Goal: Information Seeking & Learning: Compare options

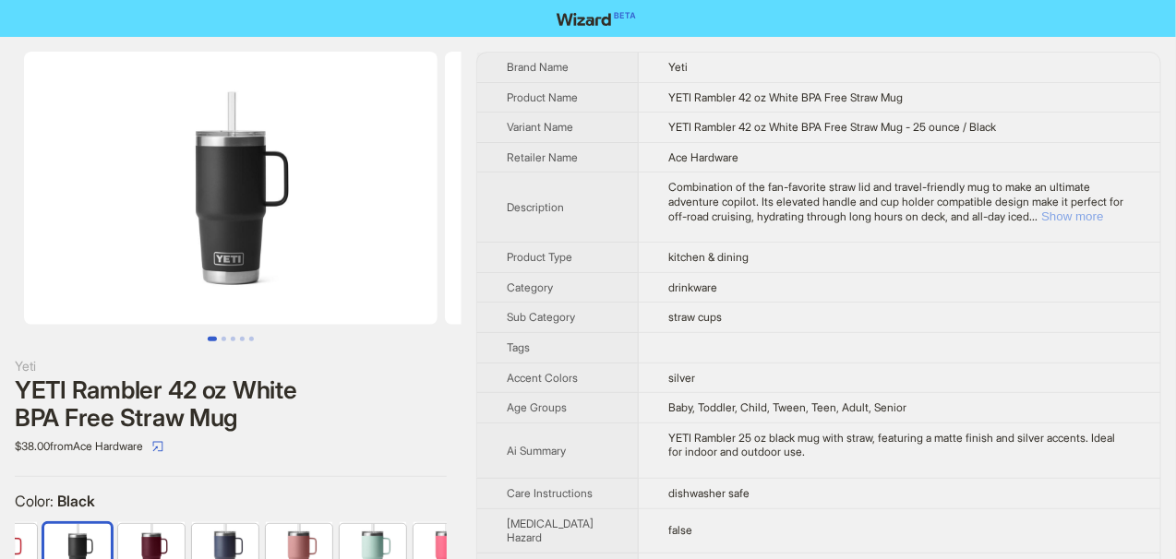
click at [1092, 213] on button "Show more" at bounding box center [1072, 217] width 62 height 14
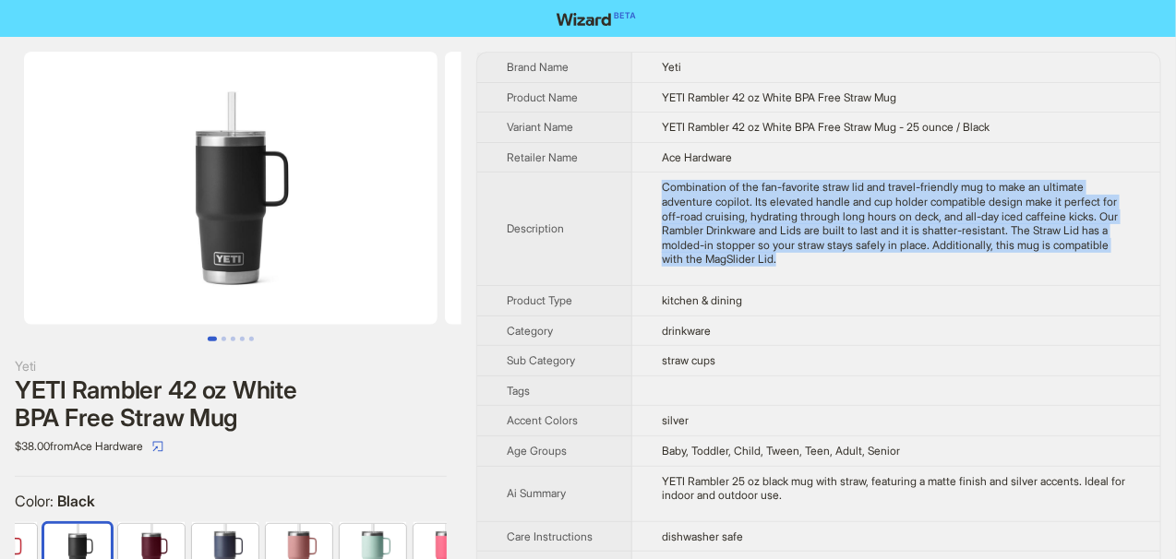
drag, startPoint x: 645, startPoint y: 179, endPoint x: 770, endPoint y: 262, distance: 149.8
click at [770, 262] on td "Combination of the fan-favorite straw lid and travel-friendly mug to make an ul…" at bounding box center [896, 230] width 528 height 114
click at [770, 262] on div "Combination of the fan-favorite straw lid and travel-friendly mug to make an ul…" at bounding box center [896, 223] width 469 height 87
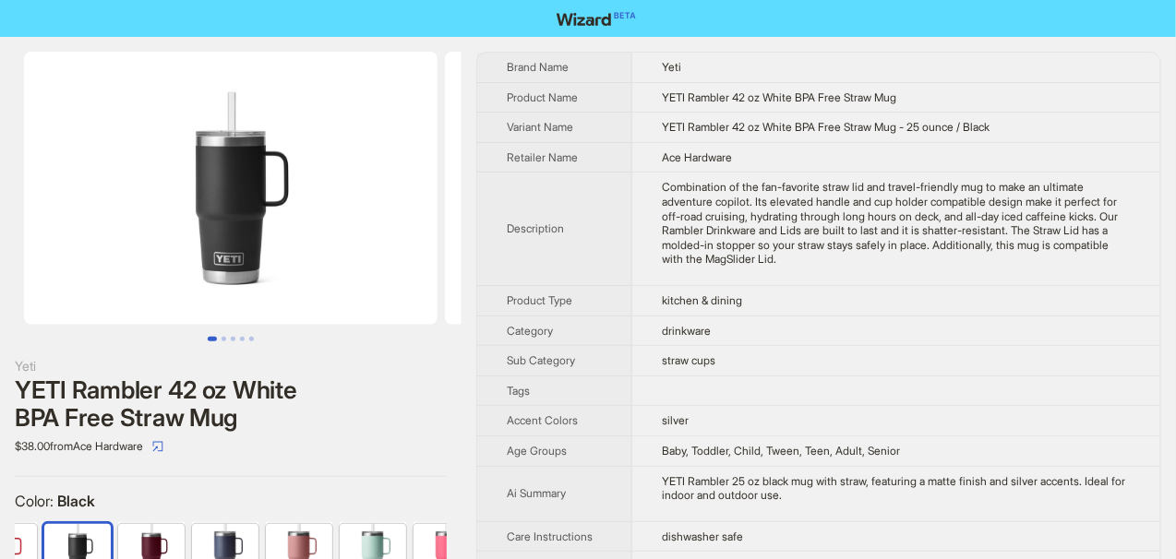
click at [788, 253] on div "Combination of the fan-favorite straw lid and travel-friendly mug to make an ul…" at bounding box center [896, 223] width 469 height 87
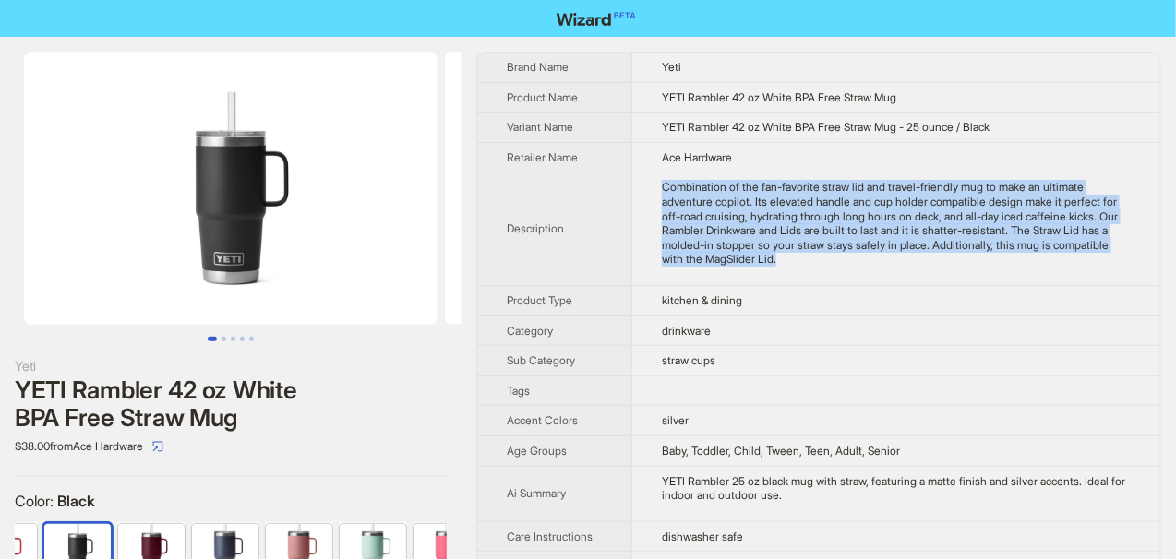
drag, startPoint x: 649, startPoint y: 181, endPoint x: 775, endPoint y: 256, distance: 146.1
click at [775, 256] on div "Combination of the fan-favorite straw lid and travel-friendly mug to make an ul…" at bounding box center [896, 223] width 469 height 87
copy div "Combination of the fan-favorite straw lid and travel-friendly mug to make an ul…"
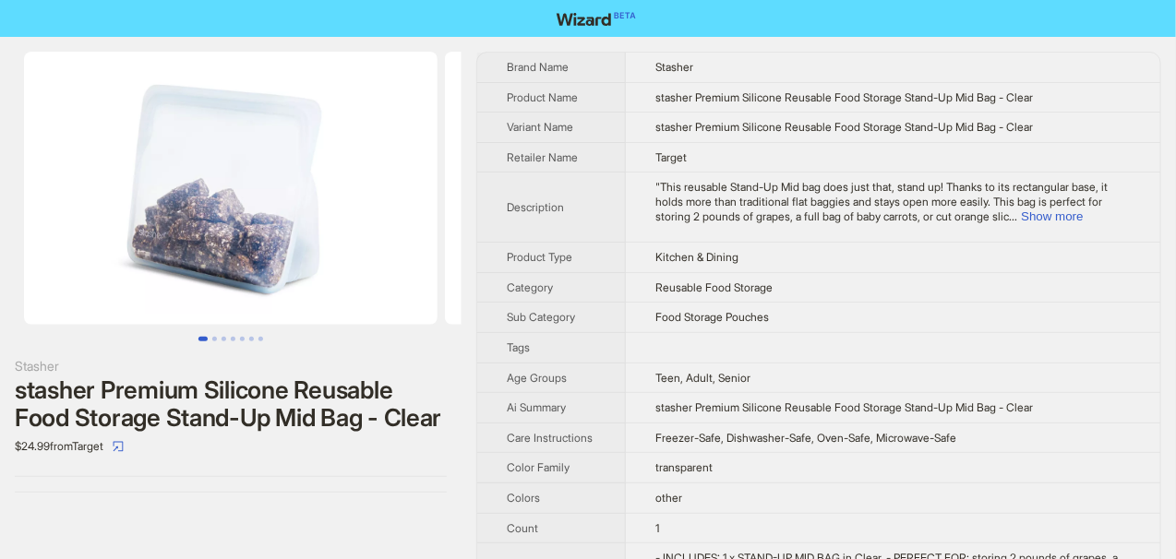
scroll to position [92, 0]
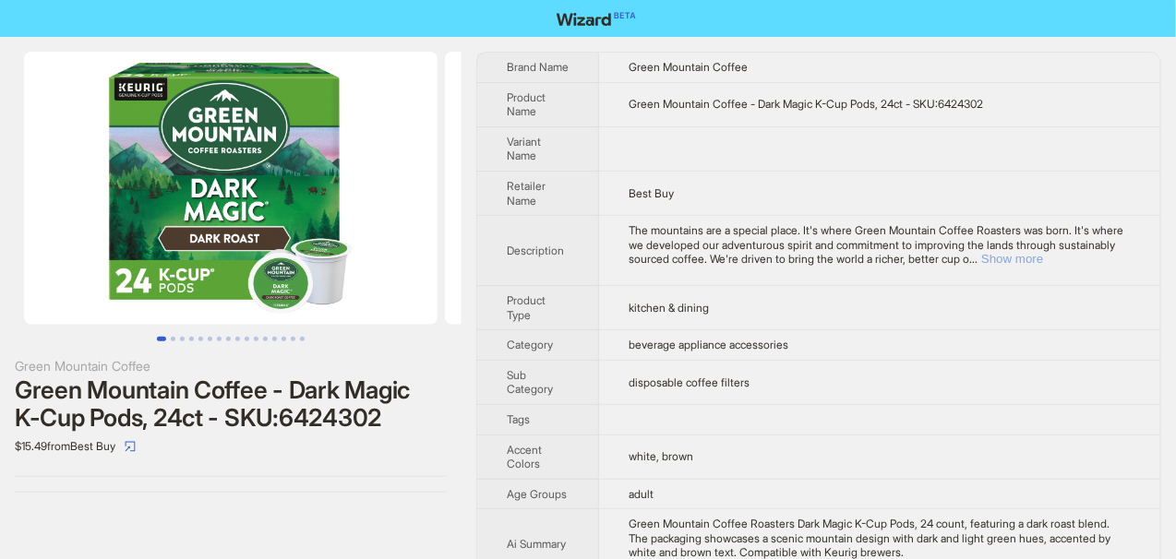
click at [1043, 260] on button "Show more" at bounding box center [1012, 259] width 62 height 14
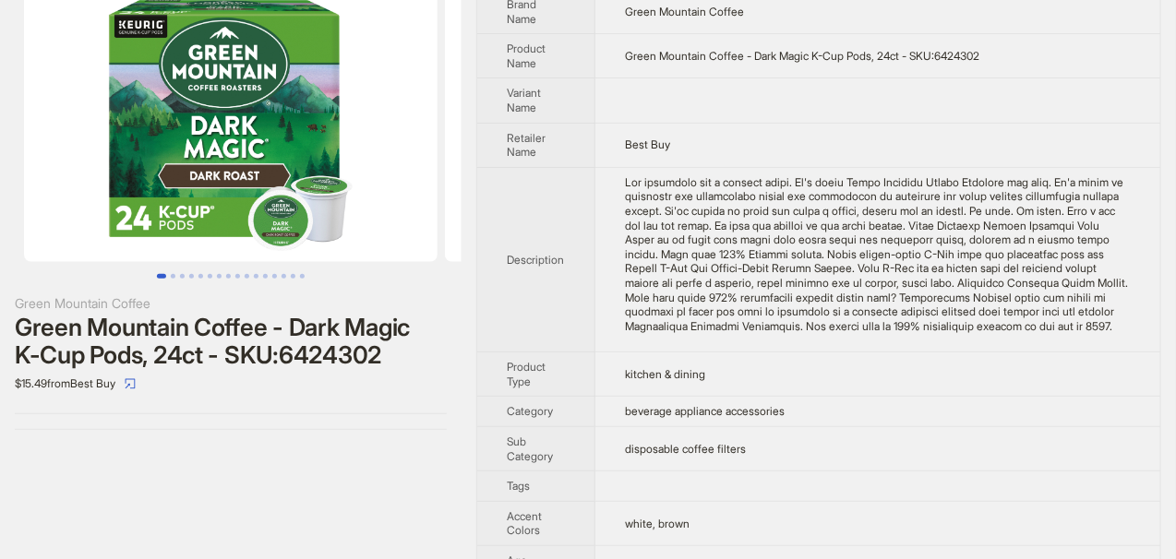
scroll to position [92, 0]
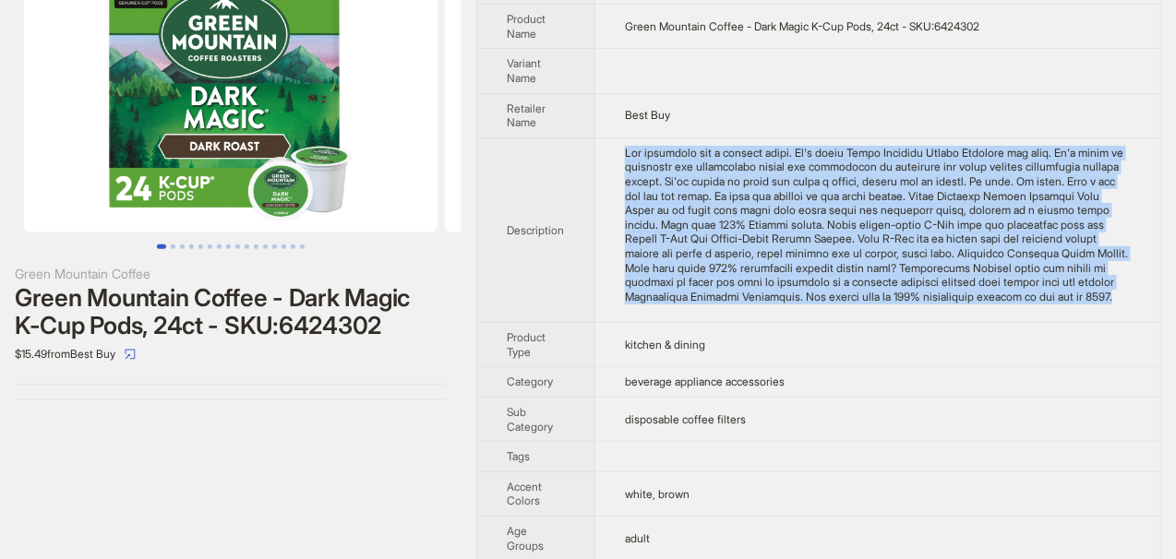
drag, startPoint x: 629, startPoint y: 141, endPoint x: 1088, endPoint y: 308, distance: 489.2
click at [1088, 308] on td at bounding box center [877, 231] width 565 height 186
copy div "The mountains are a special place. It's where Green Mountain Coffee Roasters wa…"
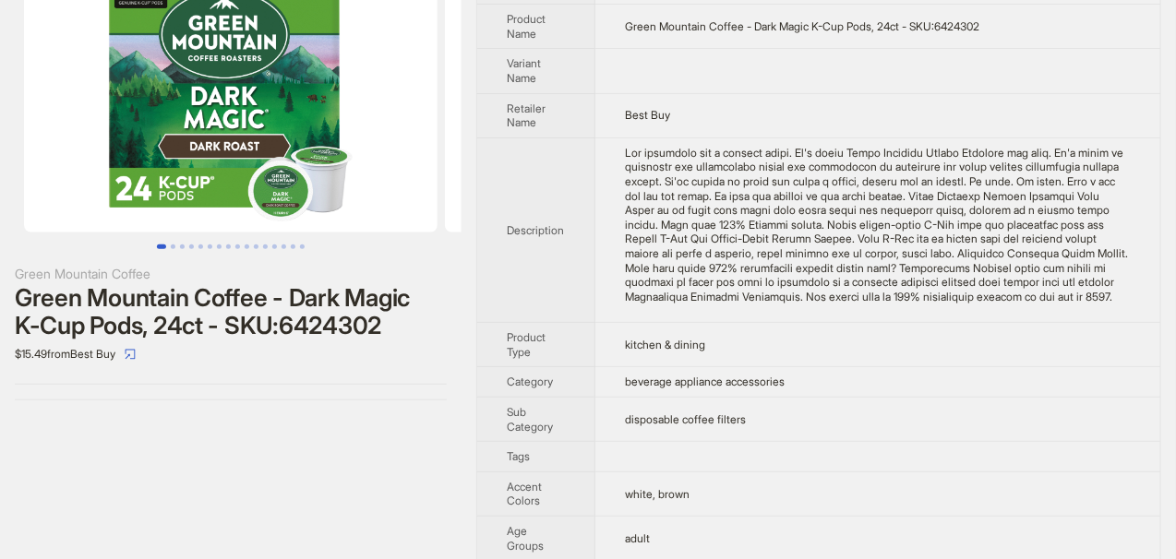
click at [959, 61] on td at bounding box center [877, 71] width 565 height 44
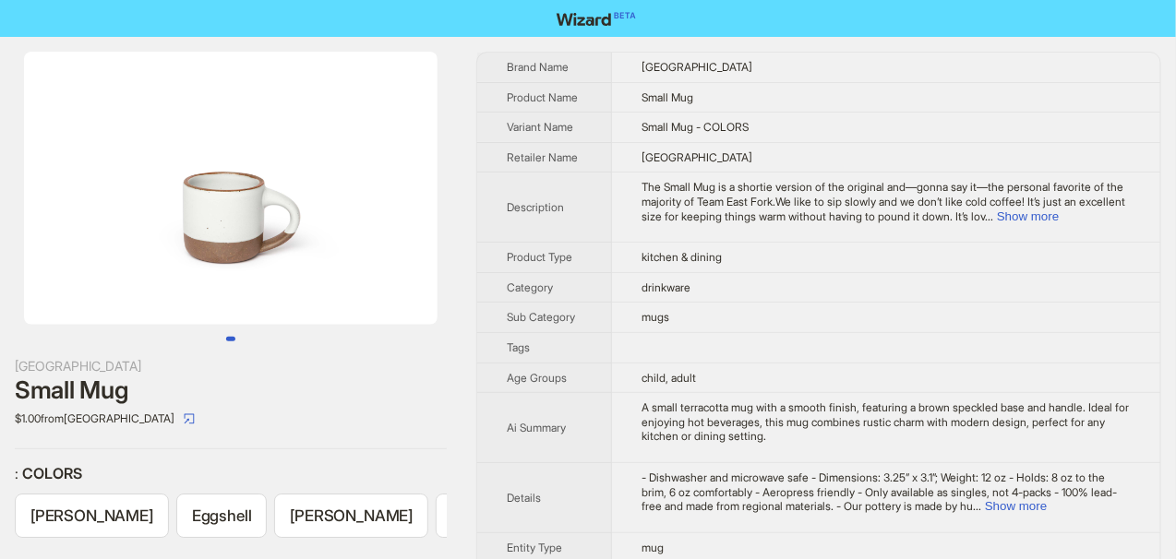
scroll to position [0, 363]
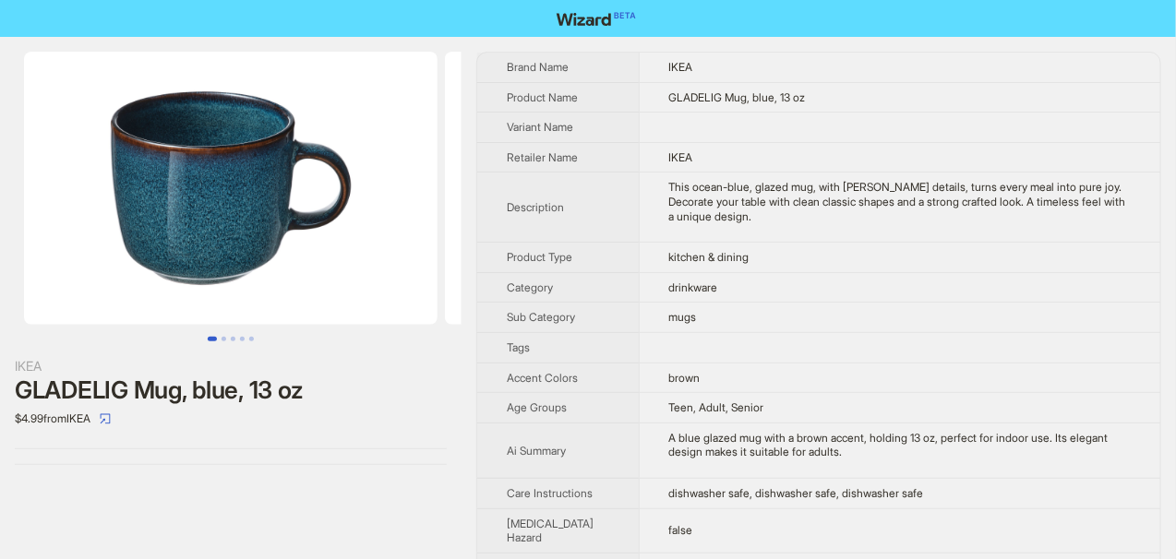
scroll to position [92, 0]
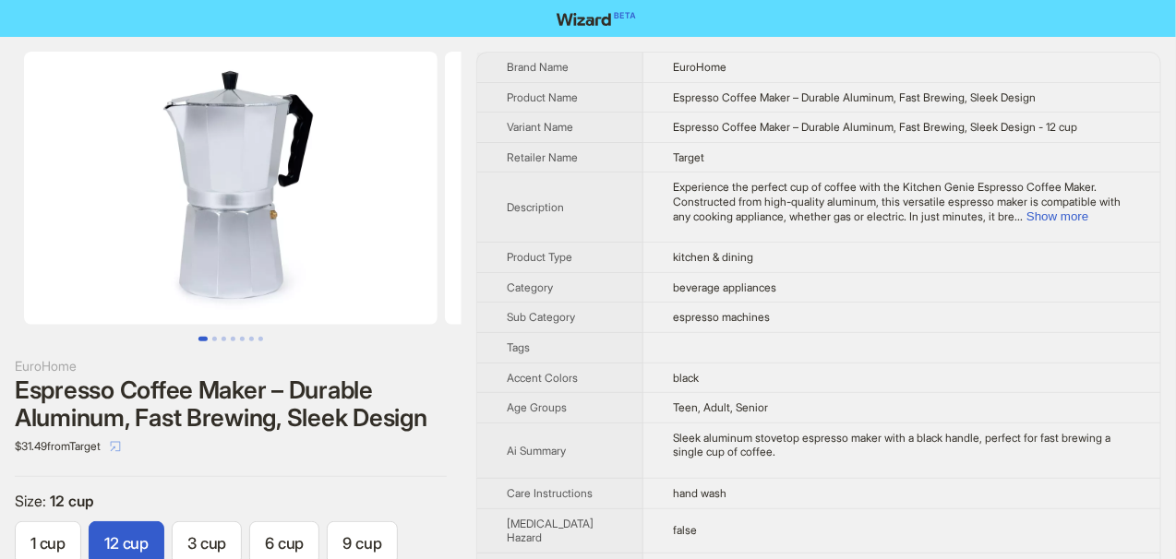
click at [121, 444] on icon "select" at bounding box center [116, 446] width 10 height 10
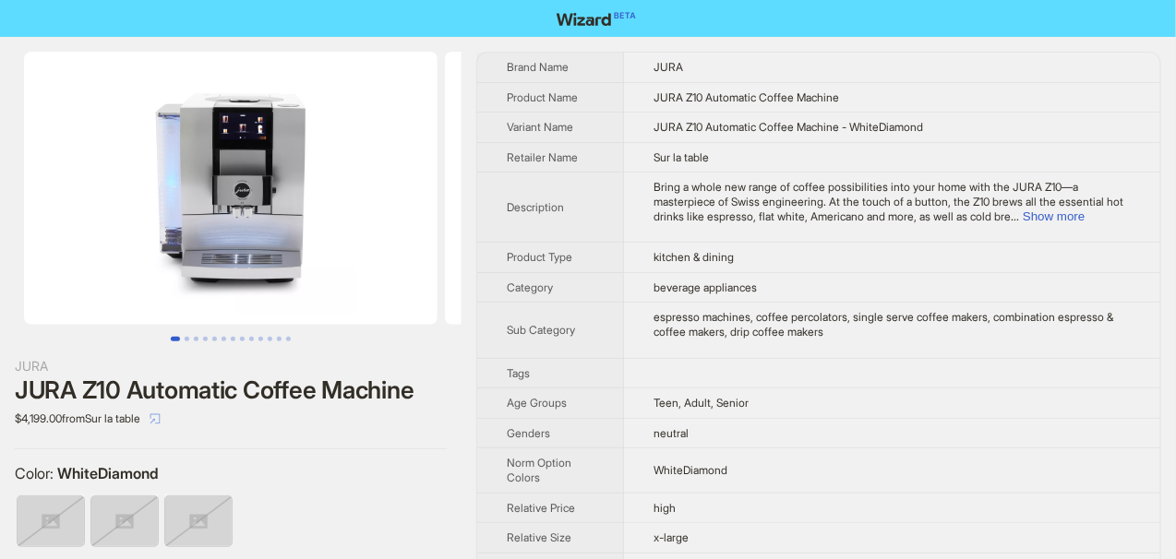
click at [161, 424] on span "button" at bounding box center [155, 419] width 11 height 14
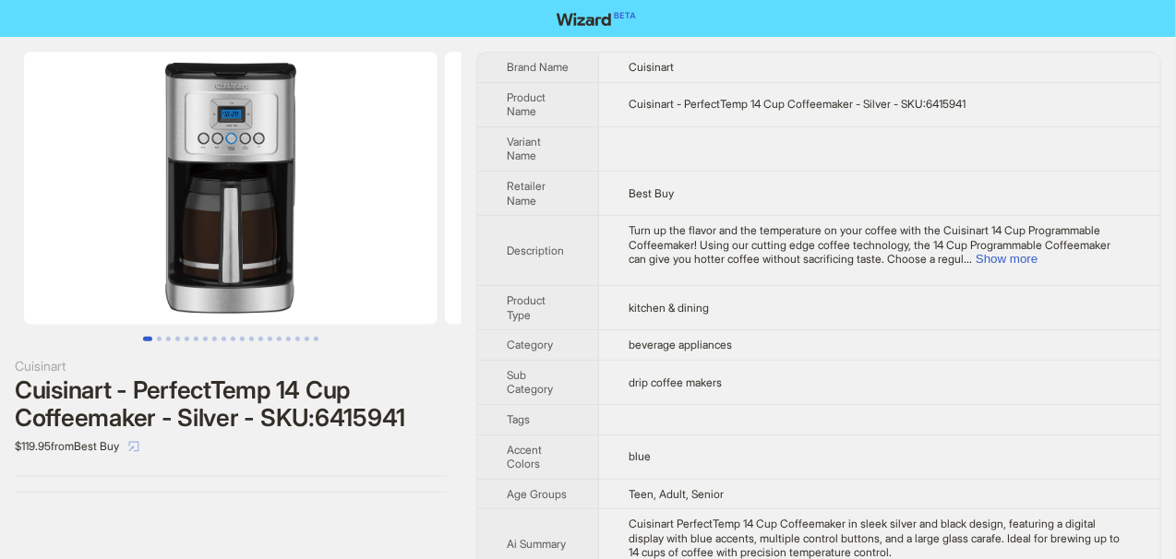
click at [136, 447] on button "button" at bounding box center [134, 447] width 30 height 30
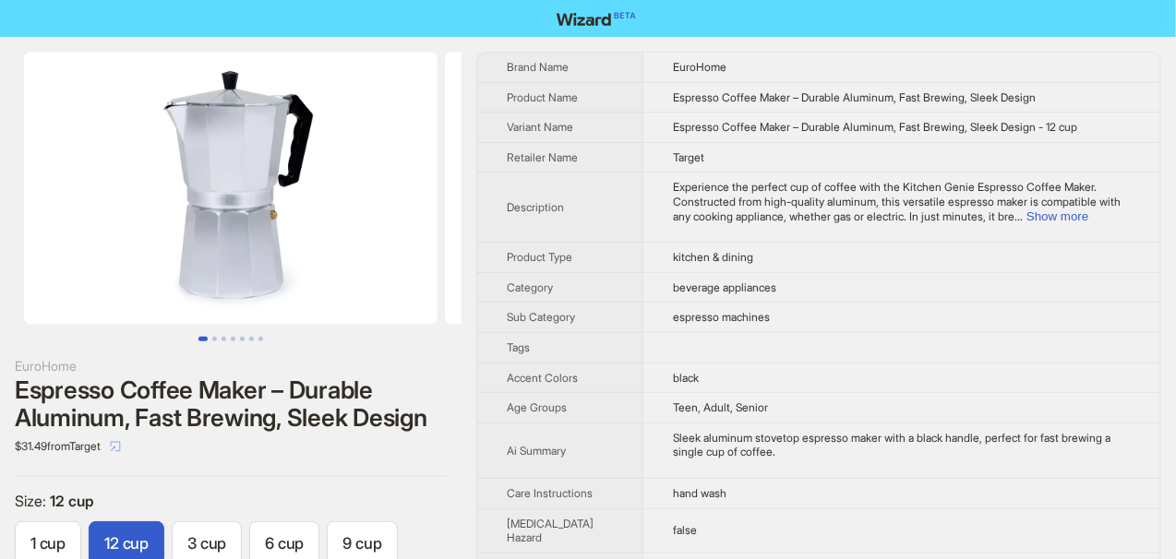
click at [130, 452] on button "button" at bounding box center [116, 447] width 30 height 30
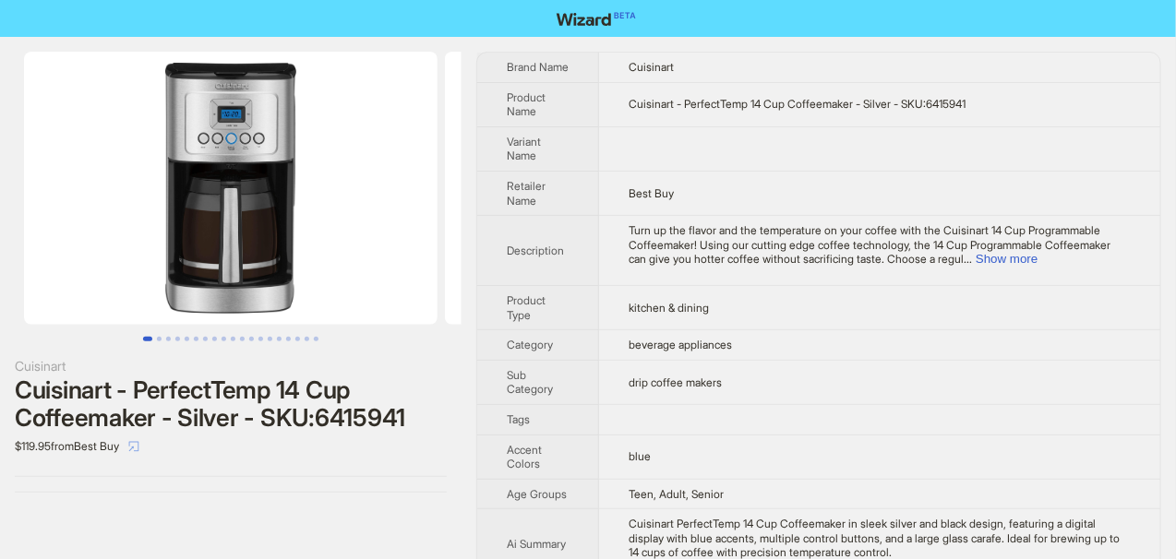
click at [139, 452] on button "button" at bounding box center [134, 447] width 30 height 30
click at [1038, 258] on button "Show more" at bounding box center [1007, 259] width 62 height 14
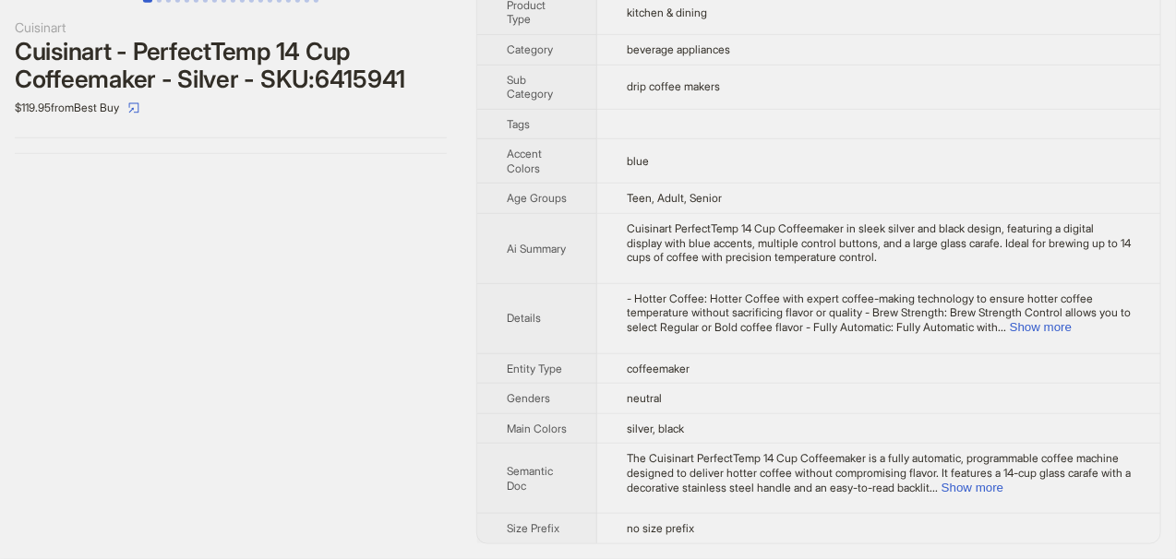
scroll to position [346, 0]
click at [139, 103] on icon "select" at bounding box center [133, 107] width 11 height 11
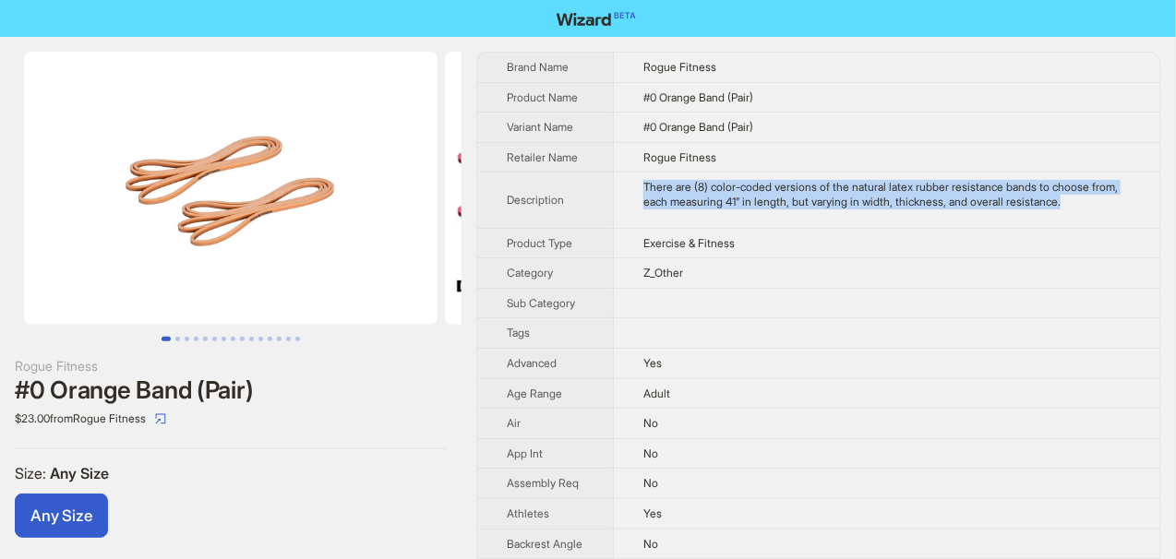
drag, startPoint x: 643, startPoint y: 183, endPoint x: 1121, endPoint y: 198, distance: 477.5
click at [1121, 198] on td "There are (8) color-coded versions of the natural latex rubber resistance bands…" at bounding box center [887, 200] width 547 height 55
copy div "There are (8) color-coded versions of the natural latex rubber resistance bands…"
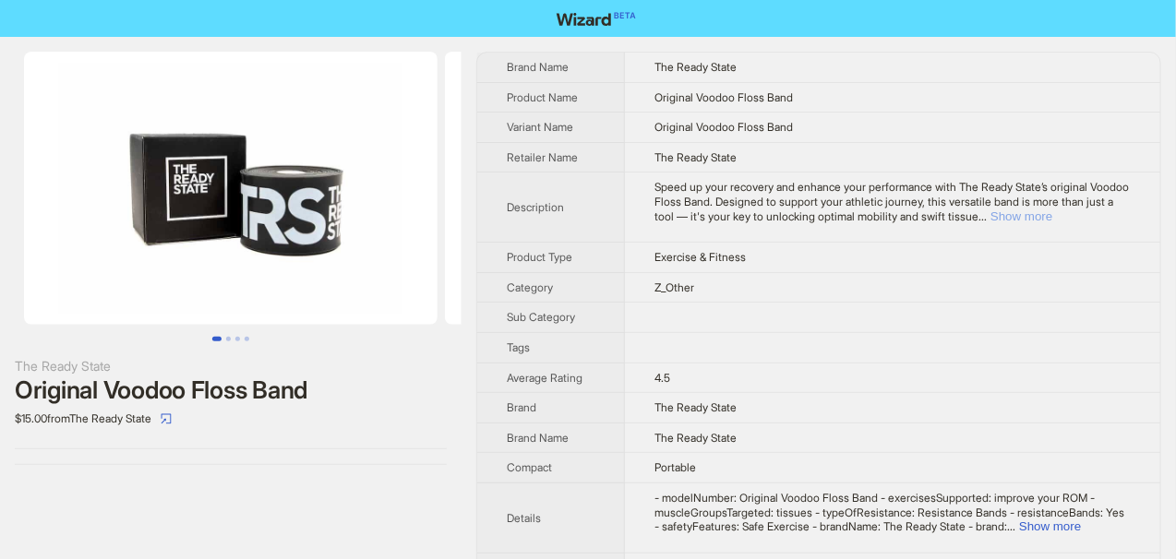
click at [1052, 215] on button "Show more" at bounding box center [1022, 217] width 62 height 14
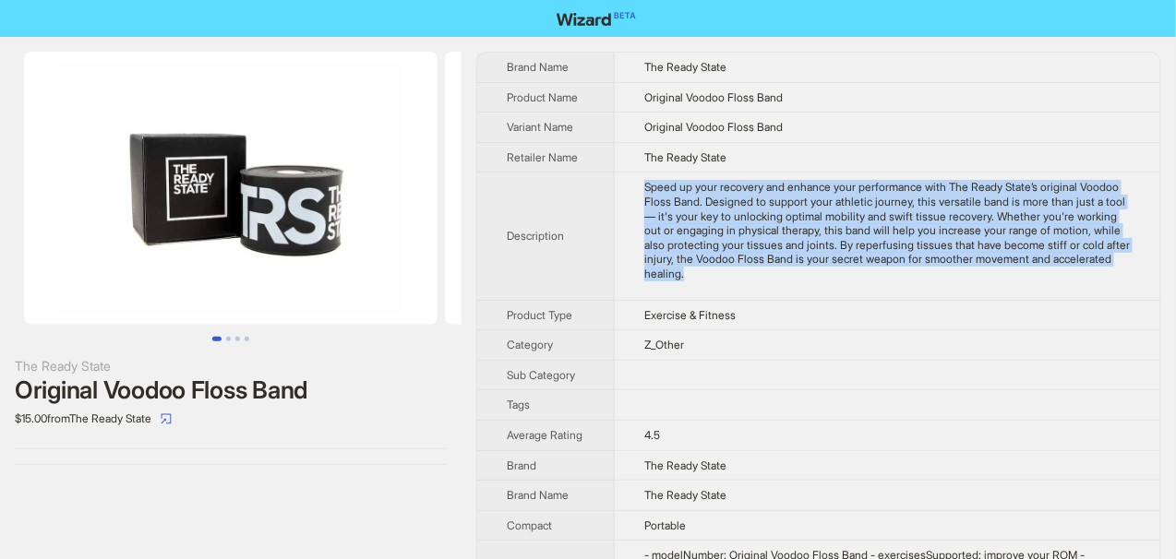
drag, startPoint x: 638, startPoint y: 177, endPoint x: 938, endPoint y: 270, distance: 313.9
click at [938, 270] on td "Speed up your recovery and enhance your performance with The Ready State’s orig…" at bounding box center [888, 236] width 546 height 127
copy div "Speed up your recovery and enhance your performance with The Ready State’s orig…"
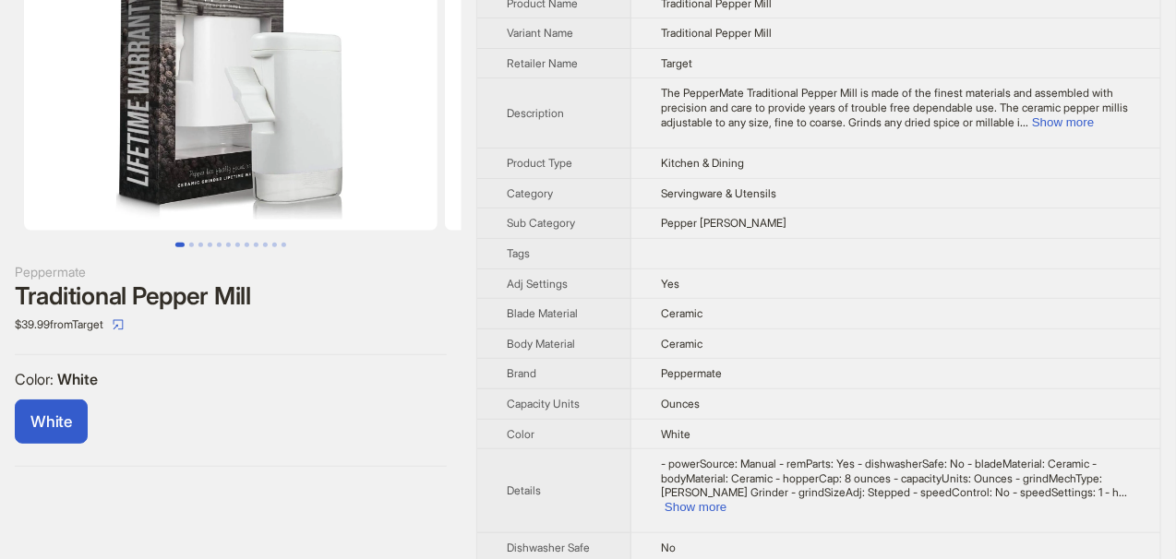
scroll to position [92, 0]
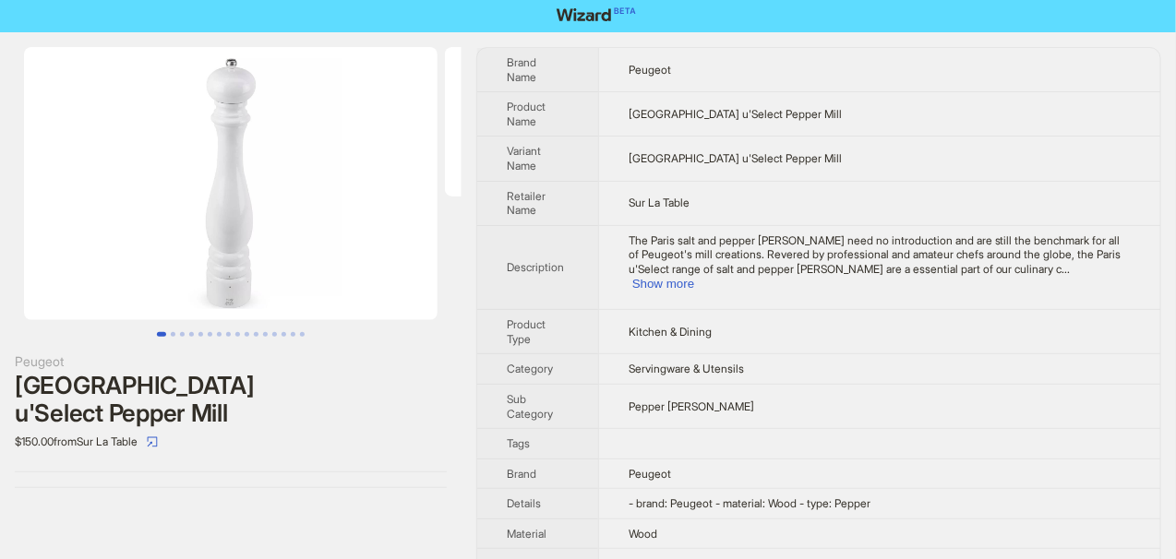
scroll to position [6, 0]
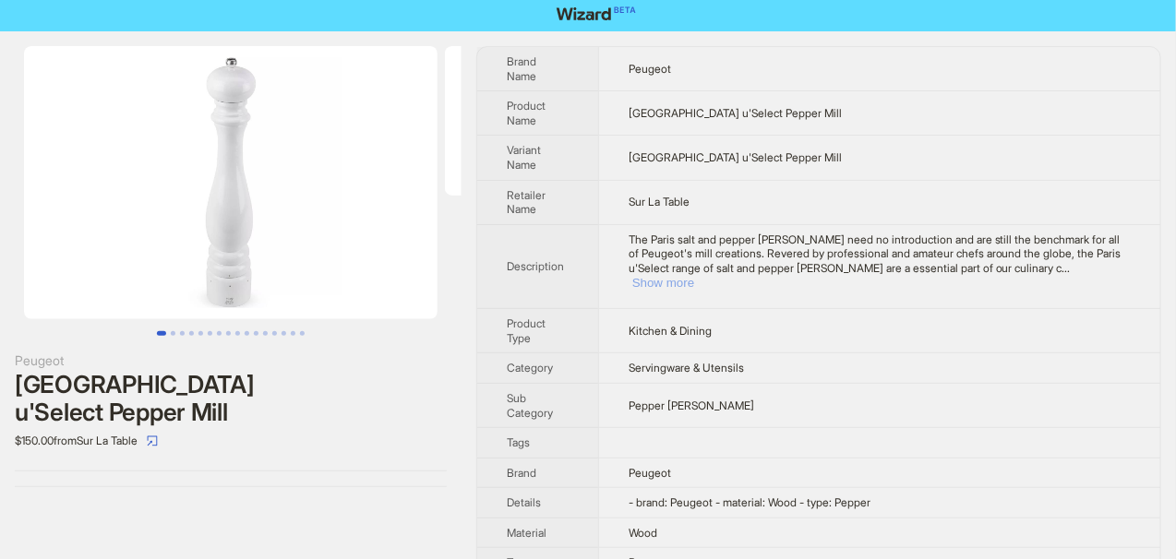
click at [694, 276] on button "Show more" at bounding box center [663, 283] width 62 height 14
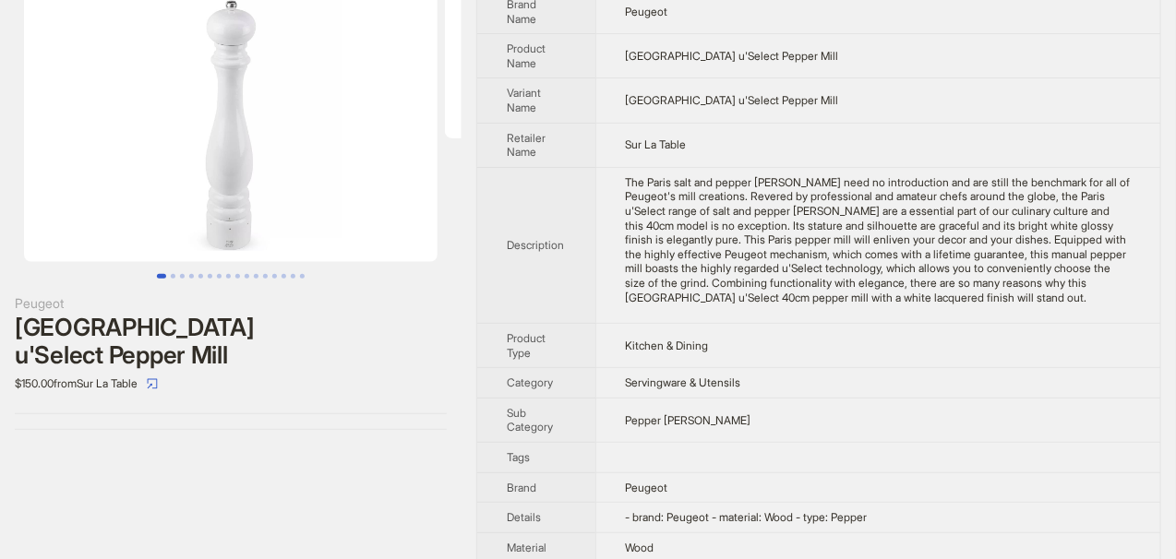
scroll to position [107, 0]
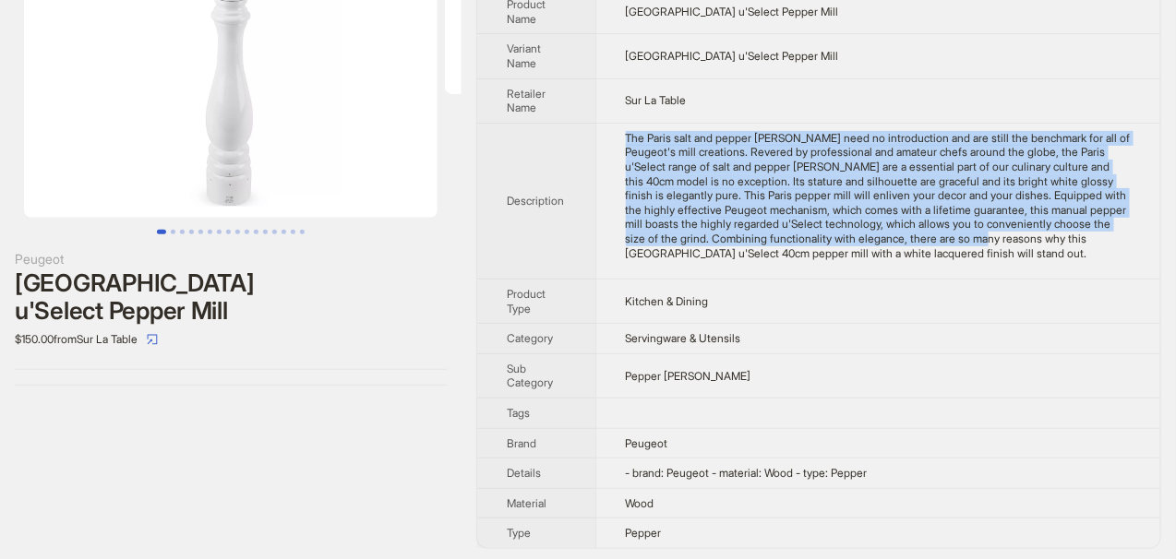
drag, startPoint x: 629, startPoint y: 128, endPoint x: 1137, endPoint y: 243, distance: 521.4
click at [1135, 243] on td "The Paris salt and pepper mills need no introduction and are still the benchmar…" at bounding box center [877, 201] width 565 height 156
click at [612, 154] on td "The Paris salt and pepper mills need no introduction and are still the benchmar…" at bounding box center [877, 201] width 565 height 156
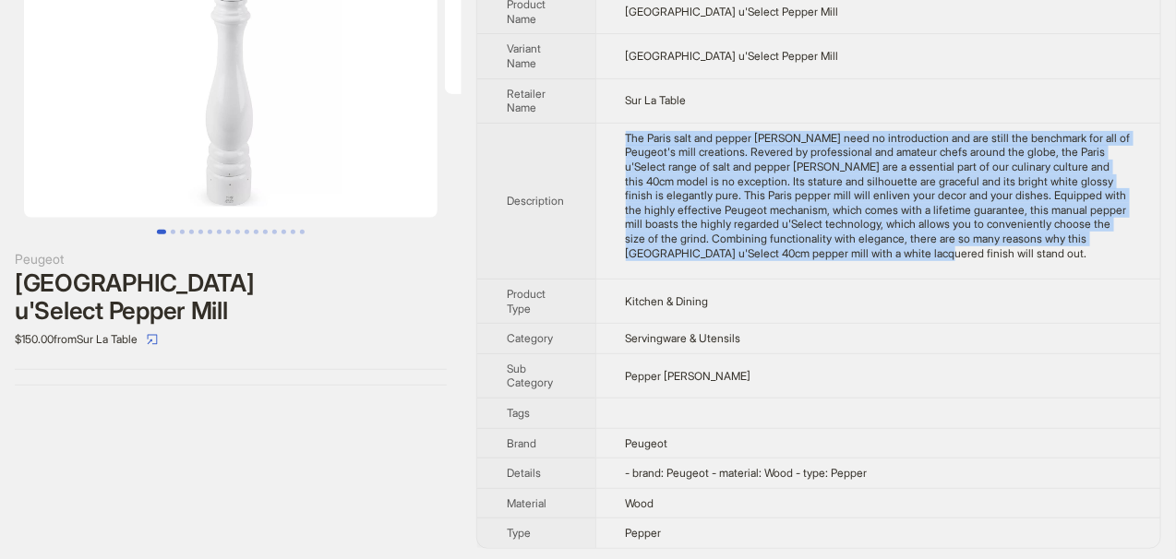
drag, startPoint x: 619, startPoint y: 131, endPoint x: 1027, endPoint y: 259, distance: 426.9
click at [1027, 259] on td "The Paris salt and pepper mills need no introduction and are still the benchmar…" at bounding box center [877, 201] width 565 height 156
copy div "The Paris salt and pepper mills need no introduction and are still the benchmar…"
click at [1040, 246] on div "The Paris salt and pepper mills need no introduction and are still the benchmar…" at bounding box center [878, 195] width 505 height 129
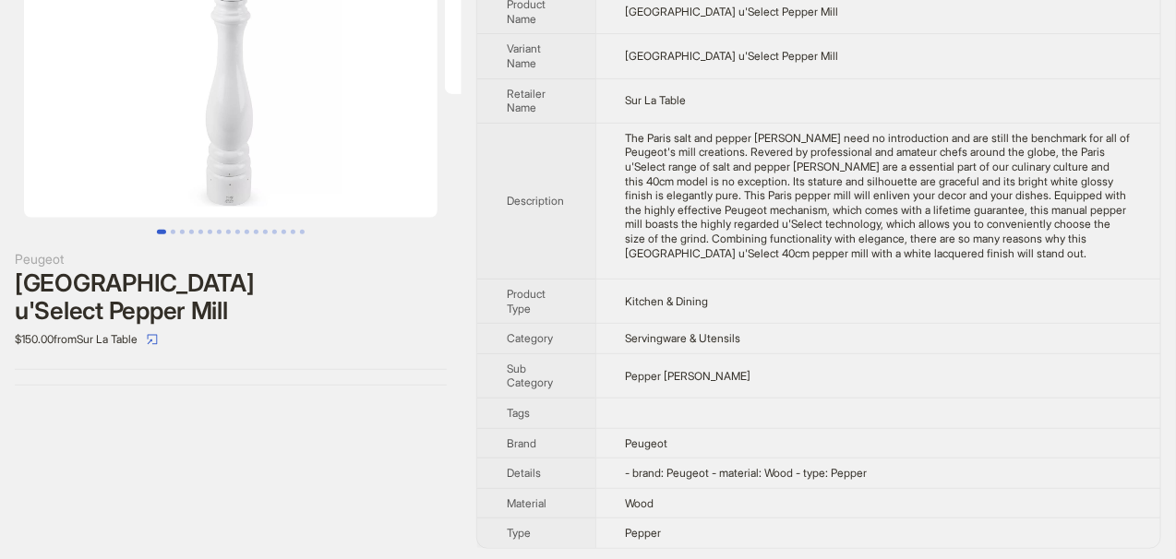
scroll to position [0, 0]
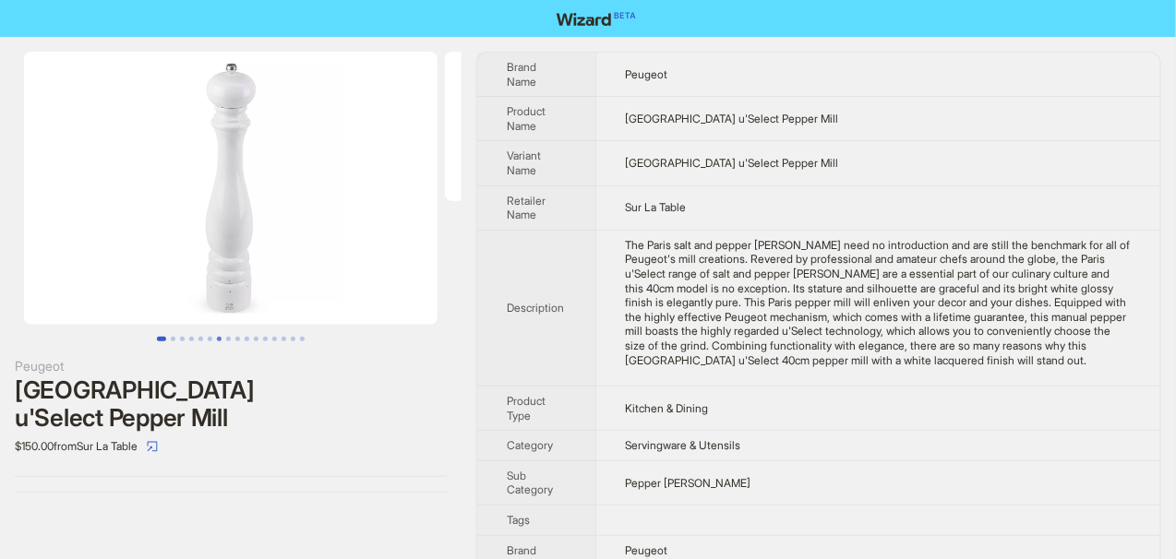
click at [217, 342] on button "Go to slide 7" at bounding box center [219, 339] width 5 height 5
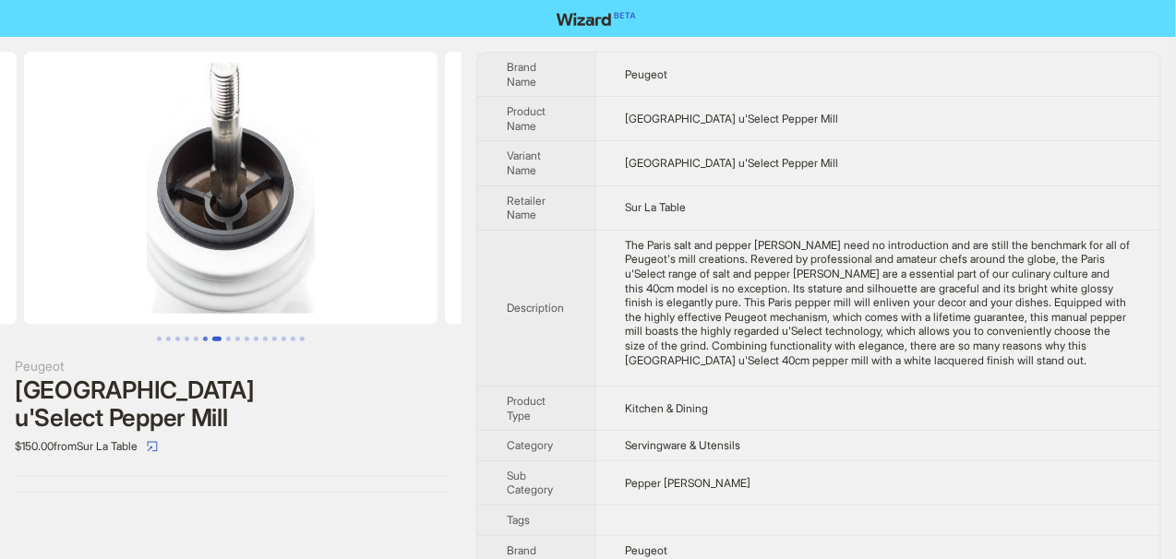
click at [208, 338] on button "Go to slide 6" at bounding box center [205, 339] width 5 height 5
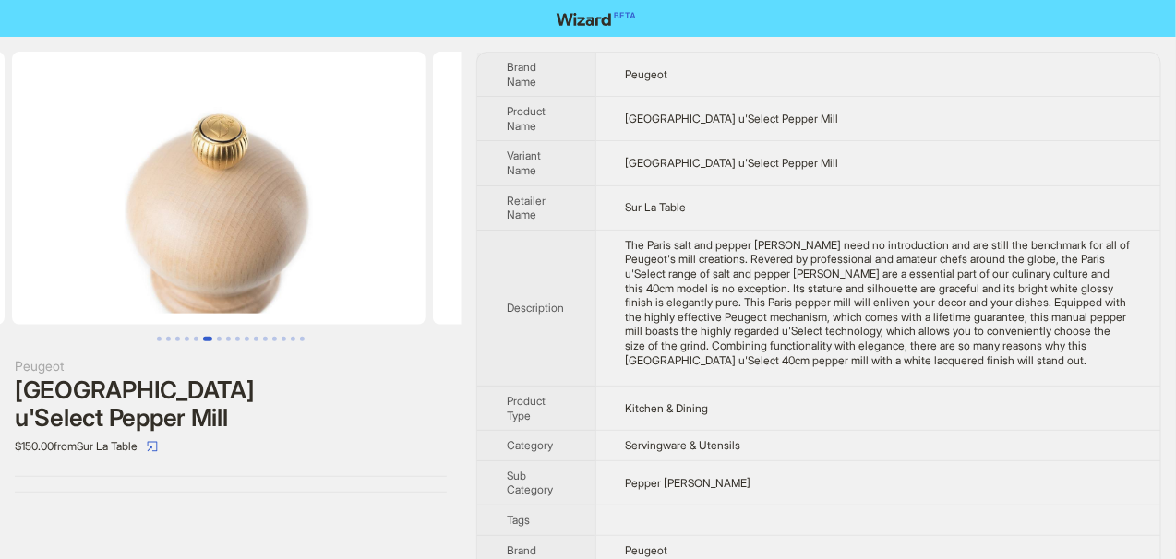
scroll to position [0, 1917]
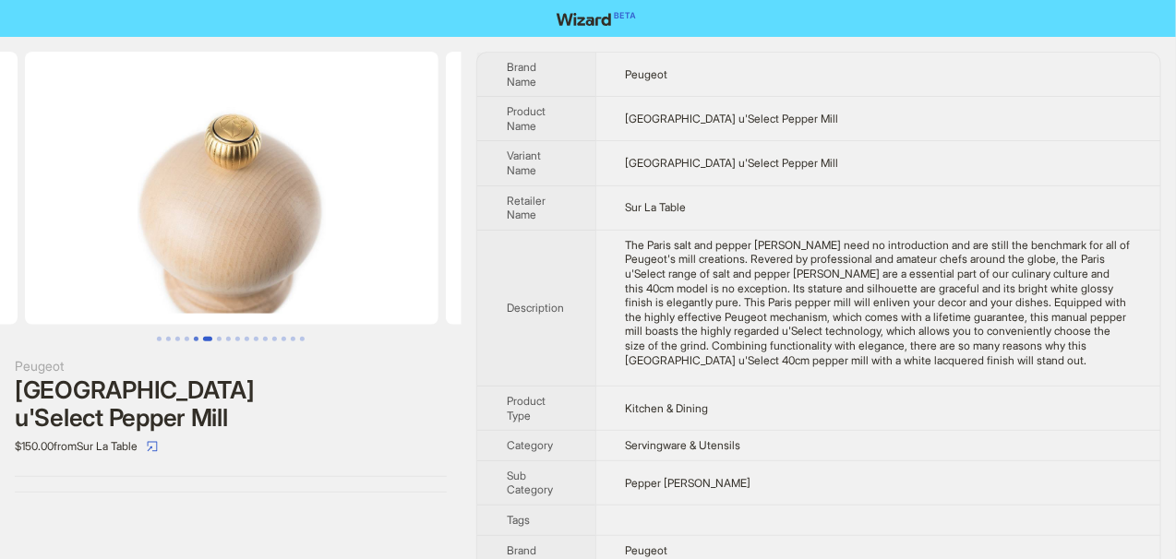
click at [195, 337] on button "Go to slide 5" at bounding box center [196, 339] width 5 height 5
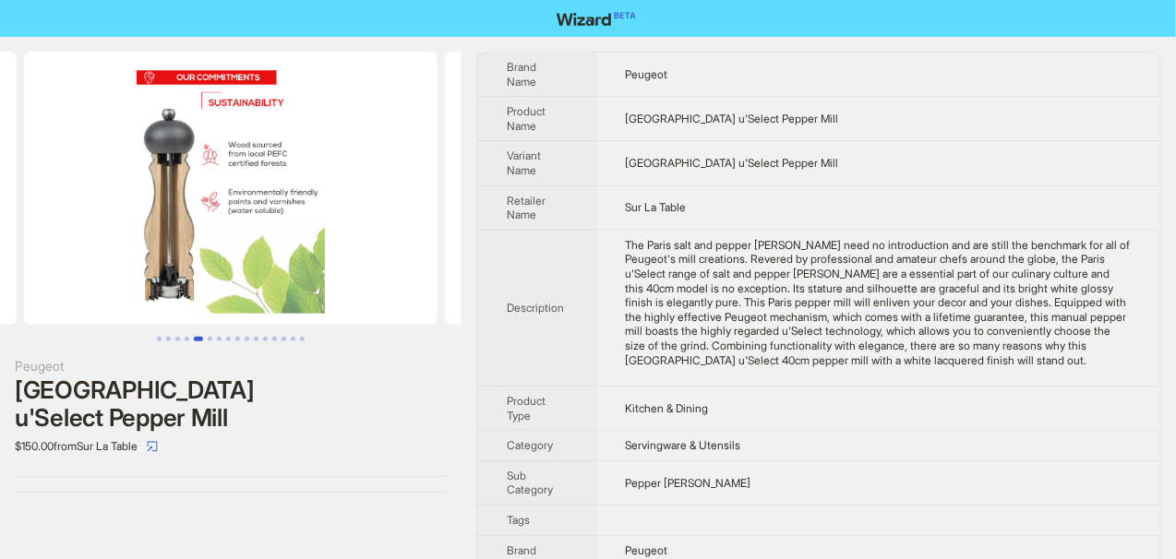
click at [194, 337] on button "Go to slide 5" at bounding box center [198, 339] width 9 height 5
click at [180, 337] on button "Go to slide 3" at bounding box center [177, 339] width 5 height 5
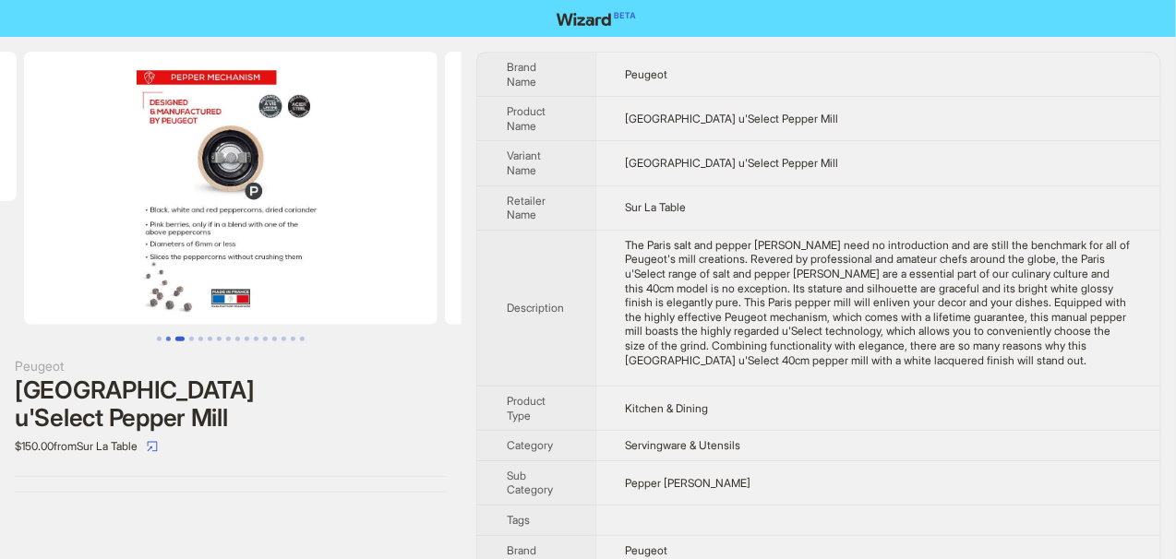
click at [171, 337] on button "Go to slide 2" at bounding box center [168, 339] width 5 height 5
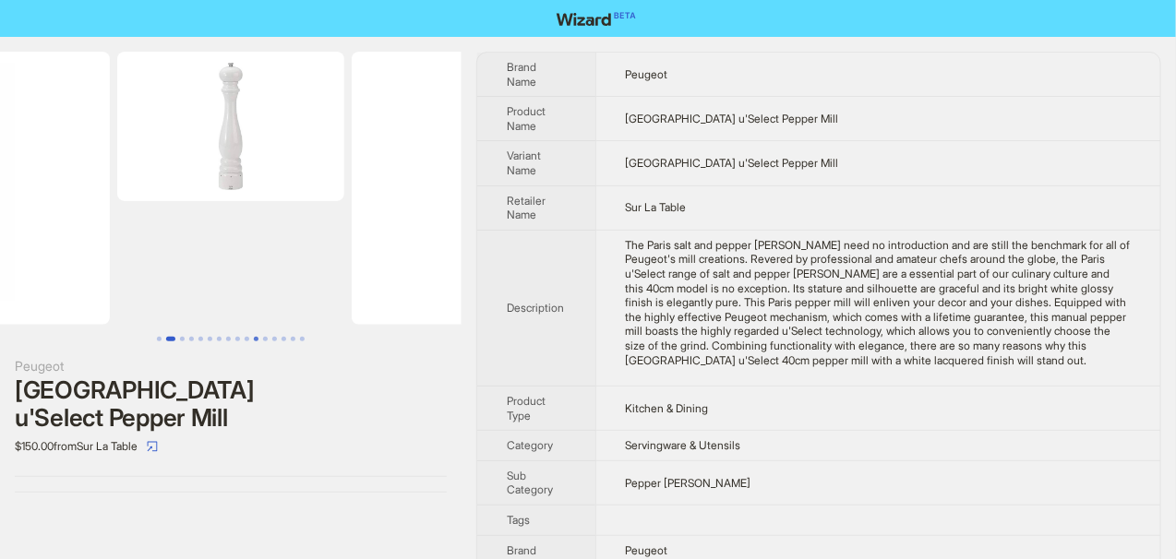
scroll to position [0, 328]
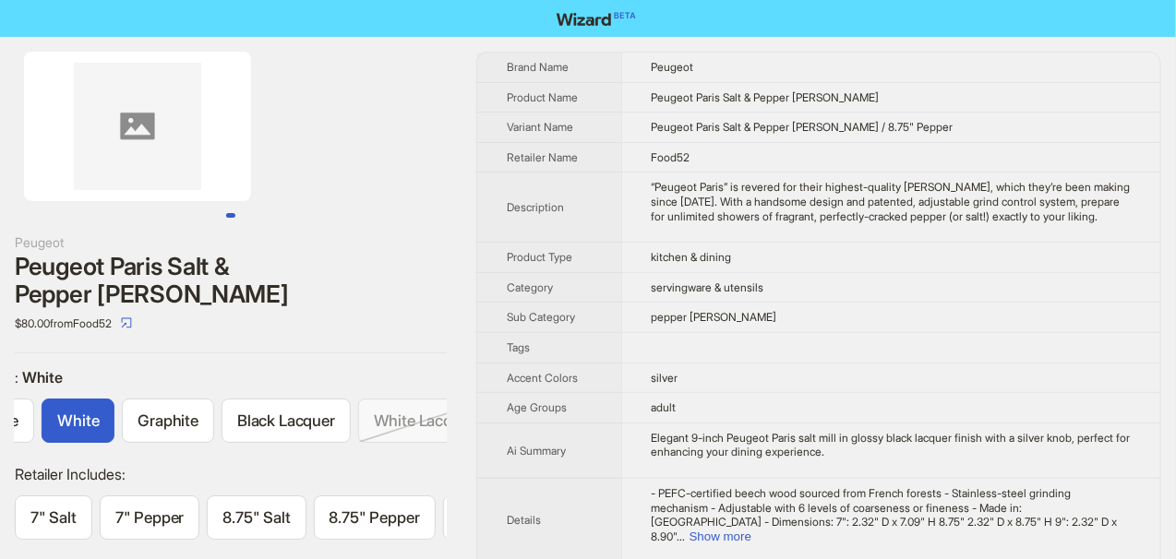
drag, startPoint x: 109, startPoint y: 354, endPoint x: 294, endPoint y: 360, distance: 185.6
click at [294, 368] on div ": White Natural Chocolate White Graphite Black Lacquer White Lacquer Satin Blac…" at bounding box center [231, 409] width 432 height 82
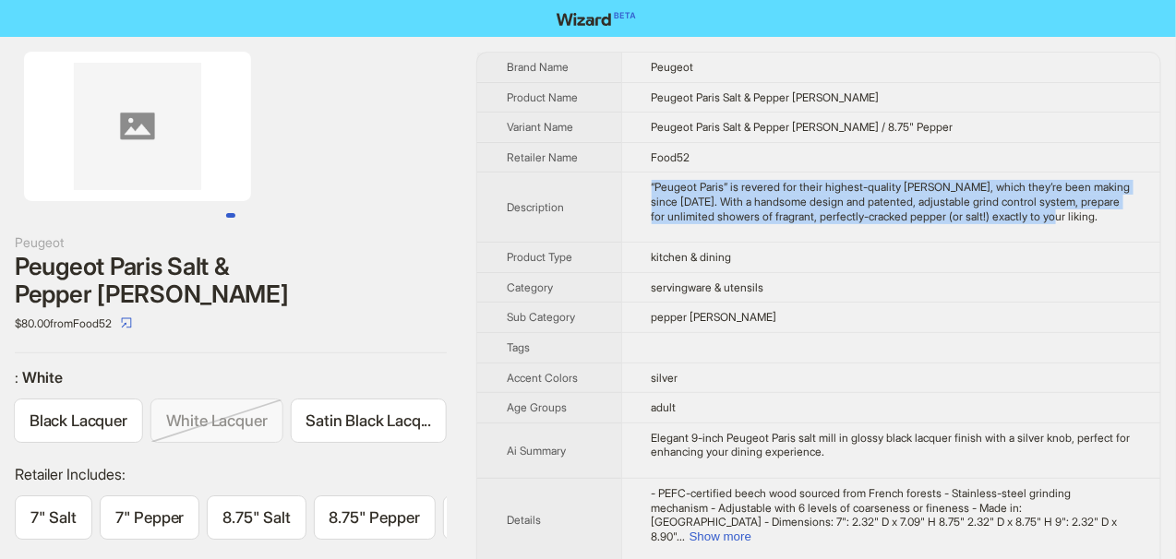
drag, startPoint x: 651, startPoint y: 179, endPoint x: 1136, endPoint y: 234, distance: 488.6
click at [1136, 234] on td "“Peugeot Paris” is revered for their highest-quality mills, which they’re been …" at bounding box center [890, 208] width 539 height 70
copy div "“Peugeot Paris” is revered for their highest-quality mills, which they’re been …"
click at [406, 61] on ul at bounding box center [231, 127] width 462 height 150
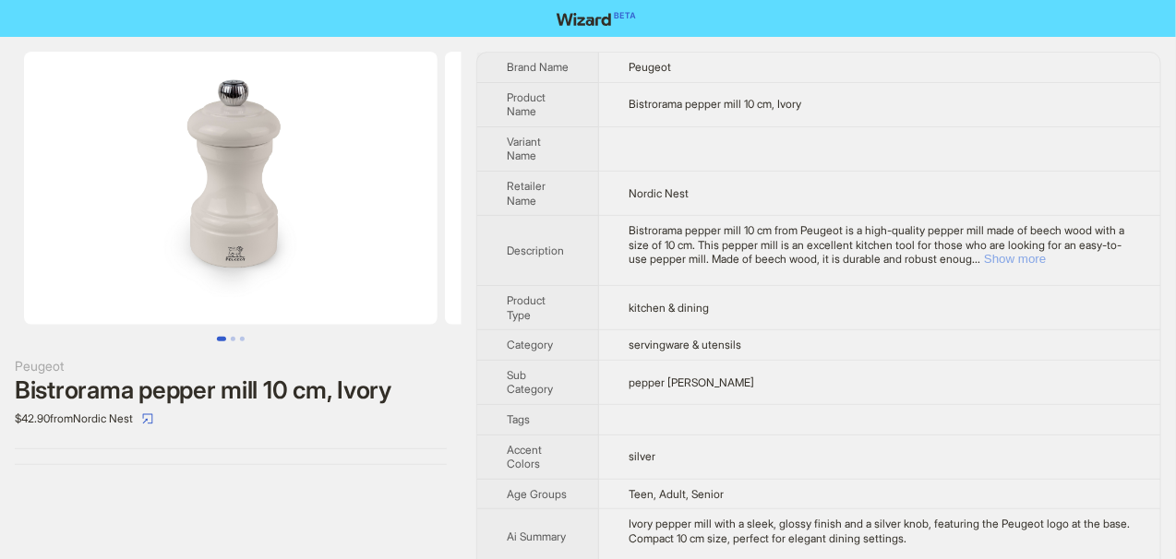
click at [1046, 255] on button "Show more" at bounding box center [1015, 259] width 62 height 14
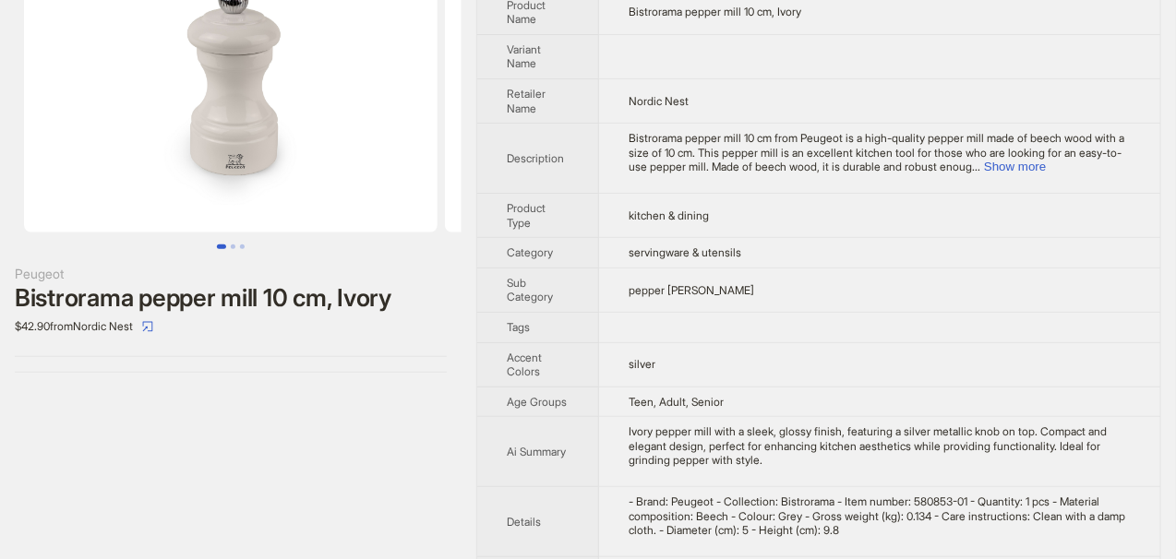
scroll to position [185, 0]
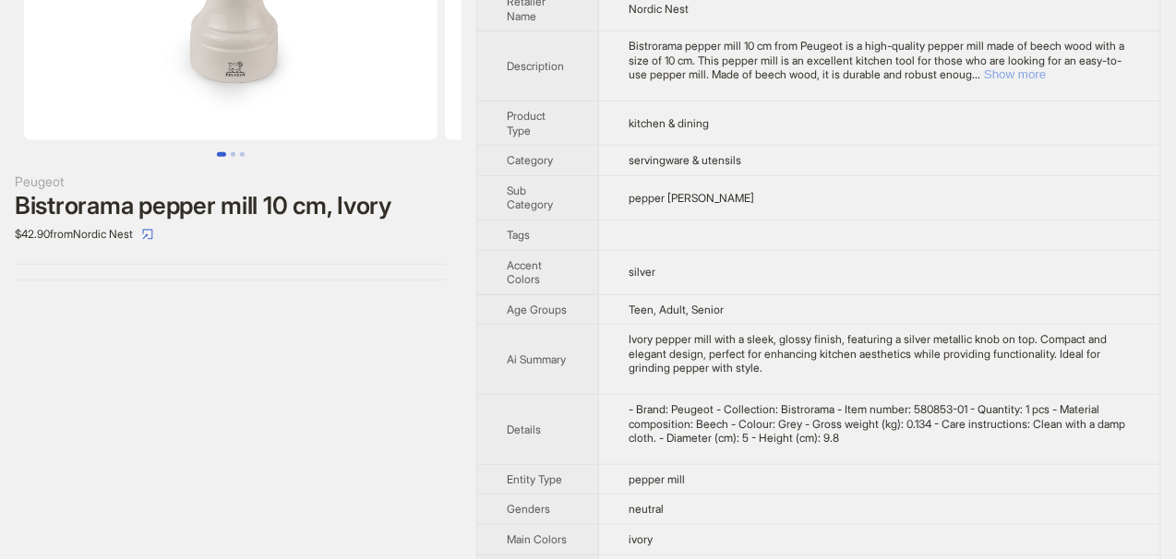
click at [1046, 67] on button "Show more" at bounding box center [1015, 74] width 62 height 14
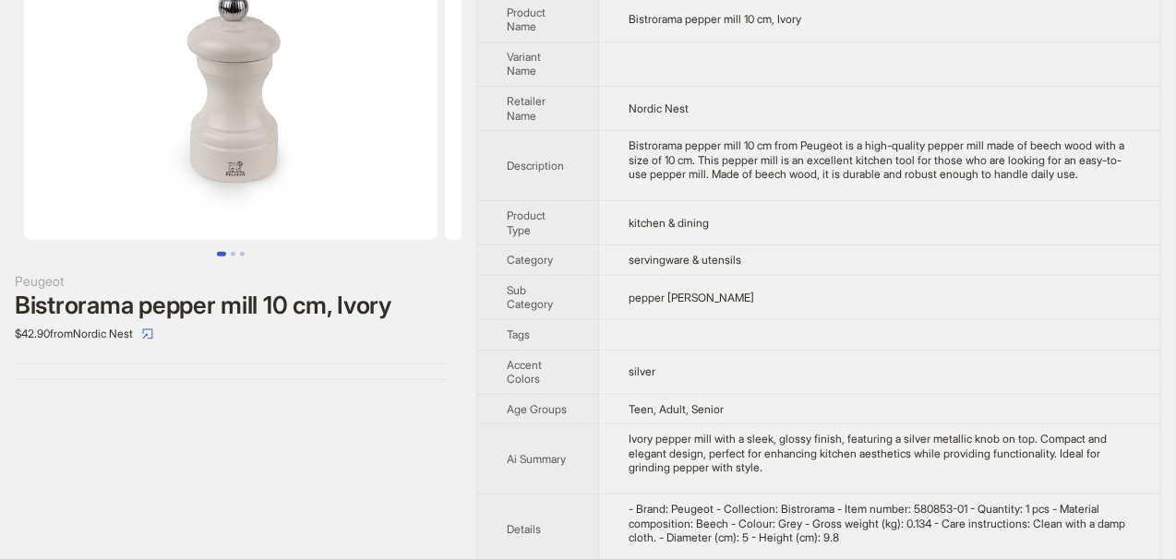
scroll to position [0, 0]
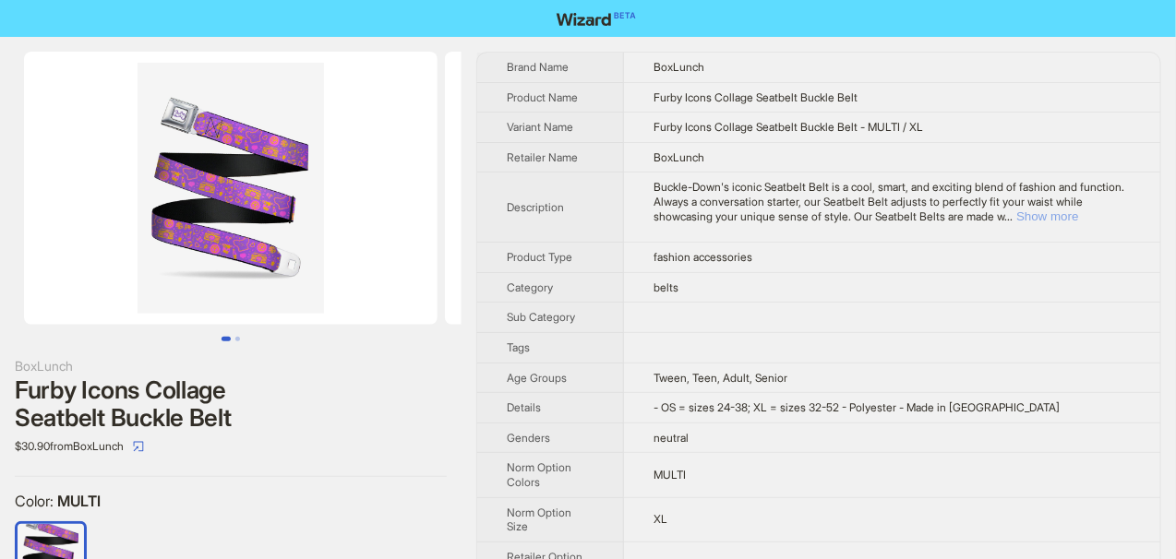
click at [1078, 211] on button "Show more" at bounding box center [1047, 217] width 62 height 14
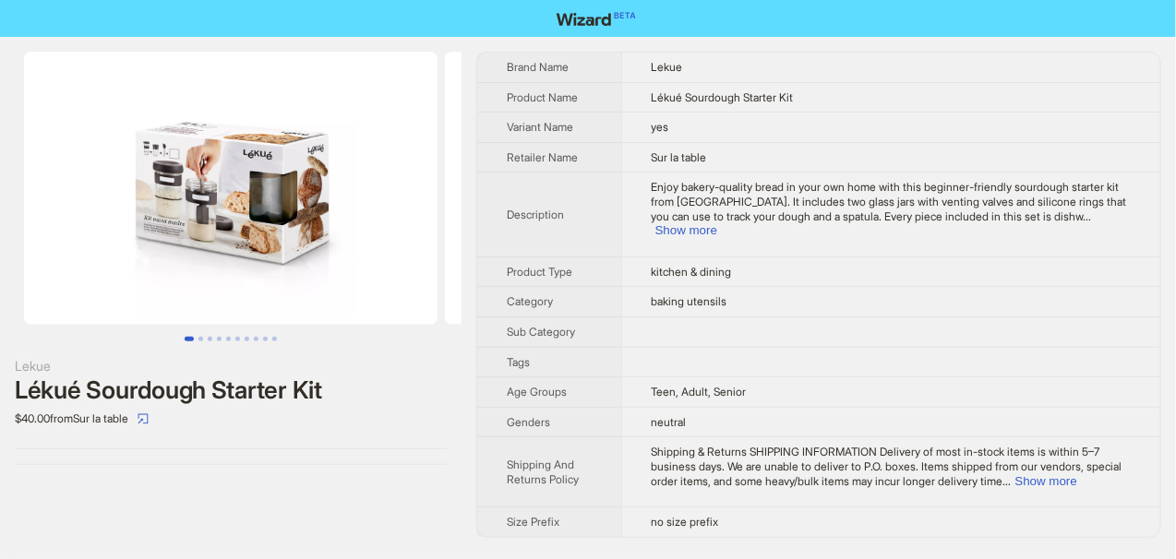
click at [695, 228] on td "Enjoy bakery-quality bread in your own home with this beginner-friendly sourdou…" at bounding box center [890, 215] width 539 height 84
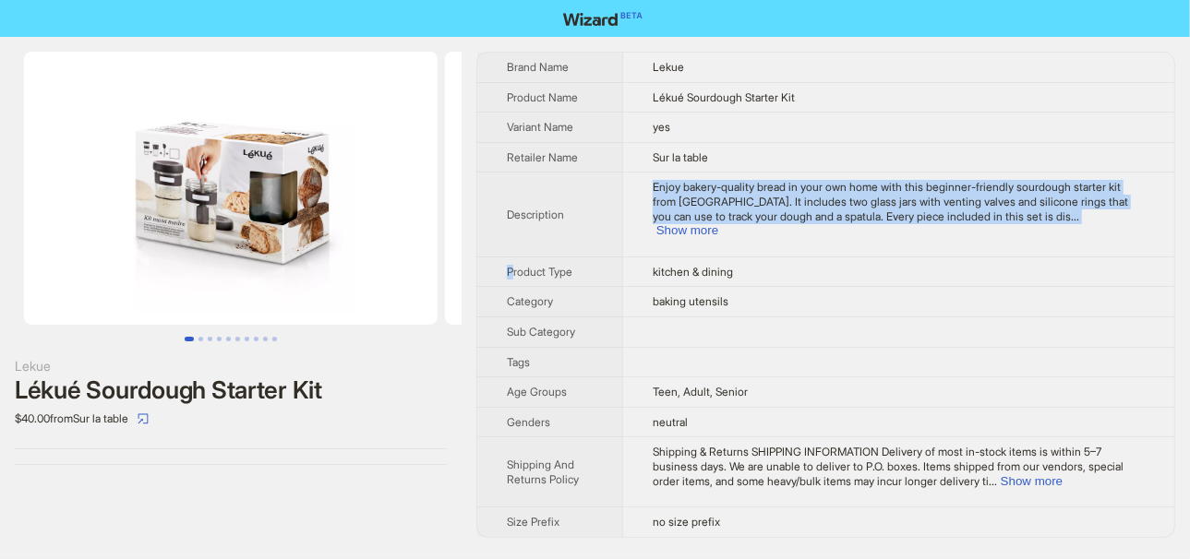
click at [697, 226] on td "Enjoy bakery-quality bread in your own home with this beginner-friendly sourdou…" at bounding box center [898, 215] width 552 height 84
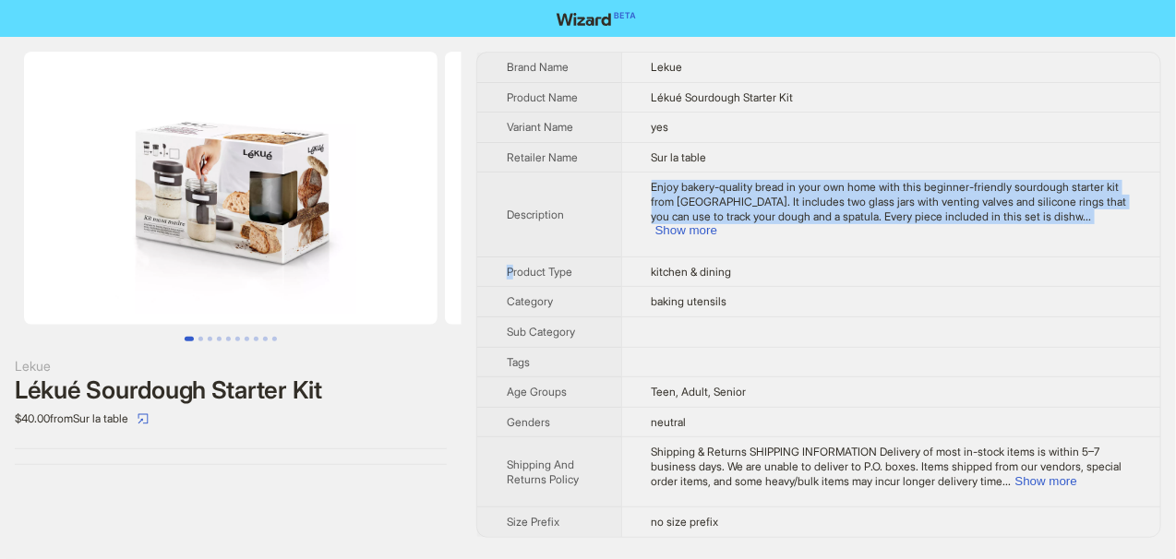
click at [697, 226] on td "Enjoy bakery-quality bread in your own home with this beginner-friendly sourdou…" at bounding box center [890, 215] width 539 height 84
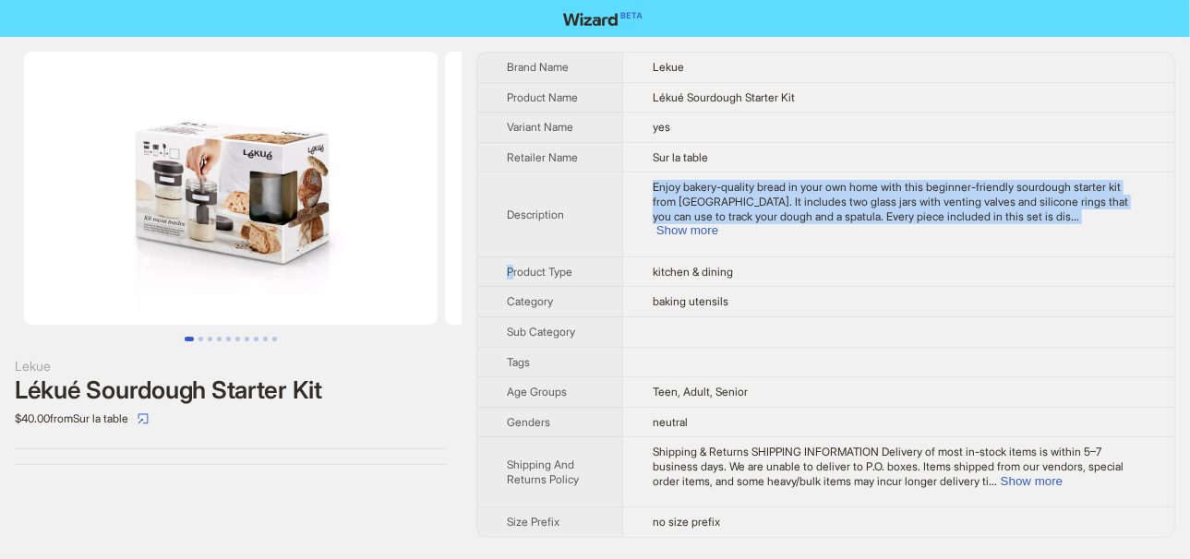
click at [446, 225] on img at bounding box center [652, 188] width 414 height 273
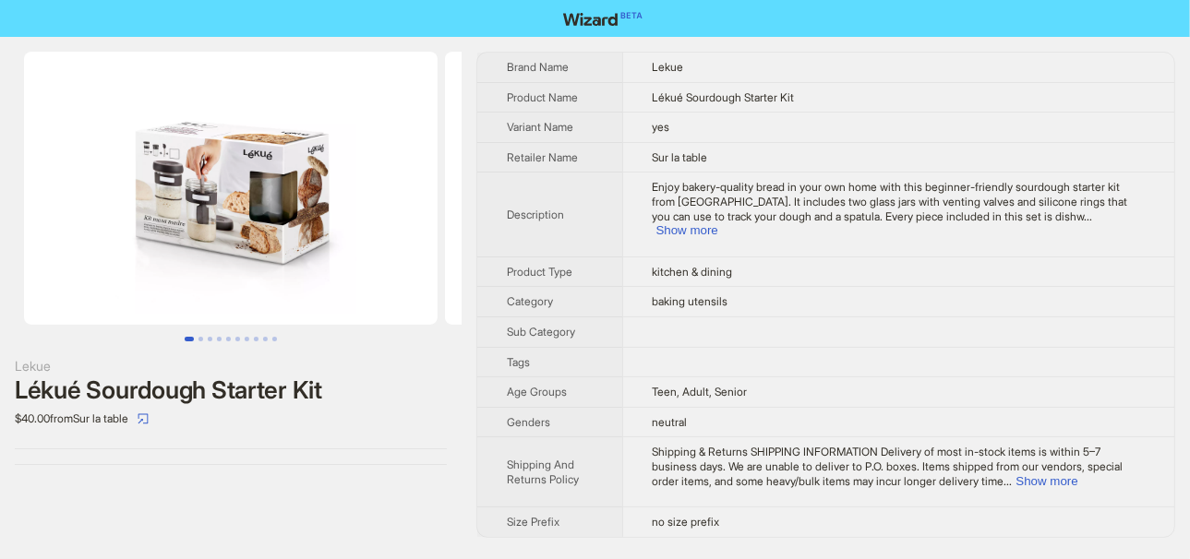
click at [412, 373] on div "Lekue" at bounding box center [231, 366] width 432 height 20
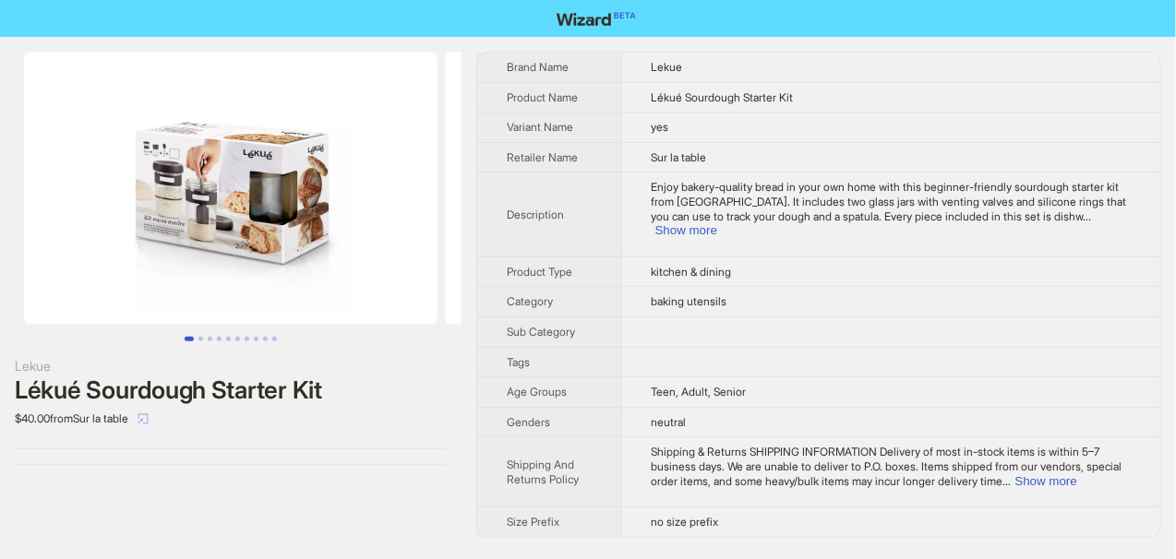
click at [149, 414] on icon "select" at bounding box center [143, 419] width 10 height 10
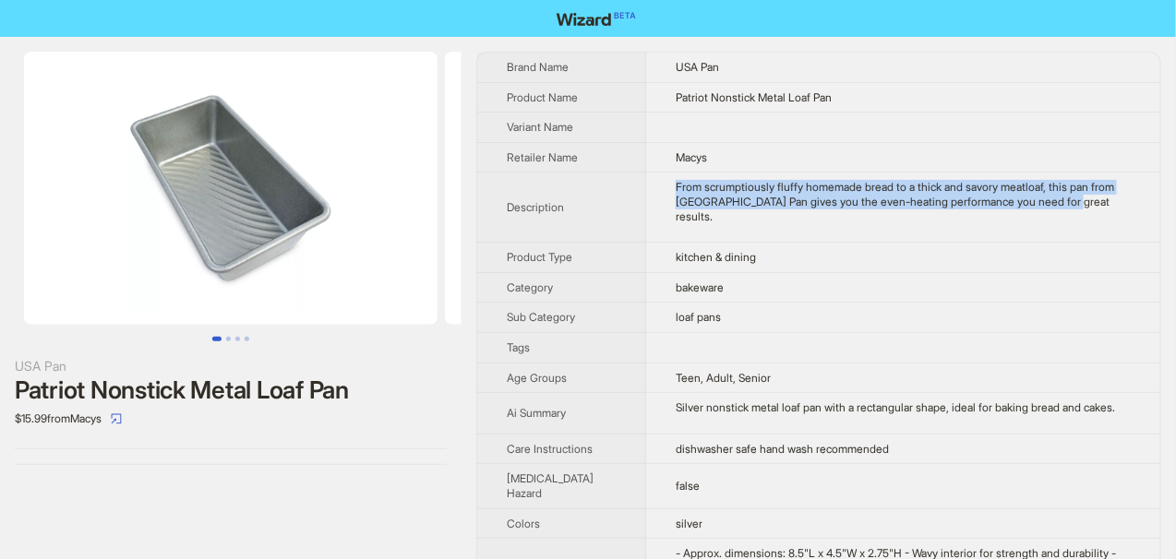
drag, startPoint x: 659, startPoint y: 183, endPoint x: 1066, endPoint y: 211, distance: 408.1
click at [1066, 211] on td "From scrumptiously fluffy homemade bread to a thick and savory meatloaf, this p…" at bounding box center [903, 208] width 514 height 70
copy div "From scrumptiously fluffy homemade bread to a thick and savory meatloaf, this p…"
click at [1069, 210] on td "From scrumptiously fluffy homemade bread to a thick and savory meatloaf, this p…" at bounding box center [903, 208] width 514 height 70
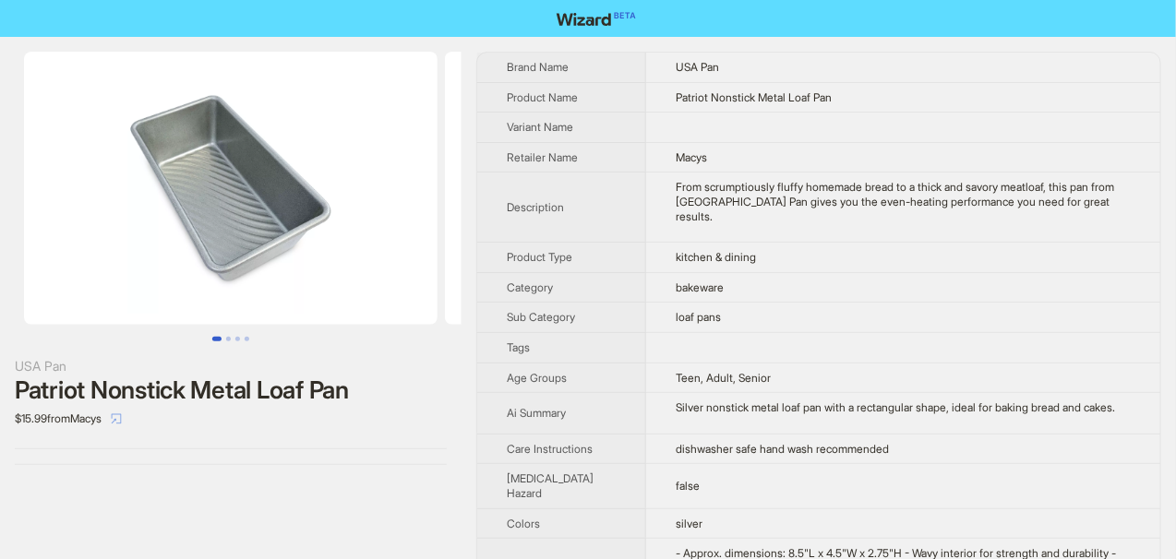
click at [122, 424] on span "button" at bounding box center [116, 419] width 11 height 14
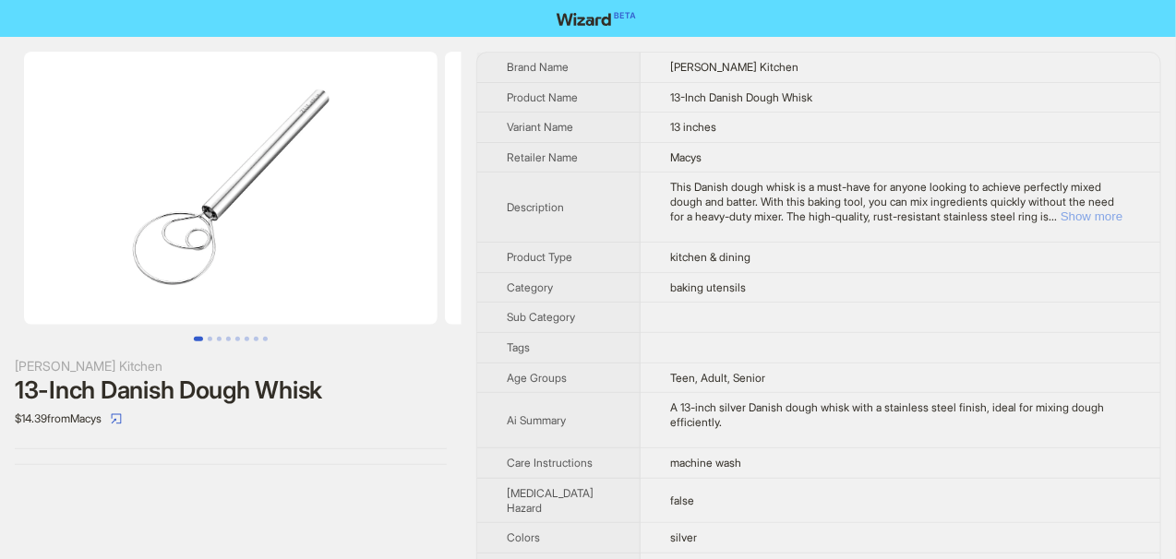
click at [1087, 217] on button "Show more" at bounding box center [1092, 217] width 62 height 14
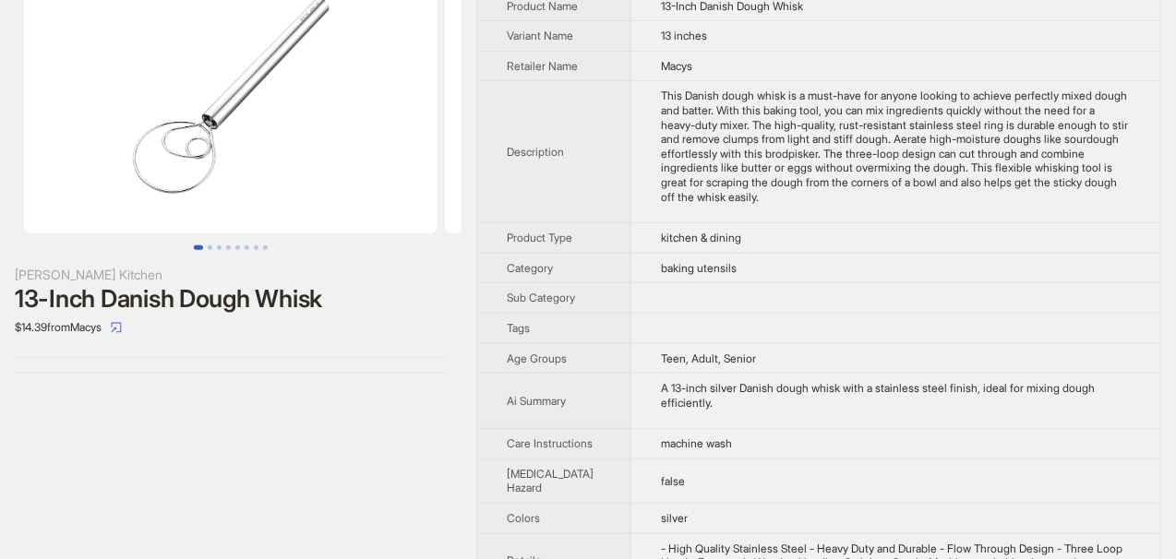
scroll to position [92, 0]
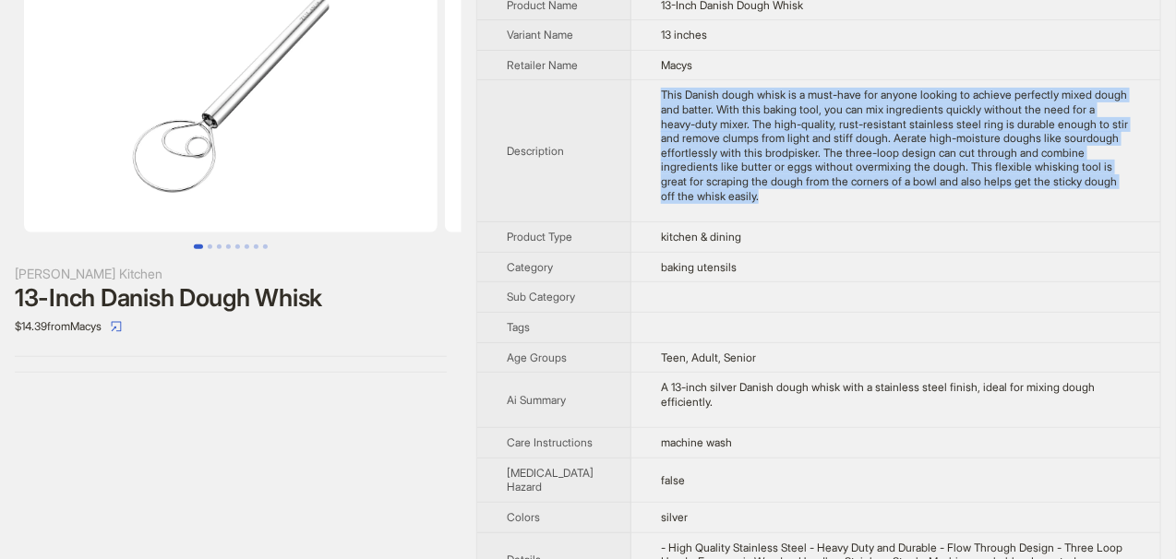
drag, startPoint x: 638, startPoint y: 104, endPoint x: 773, endPoint y: 230, distance: 184.2
click at [773, 222] on td "This Danish dough whisk is a must-have for anyone looking to achieve perfectly …" at bounding box center [895, 151] width 529 height 142
copy div "This Danish dough whisk is a must-have for anyone looking to achieve perfectly …"
click at [771, 222] on td "This Danish dough whisk is a must-have for anyone looking to achieve perfectly …" at bounding box center [895, 151] width 529 height 142
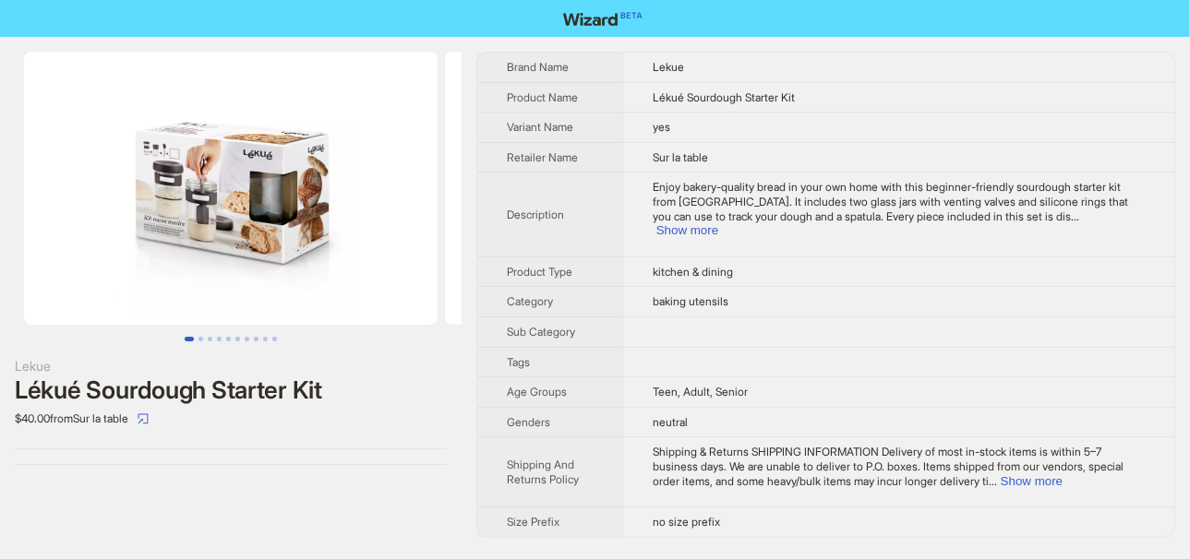
click at [502, 318] on th "Sub Category" at bounding box center [549, 332] width 145 height 30
click at [502, 317] on th "Sub Category" at bounding box center [549, 332] width 145 height 30
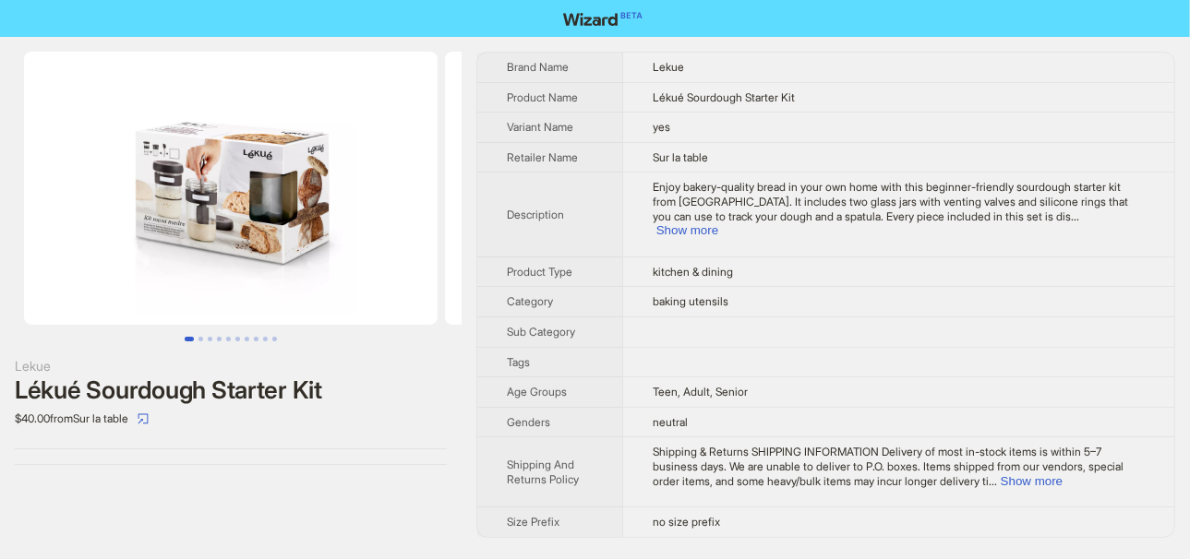
click at [502, 317] on th "Sub Category" at bounding box center [549, 332] width 145 height 30
click at [391, 524] on div "Lekue Lékué Sourdough Starter Kit $40.00 from Sur la table" at bounding box center [231, 295] width 462 height 516
click at [392, 524] on div "Lekue Lékué Sourdough Starter Kit $40.00 from Sur la table" at bounding box center [231, 295] width 462 height 516
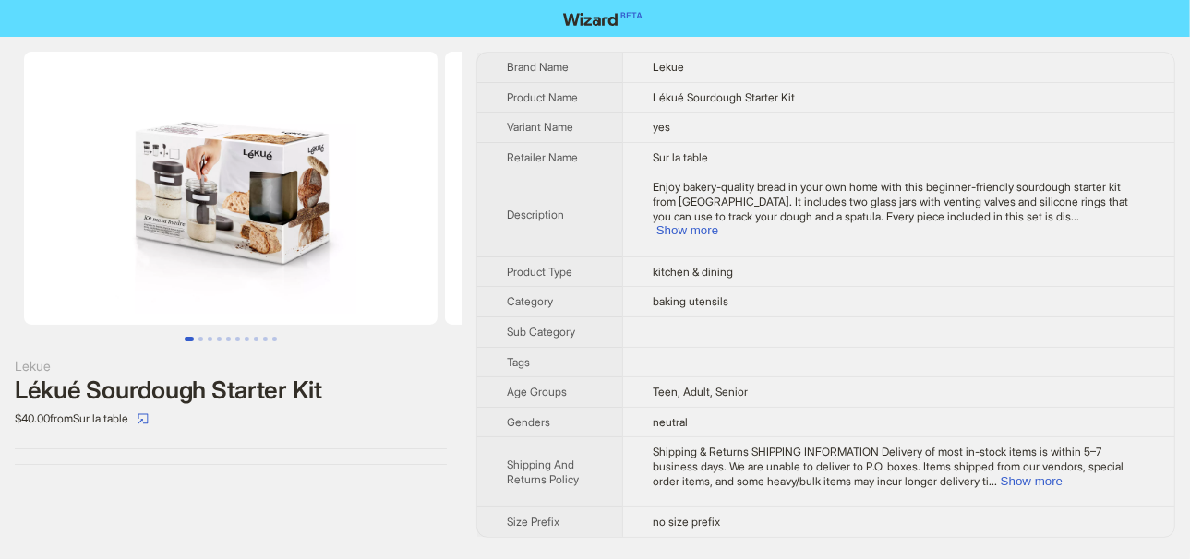
click at [392, 523] on div "Lekue Lékué Sourdough Starter Kit $40.00 from Sur la table" at bounding box center [231, 295] width 462 height 516
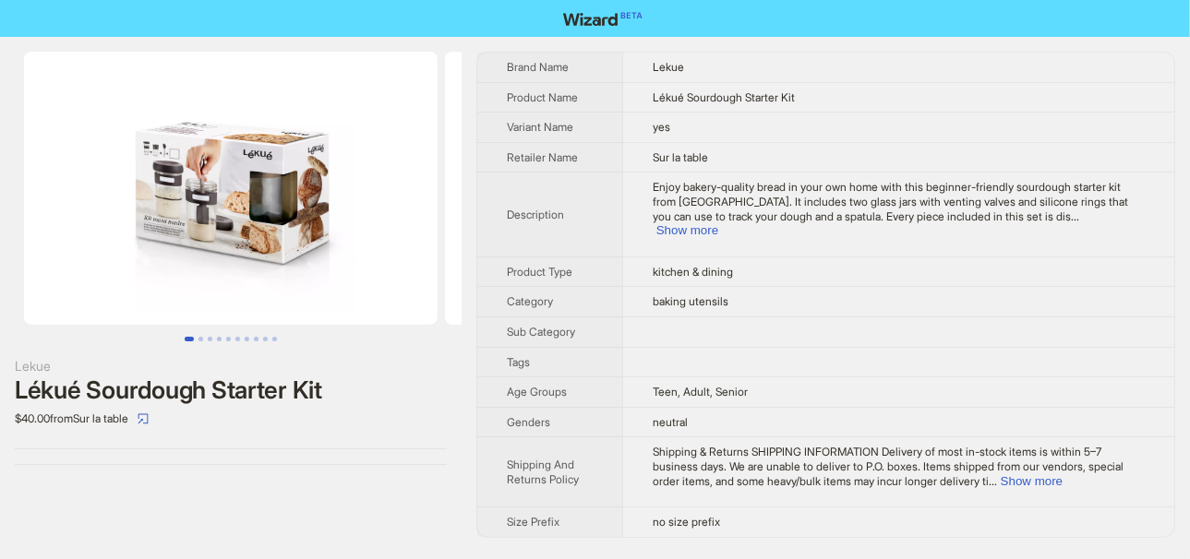
click at [392, 523] on div "Lekue Lékué Sourdough Starter Kit $40.00 from Sur la table" at bounding box center [231, 295] width 462 height 516
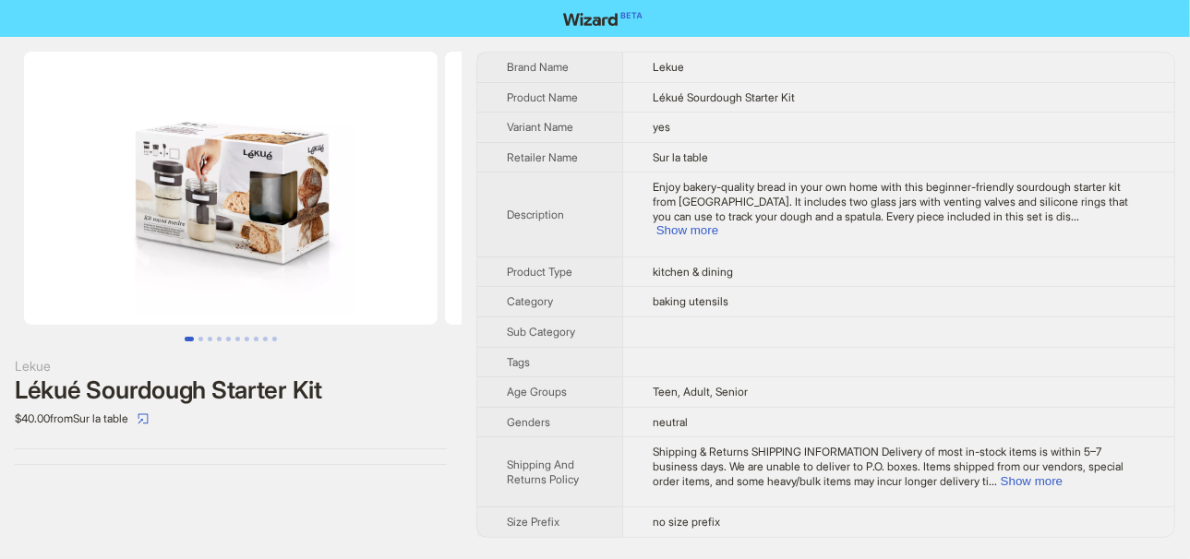
click at [392, 522] on div "Lekue Lékué Sourdough Starter Kit $40.00 from Sur la table" at bounding box center [231, 295] width 462 height 516
click at [392, 521] on div "Lekue Lékué Sourdough Starter Kit $40.00 from Sur la table" at bounding box center [231, 295] width 462 height 516
click at [393, 521] on div "Lekue Lékué Sourdough Starter Kit $40.00 from Sur la table" at bounding box center [231, 295] width 462 height 516
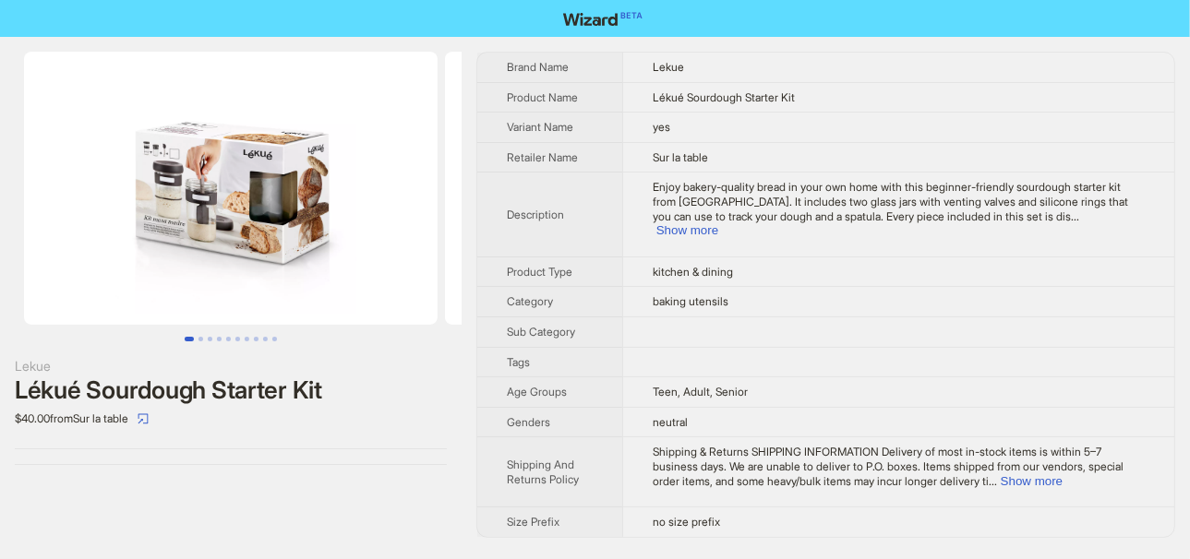
click at [393, 520] on div "Lekue Lékué Sourdough Starter Kit $40.00 from Sur la table" at bounding box center [231, 295] width 462 height 516
click at [393, 518] on div "Lekue Lékué Sourdough Starter Kit $40.00 from Sur la table" at bounding box center [231, 295] width 462 height 516
click at [393, 516] on div "Lekue Lékué Sourdough Starter Kit $40.00 from Sur la table" at bounding box center [231, 295] width 462 height 516
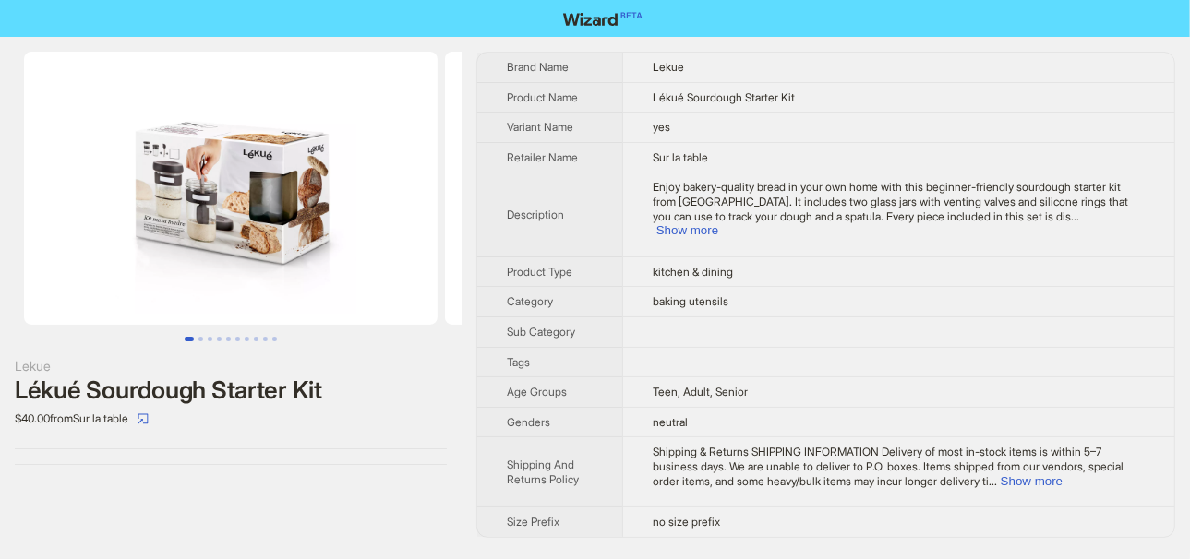
click at [393, 512] on div "Lekue Lékué Sourdough Starter Kit $40.00 from Sur la table" at bounding box center [231, 295] width 462 height 516
click at [393, 511] on div "Lekue Lékué Sourdough Starter Kit $40.00 from Sur la table" at bounding box center [231, 295] width 462 height 516
click at [379, 517] on div "Lekue Lékué Sourdough Starter Kit $40.00 from Sur la table" at bounding box center [231, 295] width 462 height 516
click at [380, 516] on div "Lekue Lékué Sourdough Starter Kit $40.00 from Sur la table" at bounding box center [231, 295] width 462 height 516
click at [381, 515] on div "Lekue Lékué Sourdough Starter Kit $40.00 from Sur la table" at bounding box center [231, 295] width 462 height 516
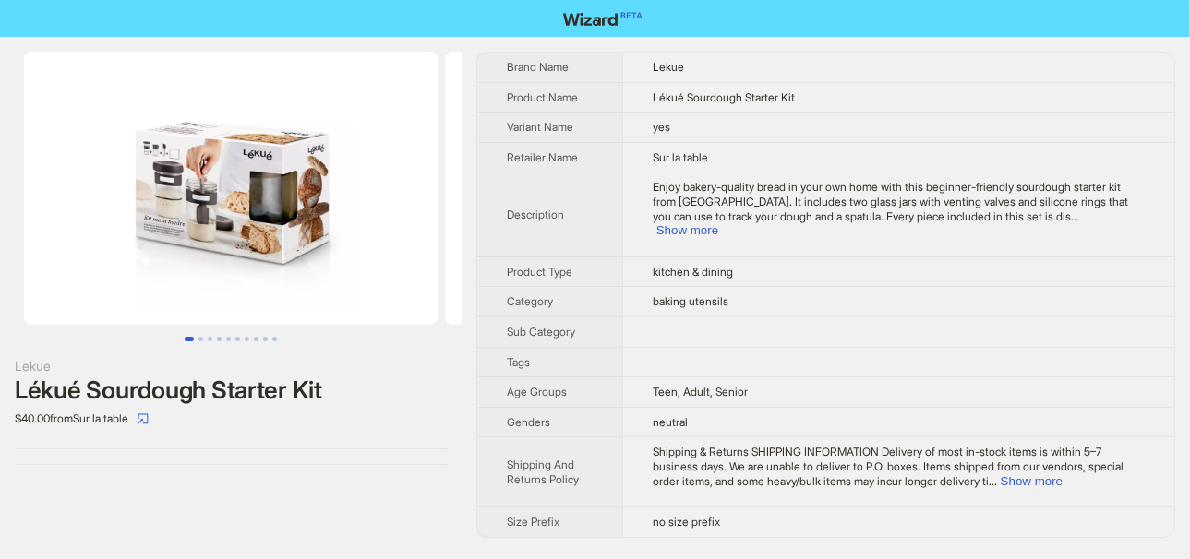
click at [382, 514] on div "Lekue Lékué Sourdough Starter Kit $40.00 from Sur la table" at bounding box center [231, 295] width 462 height 516
click at [384, 514] on div "Lekue Lékué Sourdough Starter Kit $40.00 from Sur la table" at bounding box center [231, 295] width 462 height 516
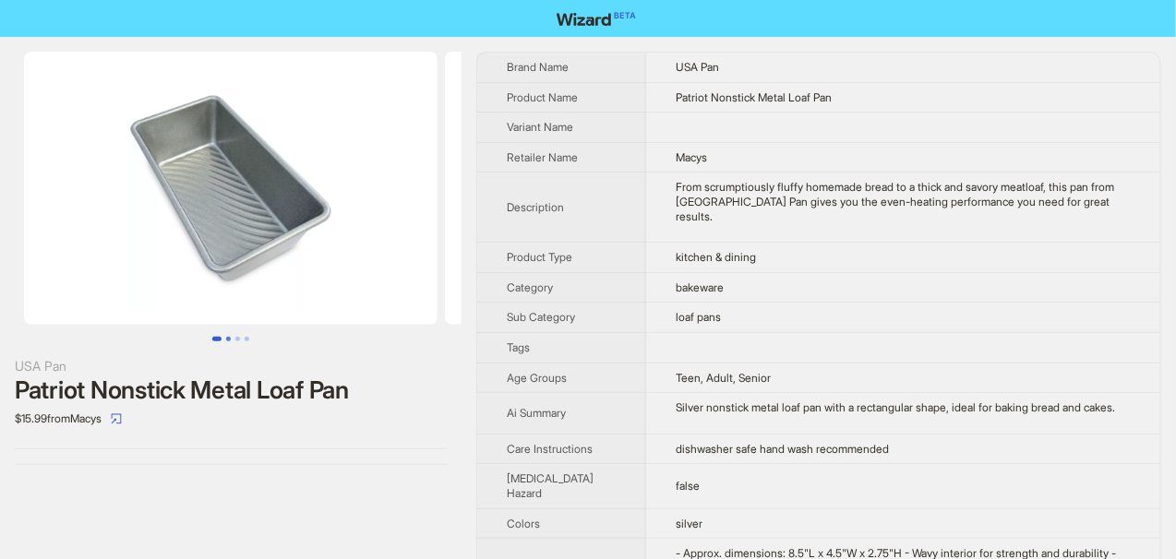
click at [227, 340] on button "Go to slide 2" at bounding box center [228, 339] width 5 height 5
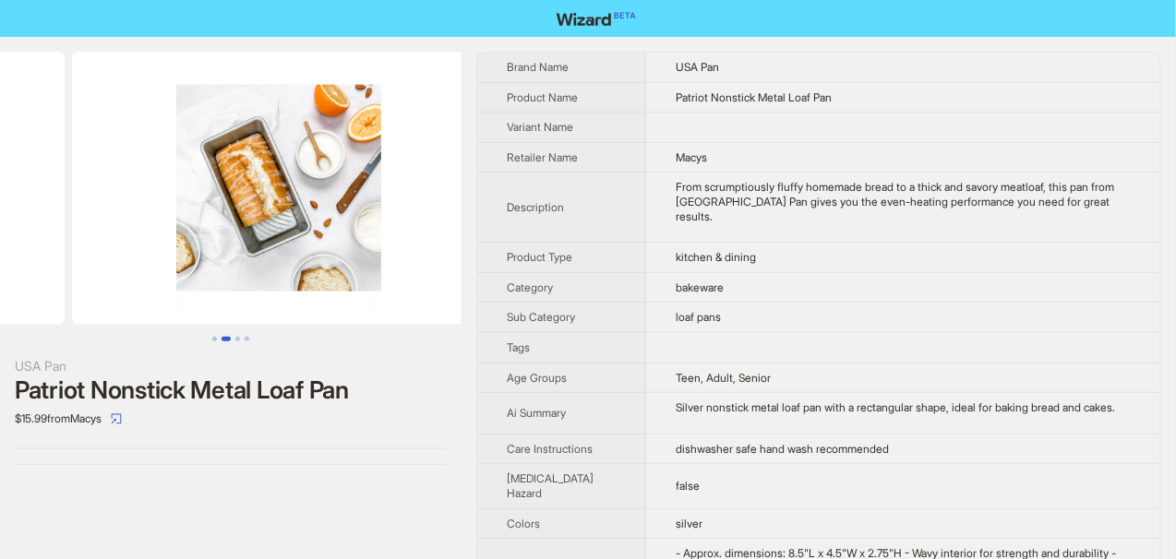
scroll to position [0, 420]
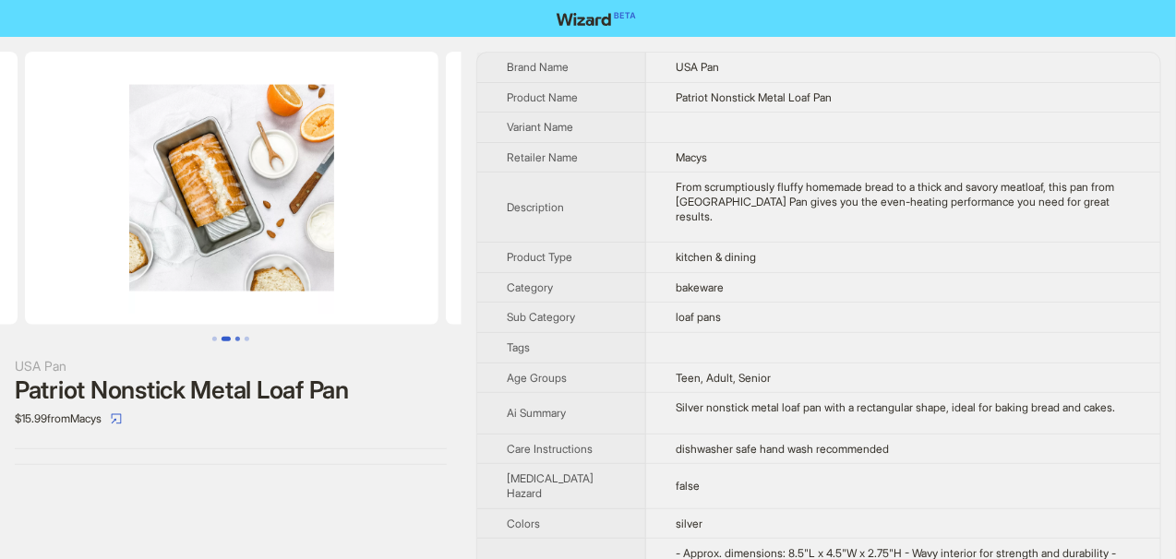
click at [237, 340] on button "Go to slide 3" at bounding box center [237, 339] width 5 height 5
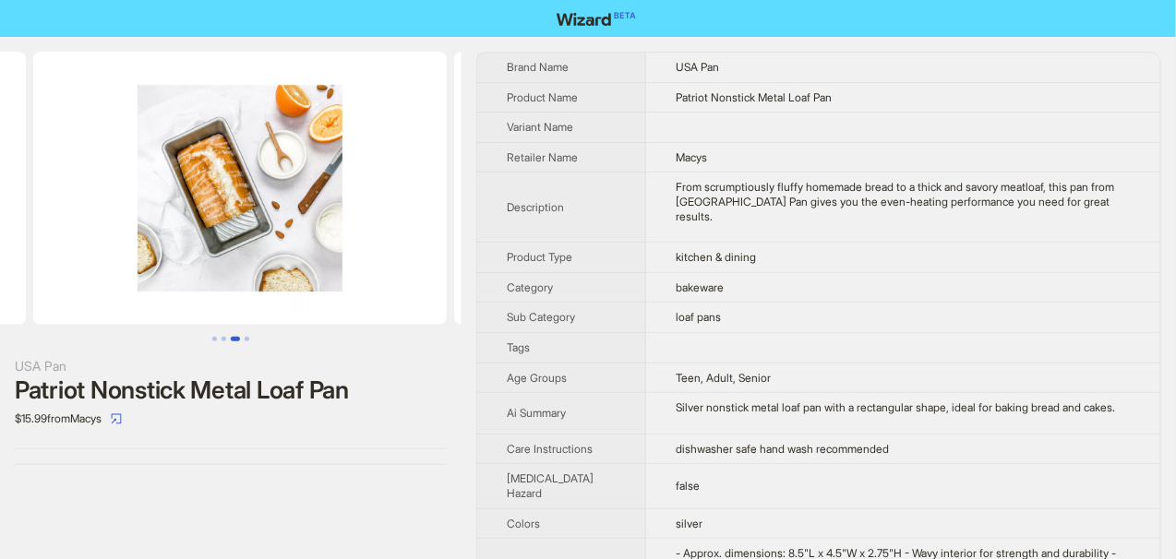
click at [237, 340] on button "Go to slide 3" at bounding box center [235, 339] width 9 height 5
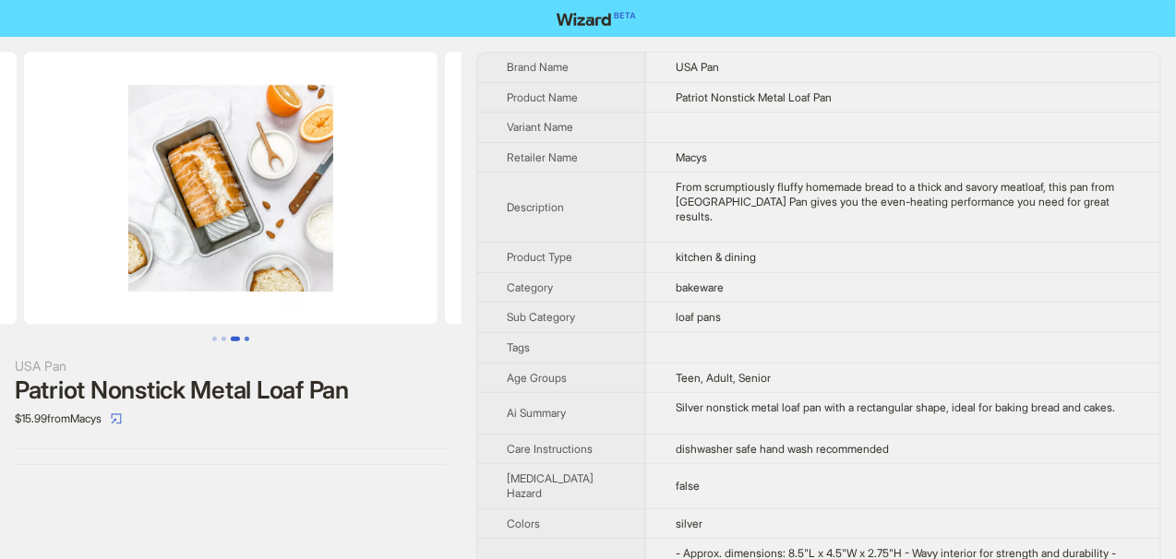
click at [245, 338] on button "Go to slide 4" at bounding box center [247, 339] width 5 height 5
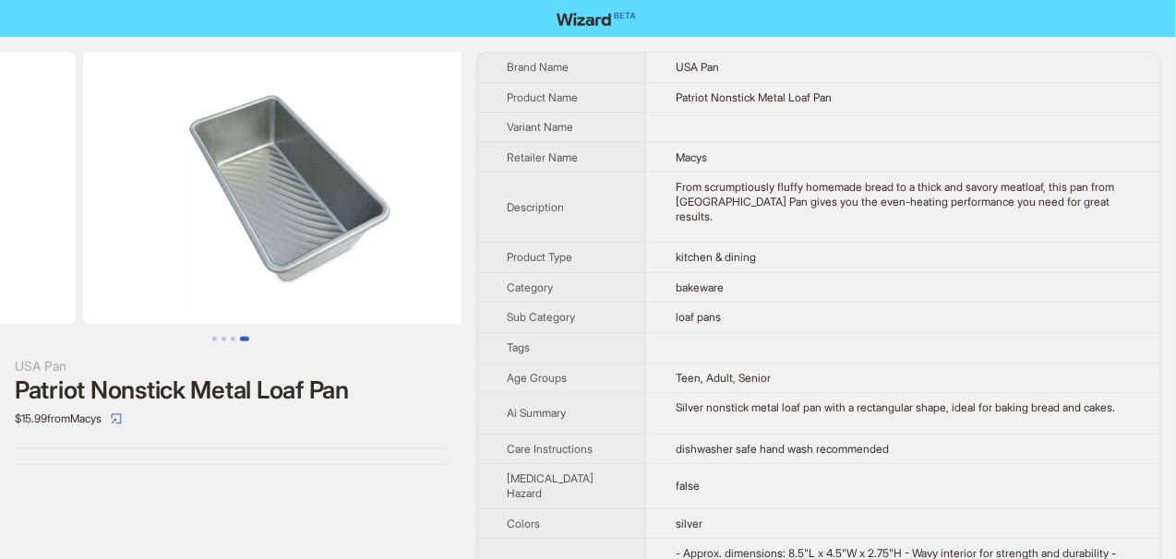
scroll to position [0, 1262]
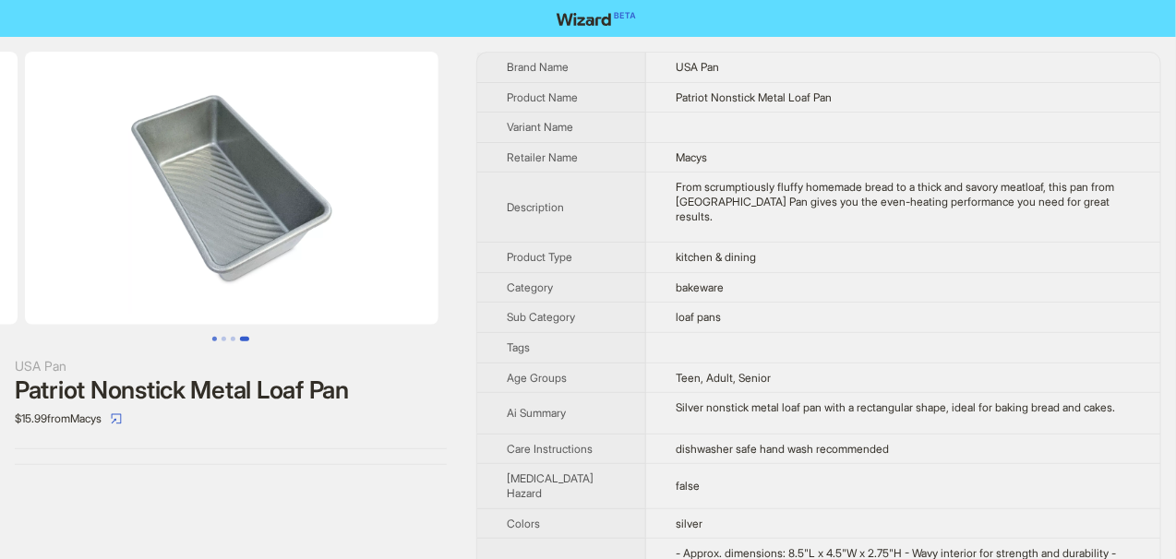
click at [214, 340] on button "Go to slide 1" at bounding box center [214, 339] width 5 height 5
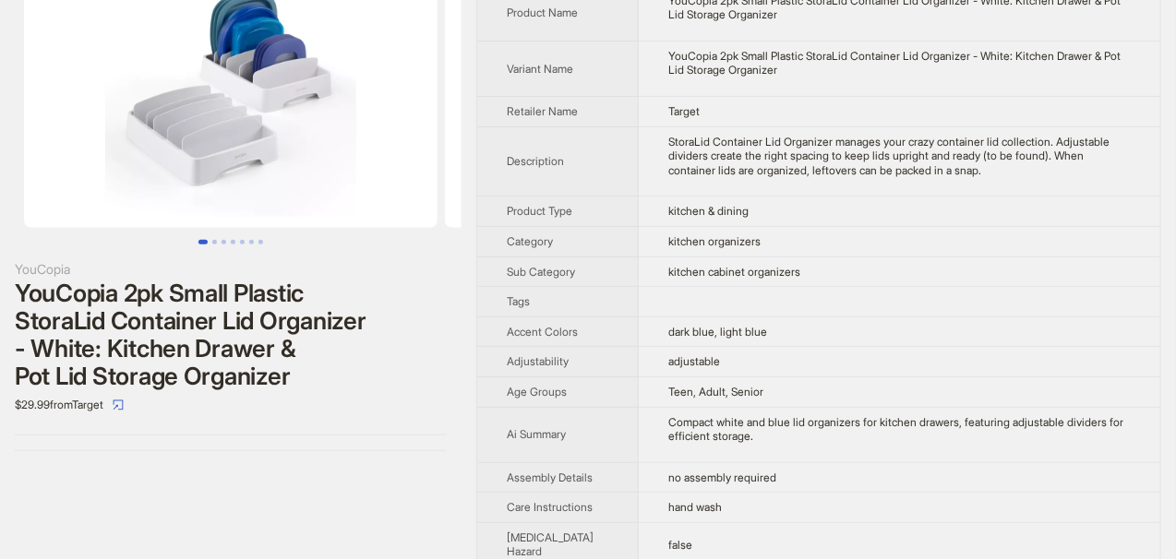
scroll to position [185, 0]
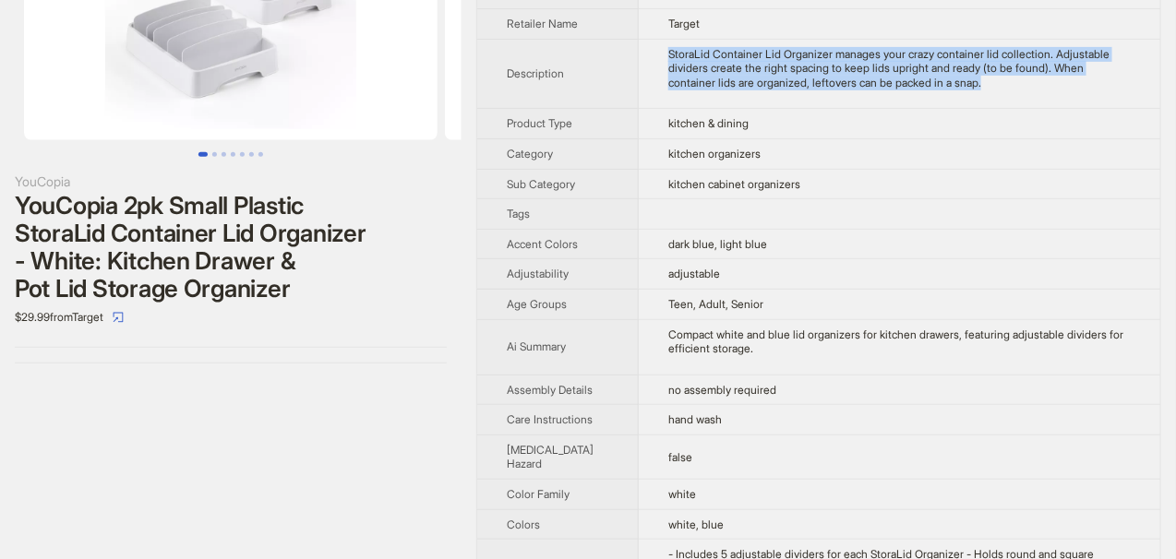
drag, startPoint x: 653, startPoint y: 52, endPoint x: 1005, endPoint y: 85, distance: 354.2
click at [1005, 85] on td "StoraLid Container Lid Organizer manages your crazy container lid collection. A…" at bounding box center [900, 74] width 522 height 70
copy div "StoraLid Container Lid Organizer manages your crazy container lid collection. A…"
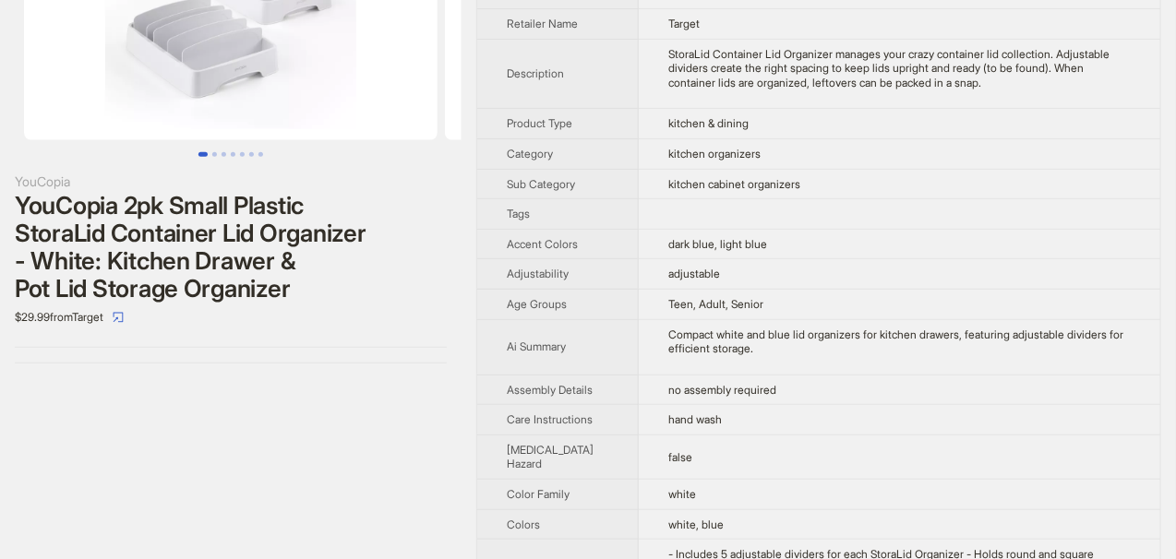
click at [1003, 132] on td "kitchen & dining" at bounding box center [900, 124] width 522 height 30
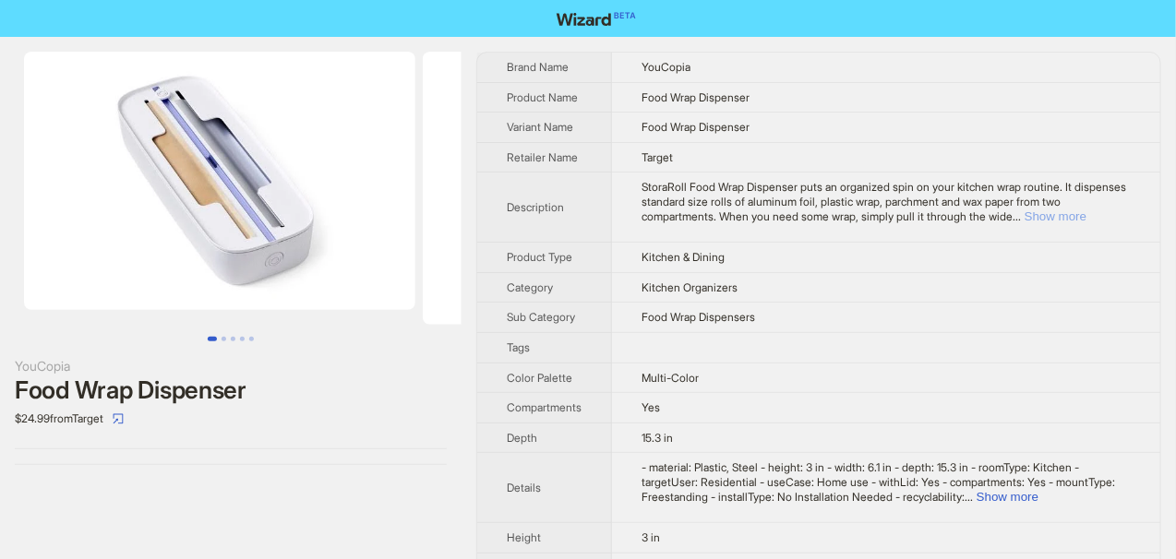
click at [1079, 216] on button "Show more" at bounding box center [1056, 217] width 62 height 14
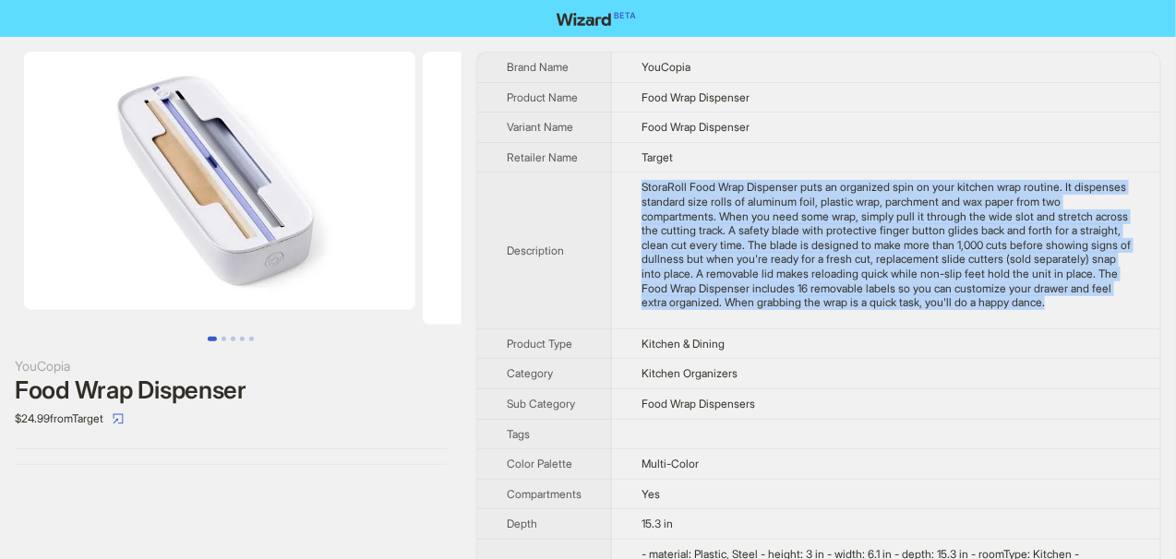
drag, startPoint x: 642, startPoint y: 185, endPoint x: 813, endPoint y: 321, distance: 219.4
click at [813, 321] on td "StoraRoll Food Wrap Dispenser puts an organized spin on your kitchen wrap routi…" at bounding box center [886, 251] width 549 height 156
copy div "StoraRoll Food Wrap Dispenser puts an organized spin on your kitchen wrap routi…"
click at [837, 341] on td "Kitchen & Dining" at bounding box center [886, 344] width 549 height 30
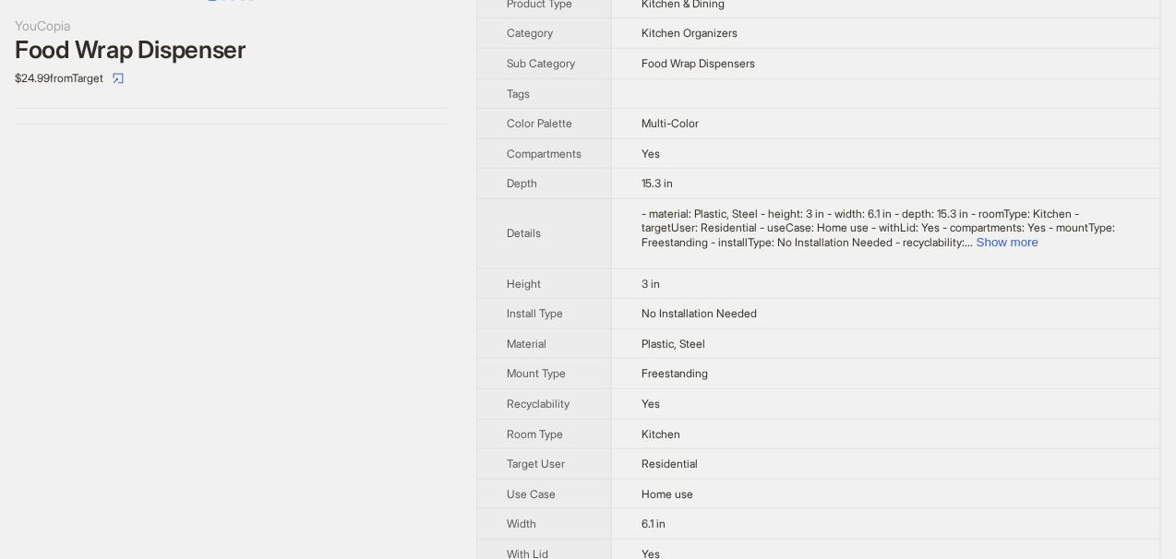
scroll to position [373, 0]
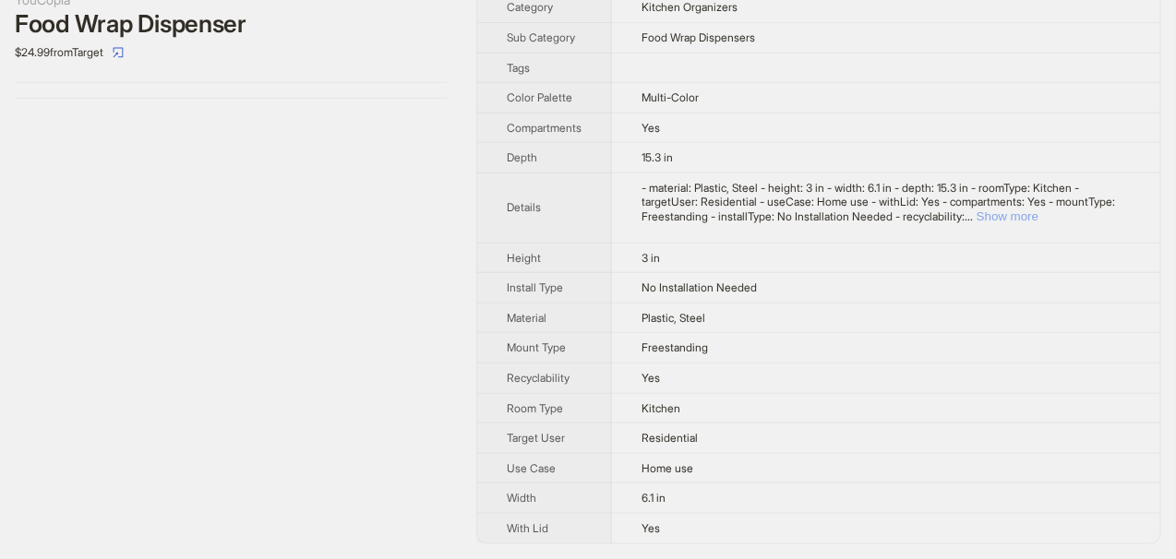
click at [1039, 220] on button "Show more" at bounding box center [1008, 217] width 62 height 14
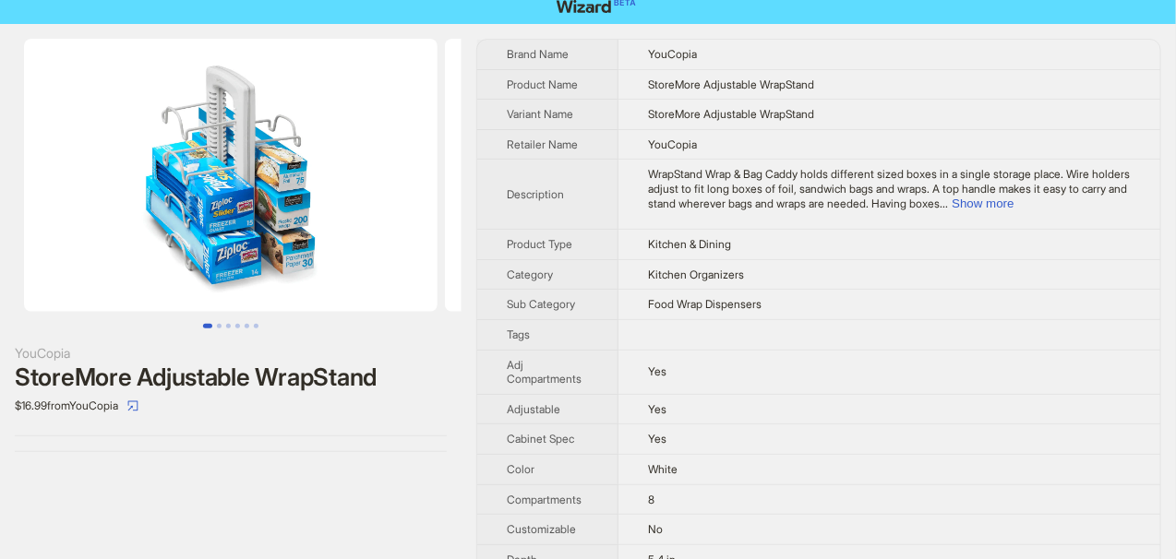
scroll to position [92, 0]
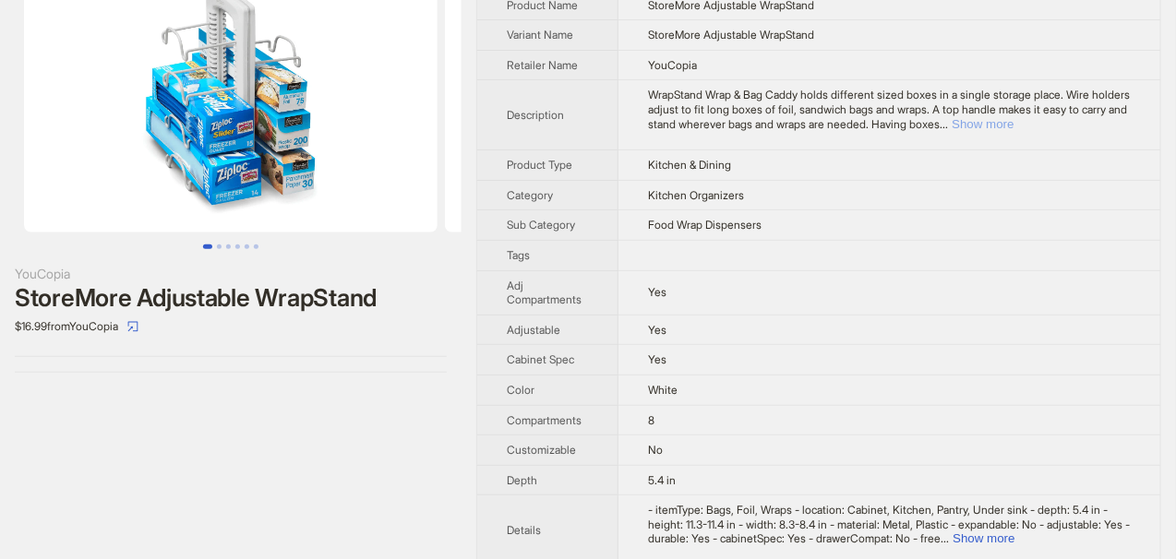
click at [1014, 121] on button "Show more" at bounding box center [983, 124] width 62 height 14
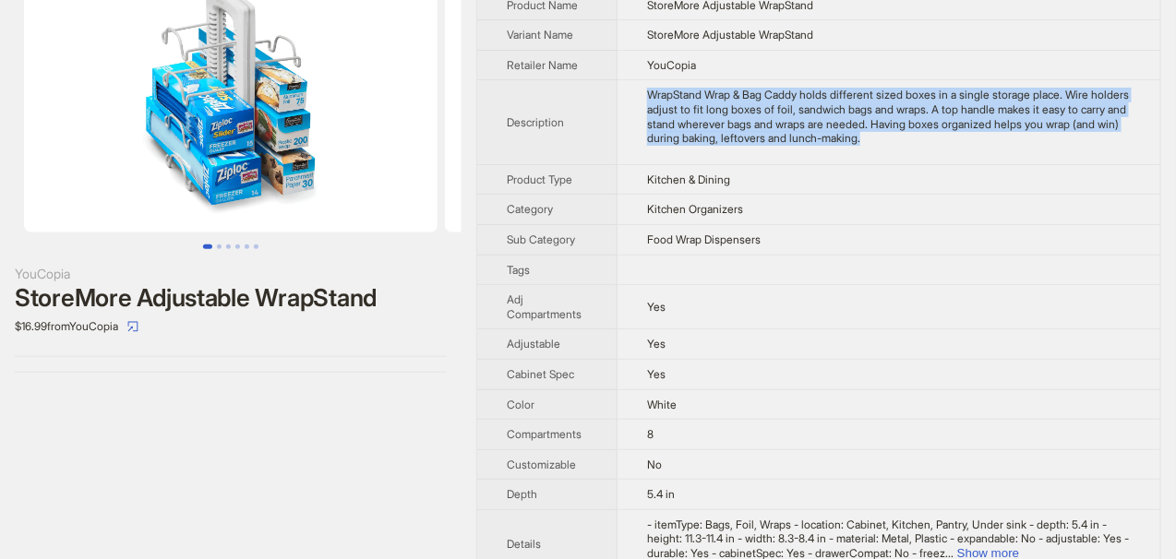
drag, startPoint x: 652, startPoint y: 86, endPoint x: 1017, endPoint y: 132, distance: 368.5
click at [1017, 132] on div "WrapStand Wrap & Bag Caddy holds different sized boxes in a single storage plac…" at bounding box center [889, 116] width 484 height 57
copy div "WrapStand Wrap & Bag Caddy holds different sized boxes in a single storage plac…"
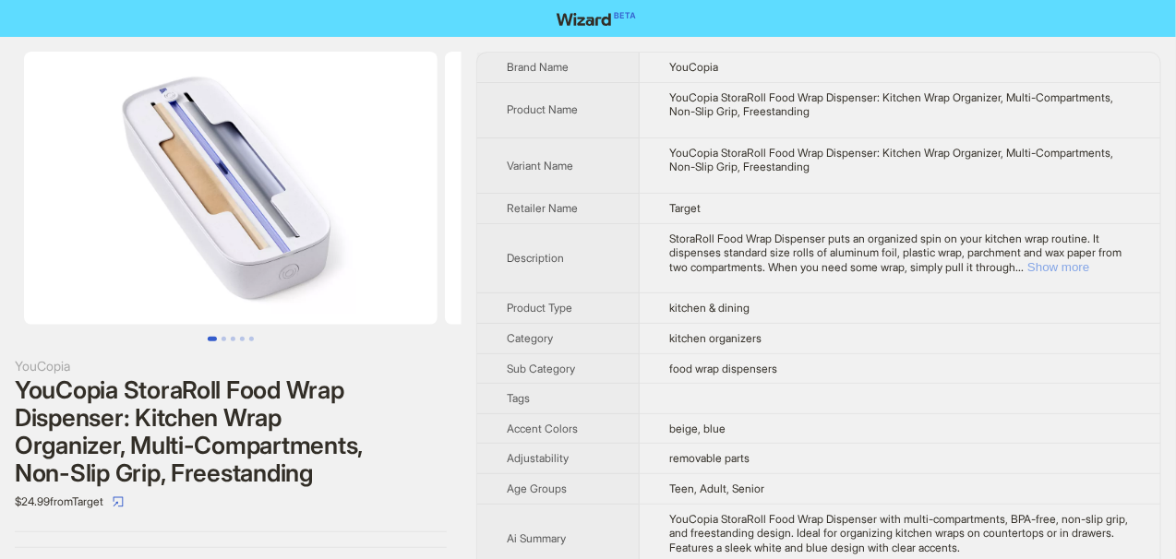
click at [1089, 262] on button "Show more" at bounding box center [1058, 267] width 62 height 14
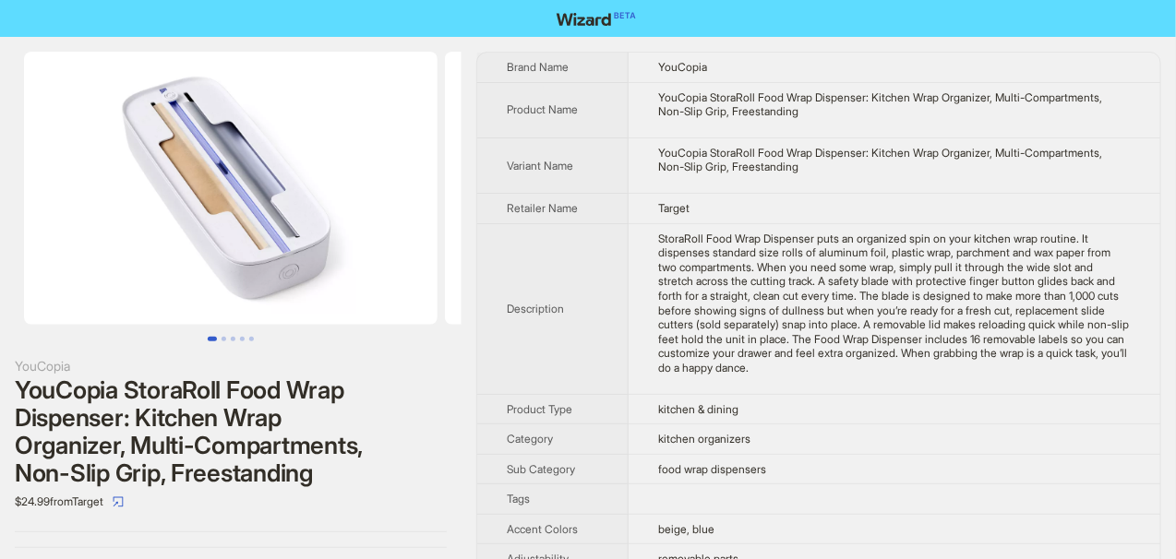
scroll to position [92, 0]
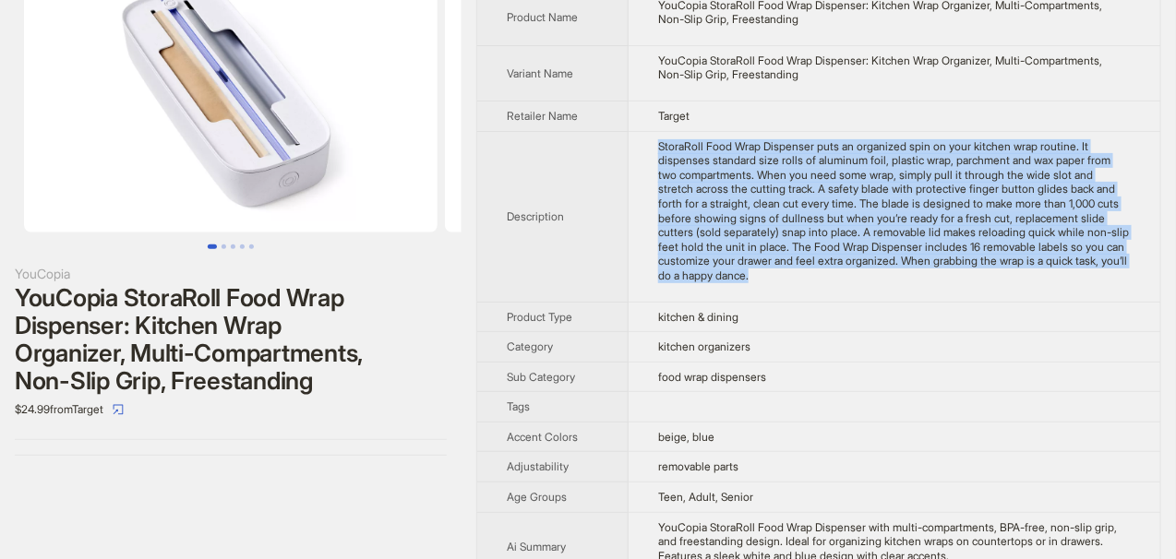
drag, startPoint x: 650, startPoint y: 138, endPoint x: 847, endPoint y: 296, distance: 252.2
click at [847, 296] on td "StoraRoll Food Wrap Dispenser puts an organized spin on your kitchen wrap routi…" at bounding box center [895, 216] width 532 height 171
copy div "StoraRoll Food Wrap Dispenser puts an organized spin on your kitchen wrap routi…"
drag, startPoint x: 862, startPoint y: 278, endPoint x: 853, endPoint y: 264, distance: 16.6
click at [862, 277] on div "StoraRoll Food Wrap Dispenser puts an organized spin on your kitchen wrap routi…" at bounding box center [894, 211] width 473 height 144
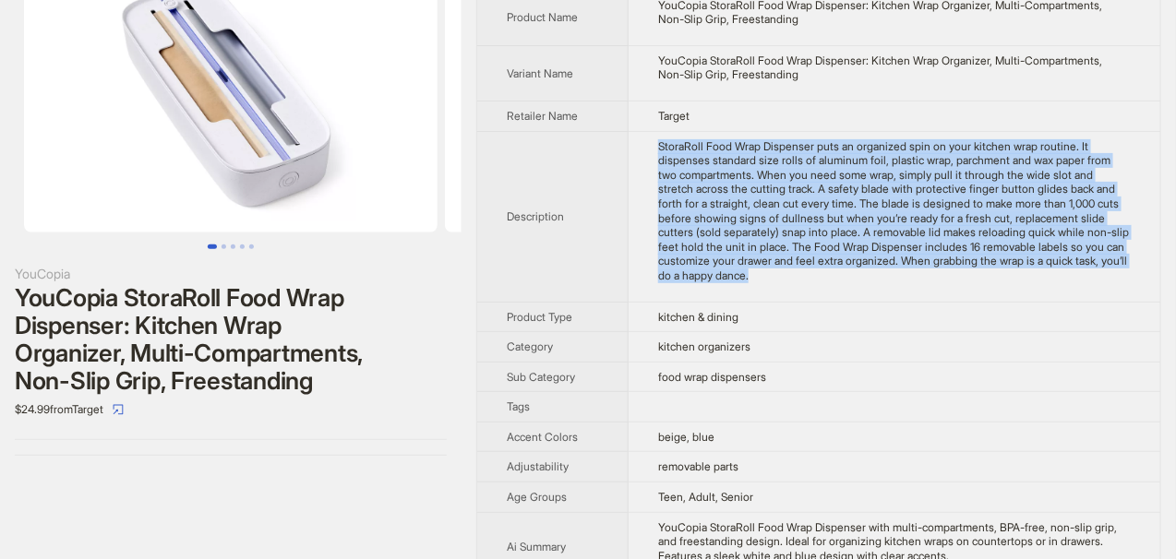
click at [870, 294] on td "StoraRoll Food Wrap Dispenser puts an organized spin on your kitchen wrap routi…" at bounding box center [895, 216] width 532 height 171
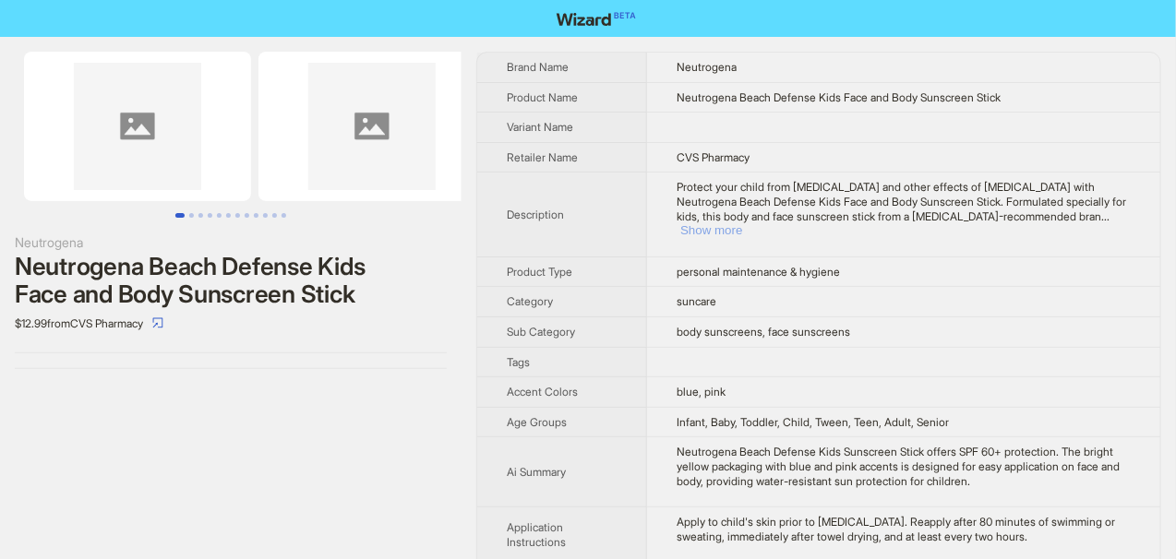
click at [742, 223] on button "Show more" at bounding box center [711, 230] width 62 height 14
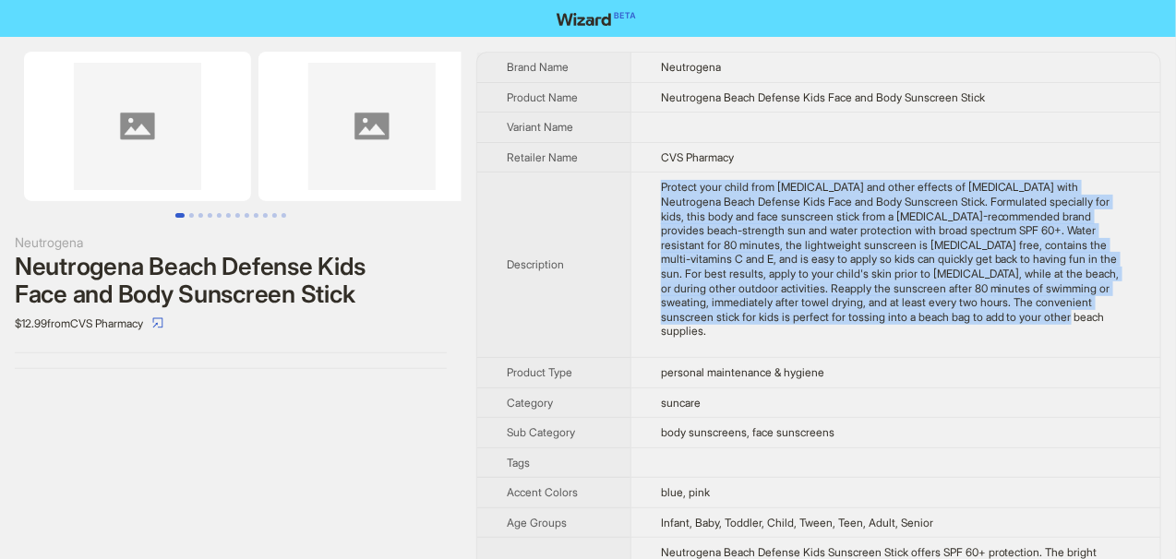
drag, startPoint x: 642, startPoint y: 181, endPoint x: 1011, endPoint y: 309, distance: 390.9
click at [1011, 309] on td "Protect your child from sunburn and other effects of sun exposure with Neutroge…" at bounding box center [896, 266] width 530 height 186
copy div "Protect your child from sunburn and other effects of sun exposure with Neutroge…"
click at [212, 213] on button "Go to slide 4" at bounding box center [210, 215] width 5 height 5
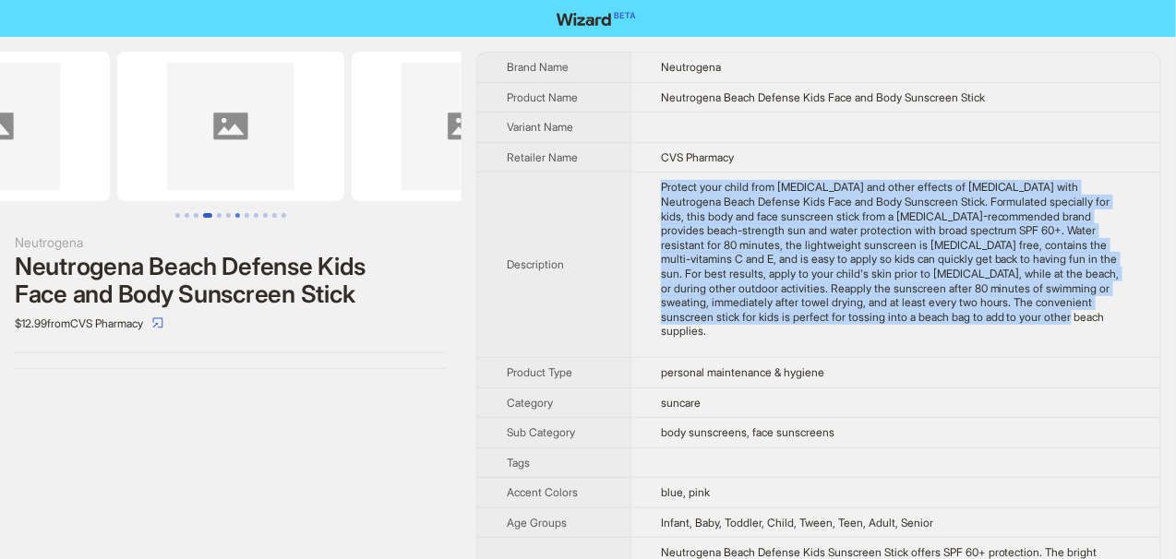
click at [235, 213] on button "Go to slide 7" at bounding box center [237, 215] width 5 height 5
click at [223, 213] on button "Go to slide 6" at bounding box center [226, 215] width 9 height 5
click at [203, 213] on button "Go to slide 4" at bounding box center [205, 215] width 5 height 5
click at [263, 213] on button "Go to slide 10" at bounding box center [265, 215] width 5 height 5
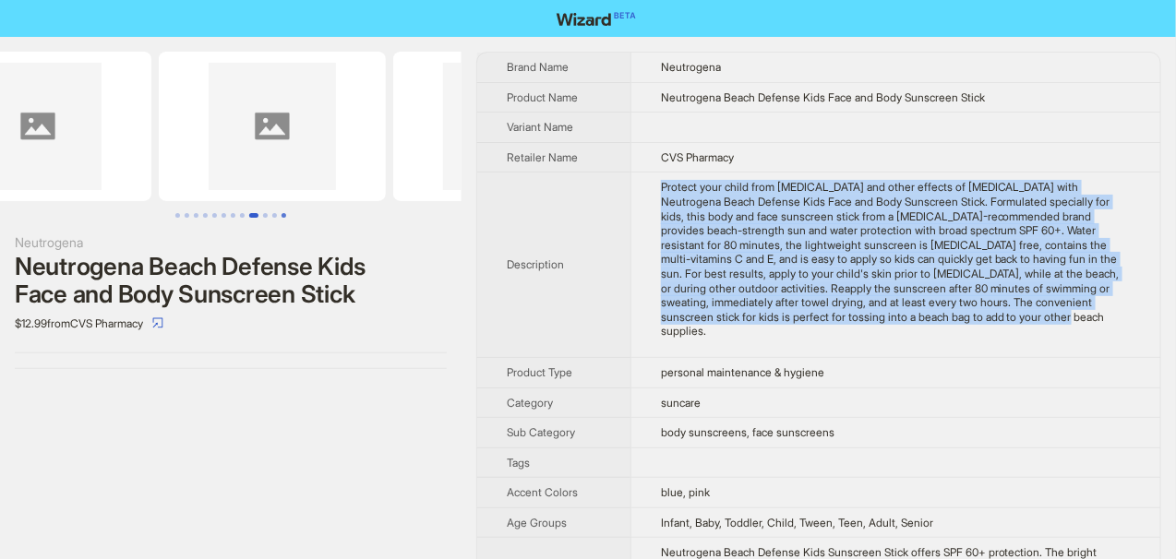
click at [282, 213] on button "Go to slide 12" at bounding box center [284, 215] width 5 height 5
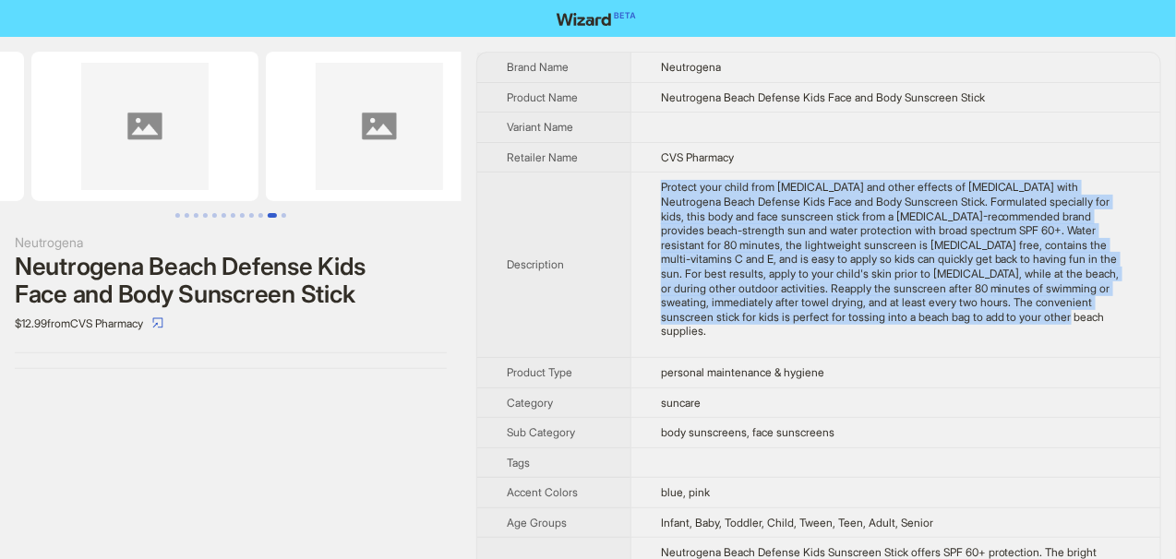
scroll to position [0, 2392]
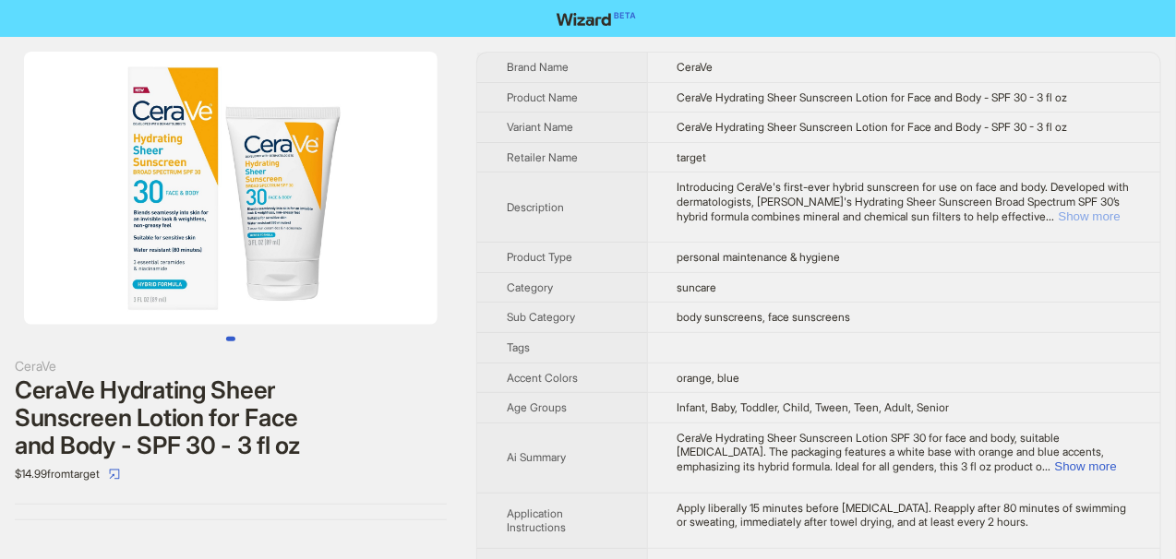
click at [1093, 217] on button "Show more" at bounding box center [1090, 217] width 62 height 14
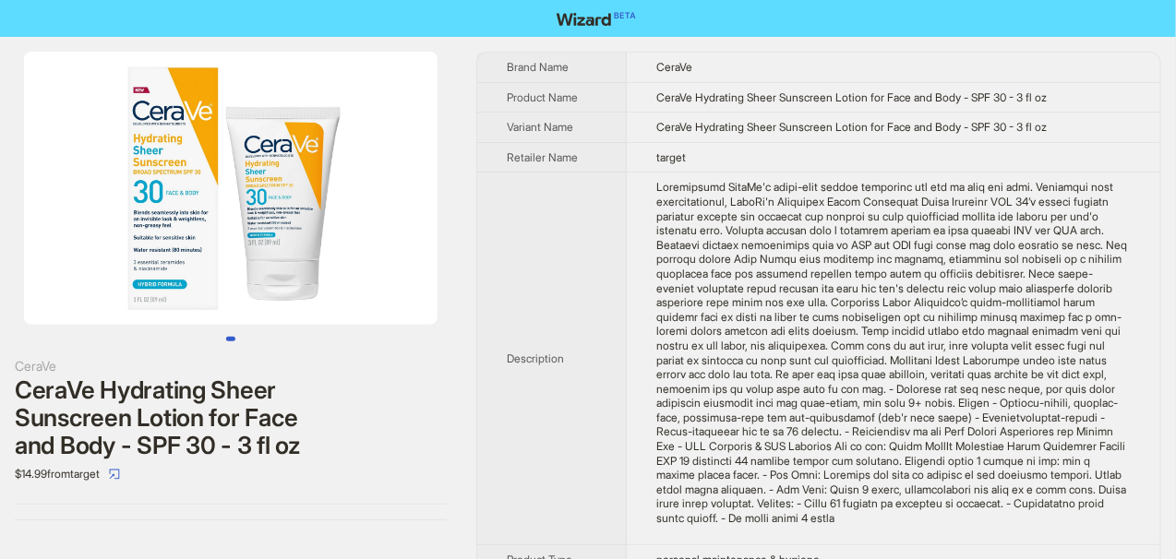
scroll to position [92, 0]
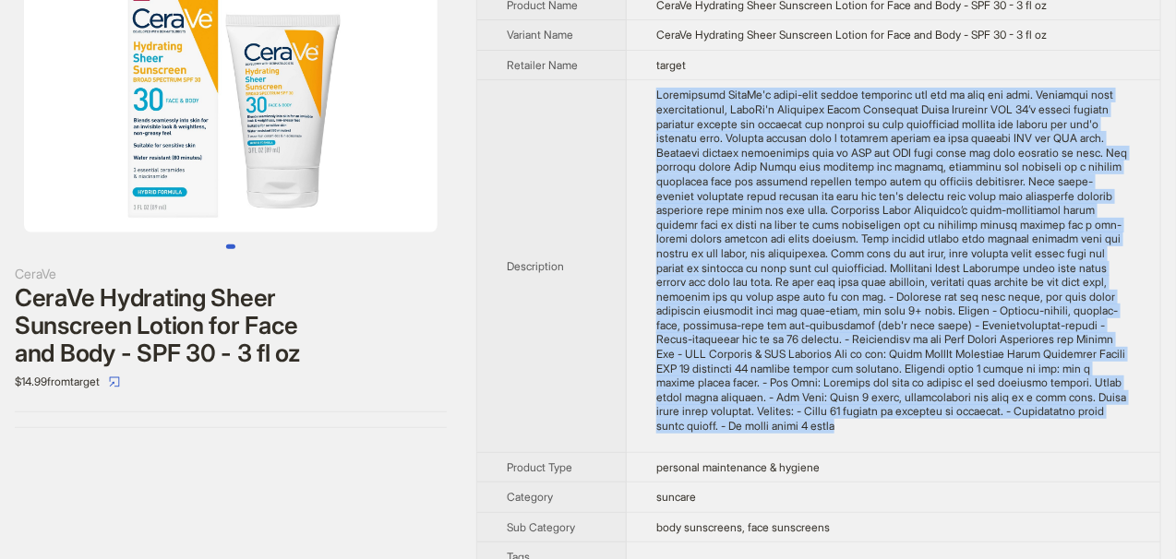
drag, startPoint x: 637, startPoint y: 85, endPoint x: 1033, endPoint y: 421, distance: 519.4
click at [1033, 421] on td at bounding box center [894, 266] width 534 height 372
copy div "Loremipsumd SitaMe'c adipi-elit seddoe temporinc utl etd ma aliq eni admi. Veni…"
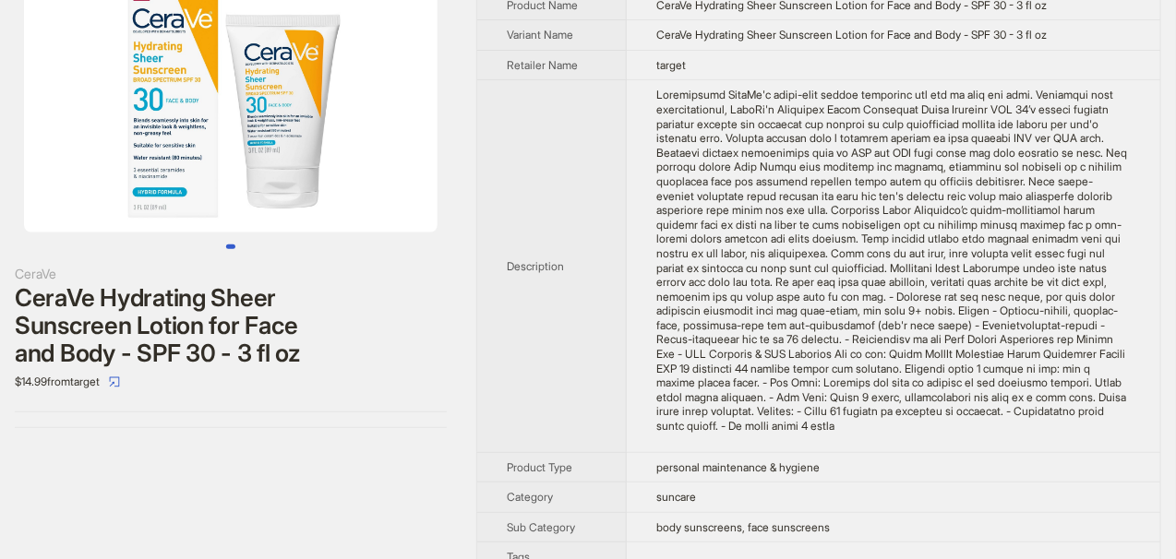
drag, startPoint x: 572, startPoint y: 145, endPoint x: 541, endPoint y: 56, distance: 94.0
click at [573, 145] on th "Description" at bounding box center [552, 266] width 150 height 372
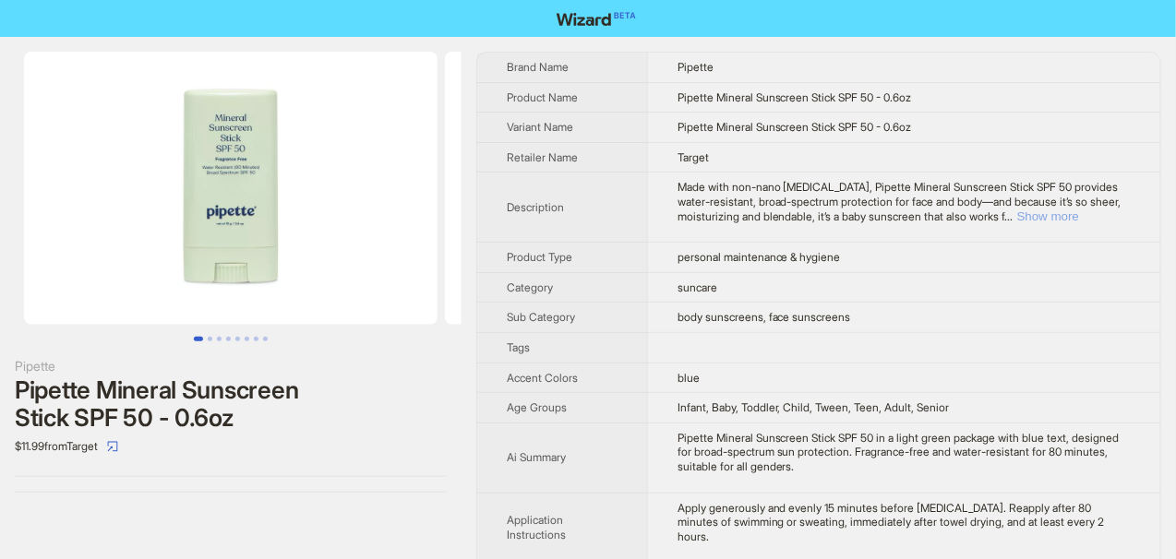
click at [1072, 213] on button "Show more" at bounding box center [1048, 217] width 62 height 14
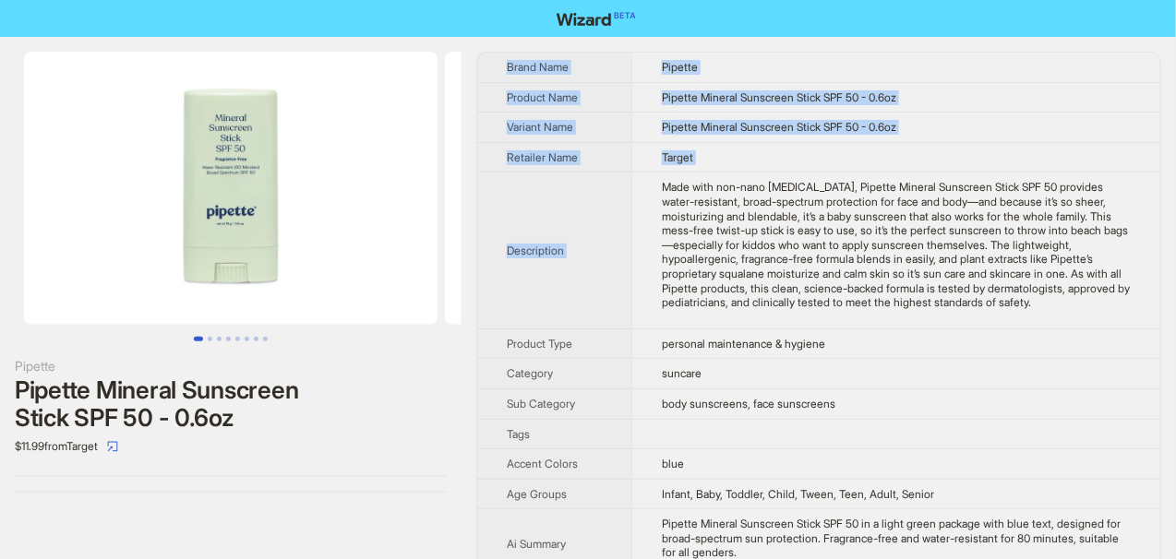
drag, startPoint x: 643, startPoint y: 183, endPoint x: 1162, endPoint y: 315, distance: 535.4
click at [1120, 300] on div "Made with non-nano [MEDICAL_DATA], Pipette Mineral Sunscreen Stick SPF 50 provi…" at bounding box center [896, 244] width 469 height 129
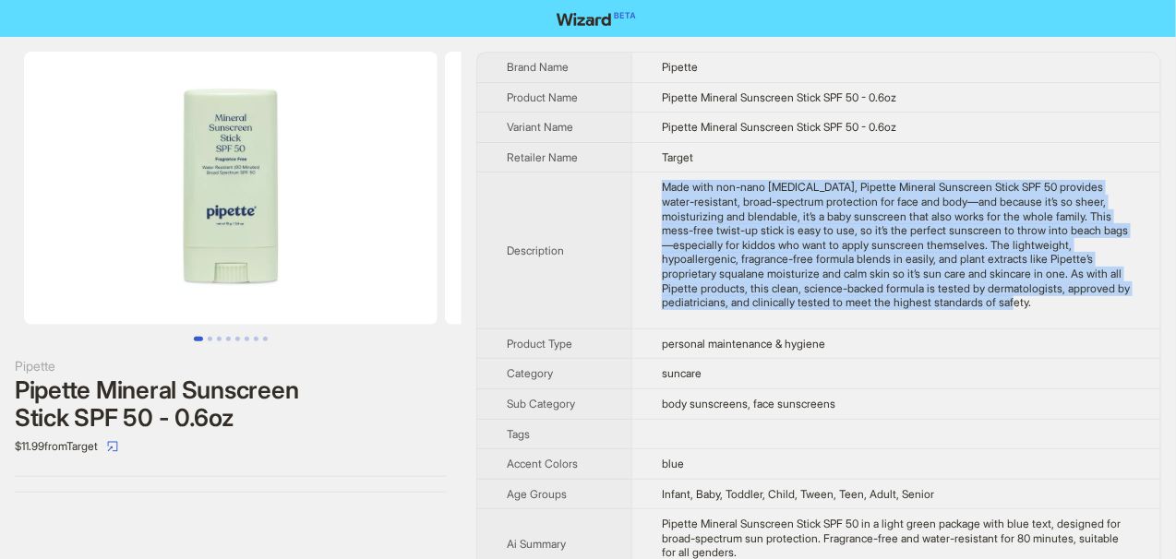
drag, startPoint x: 647, startPoint y: 184, endPoint x: 1123, endPoint y: 302, distance: 490.8
click at [1123, 302] on td "Made with non-nano [MEDICAL_DATA], Pipette Mineral Sunscreen Stick SPF 50 provi…" at bounding box center [895, 251] width 529 height 156
copy div "Made with non-nano [MEDICAL_DATA], Pipette Mineral Sunscreen Stick SPF 50 provi…"
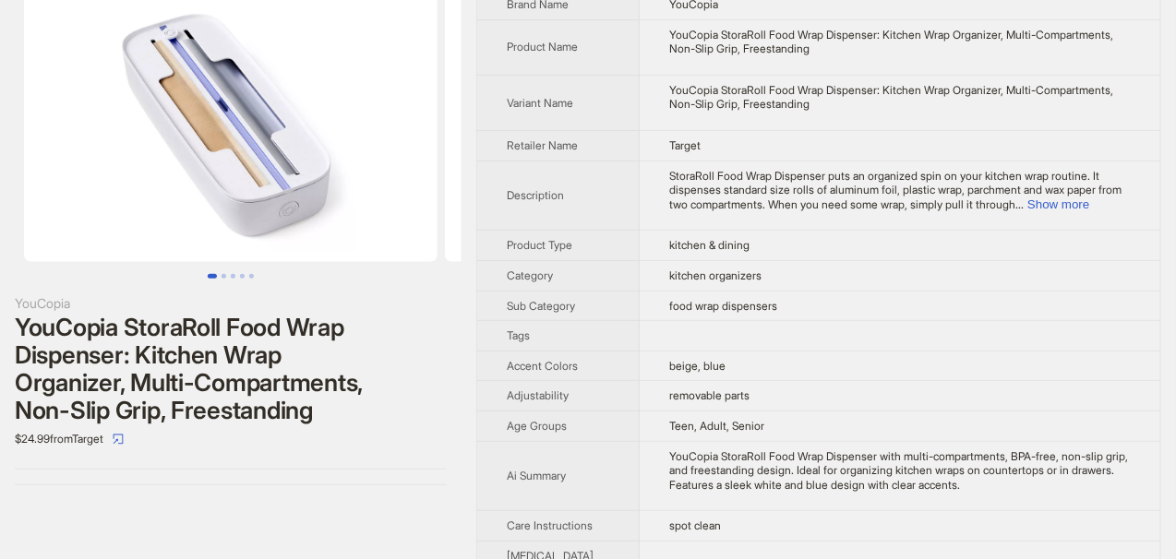
scroll to position [185, 0]
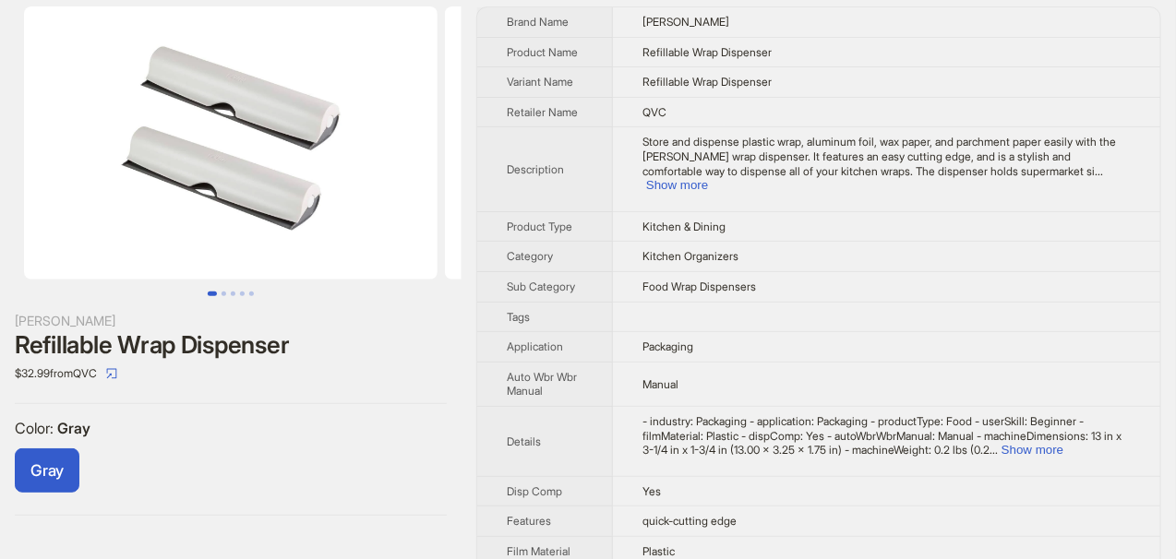
scroll to position [37, 0]
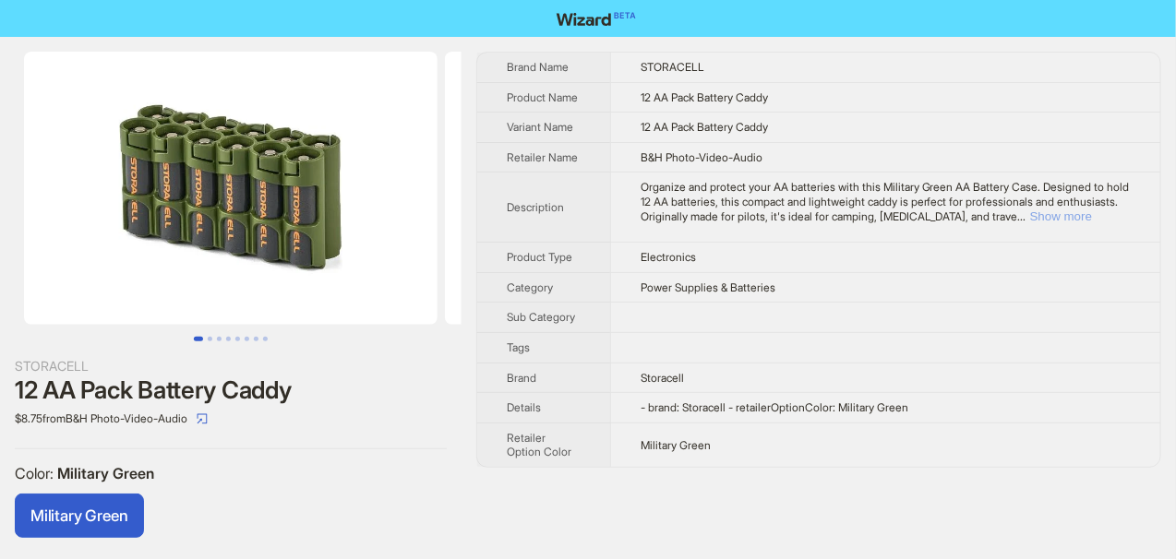
click at [1082, 215] on button "Show more" at bounding box center [1061, 217] width 62 height 14
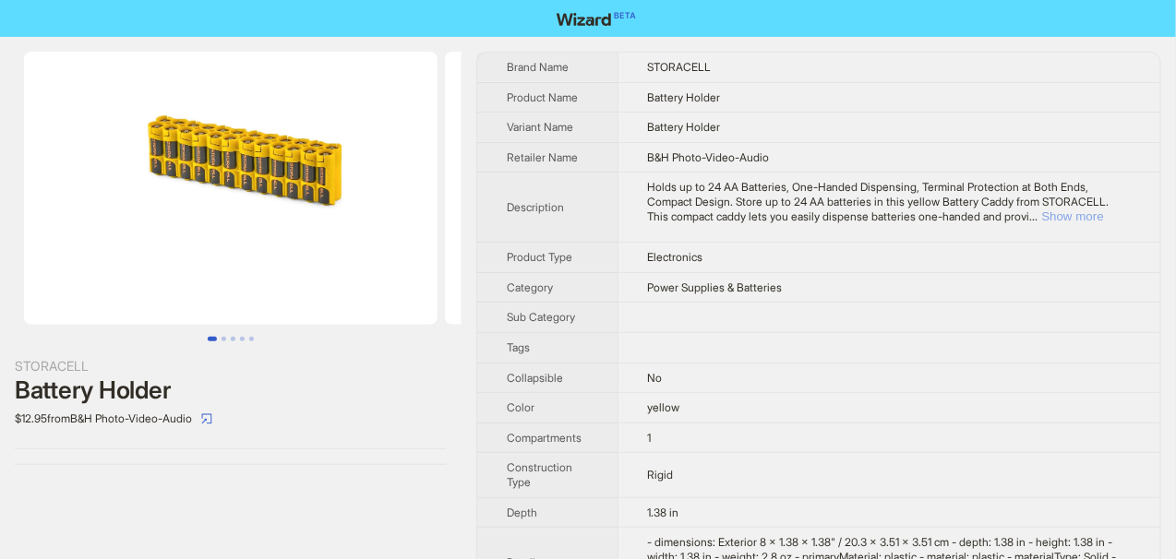
click at [1042, 223] on button "Show more" at bounding box center [1073, 217] width 62 height 14
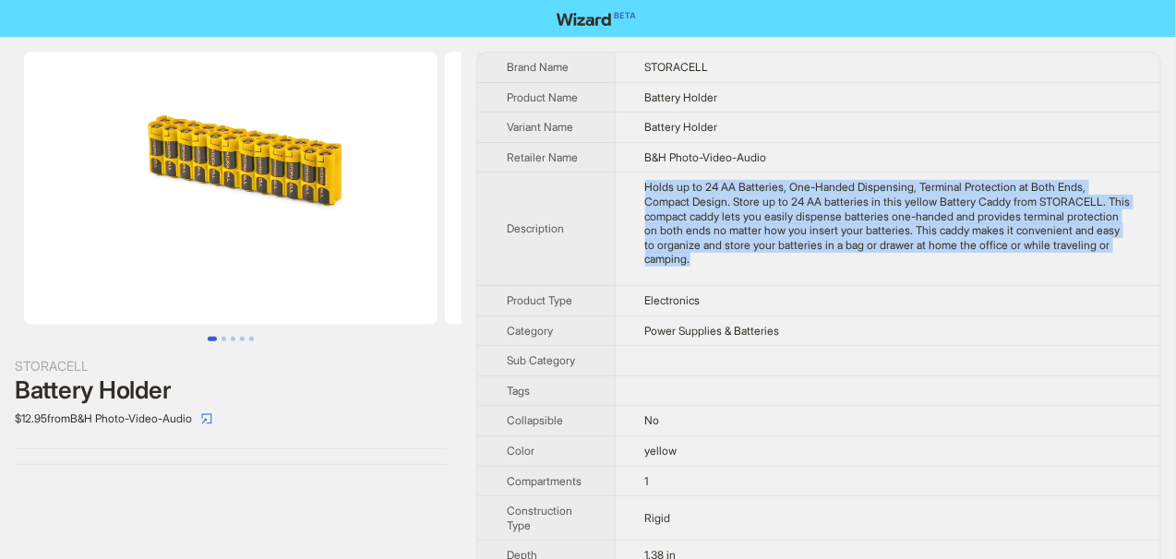
drag, startPoint x: 646, startPoint y: 181, endPoint x: 845, endPoint y: 265, distance: 215.5
click at [845, 265] on td "Holds up to 24 AA Batteries, One-Handed Dispensing, Terminal Protection at Both…" at bounding box center [888, 230] width 546 height 114
copy div "Holds up to 24 AA Batteries, One-Handed Dispensing, Terminal Protection at Both…"
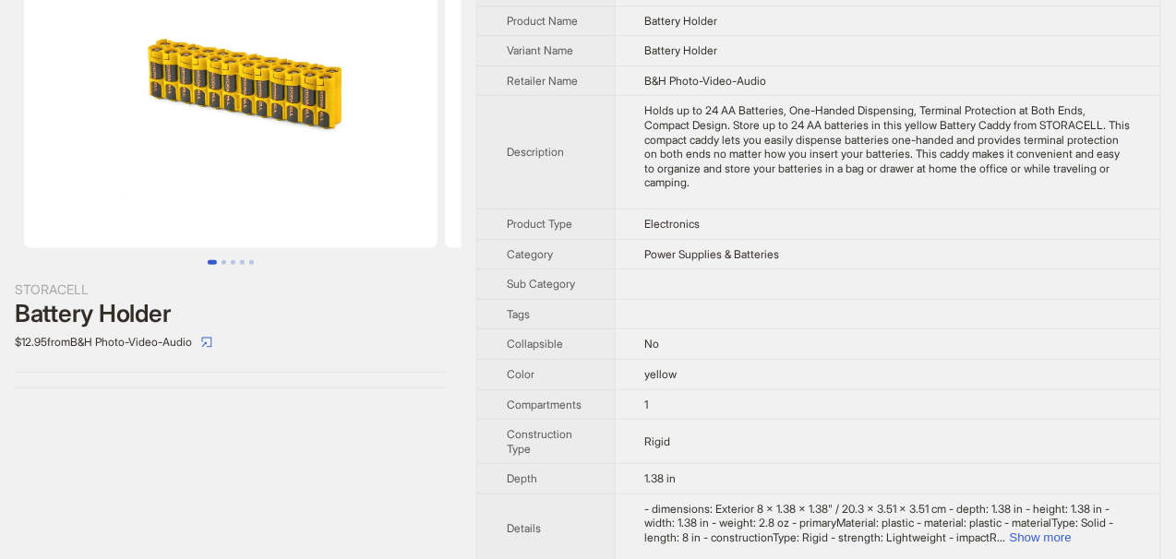
scroll to position [185, 0]
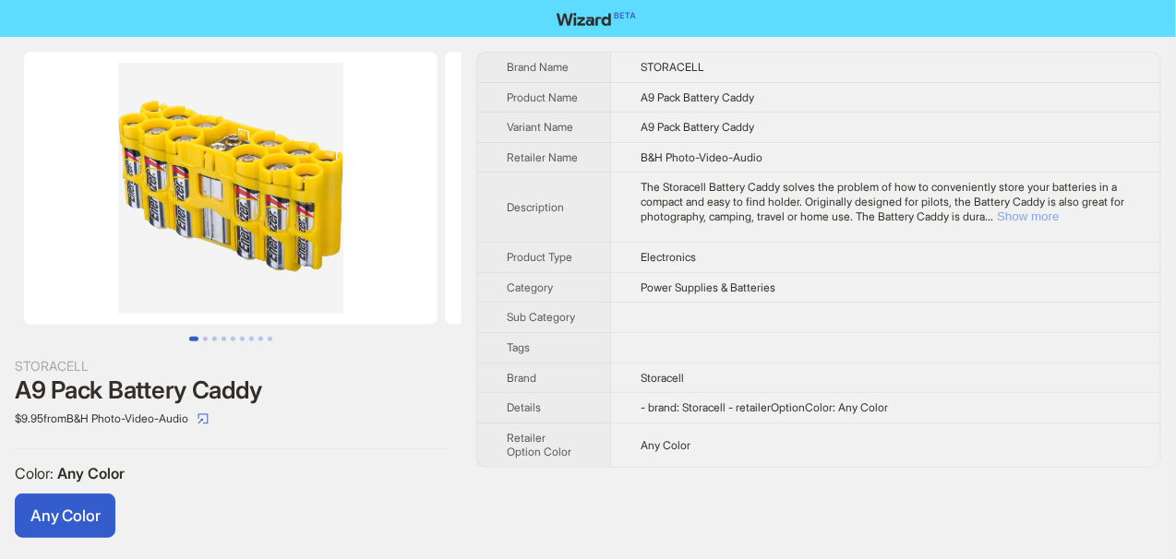
click at [1059, 218] on button "Show more" at bounding box center [1028, 217] width 62 height 14
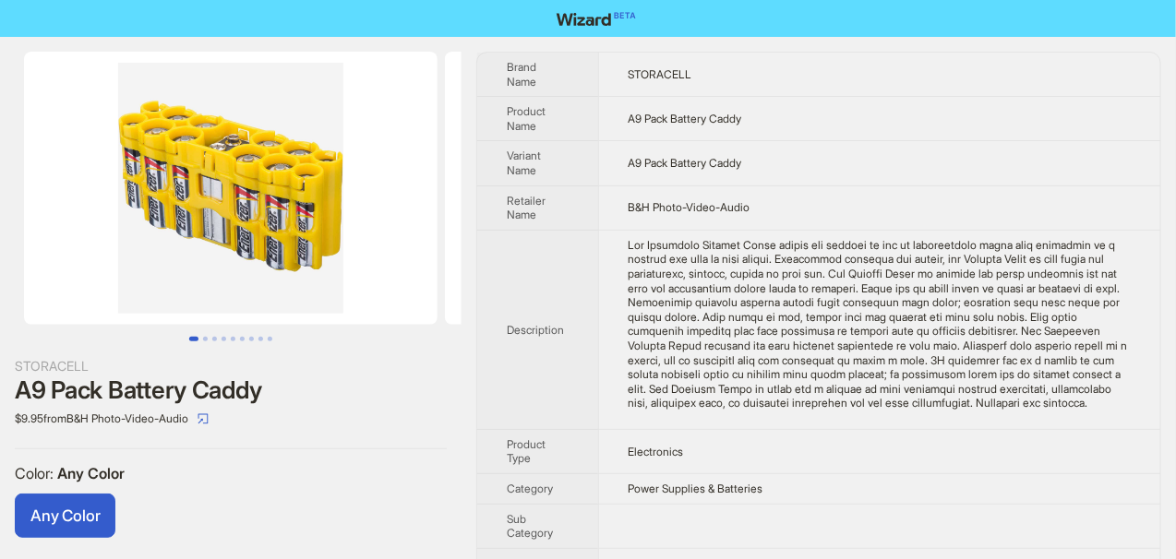
scroll to position [92, 0]
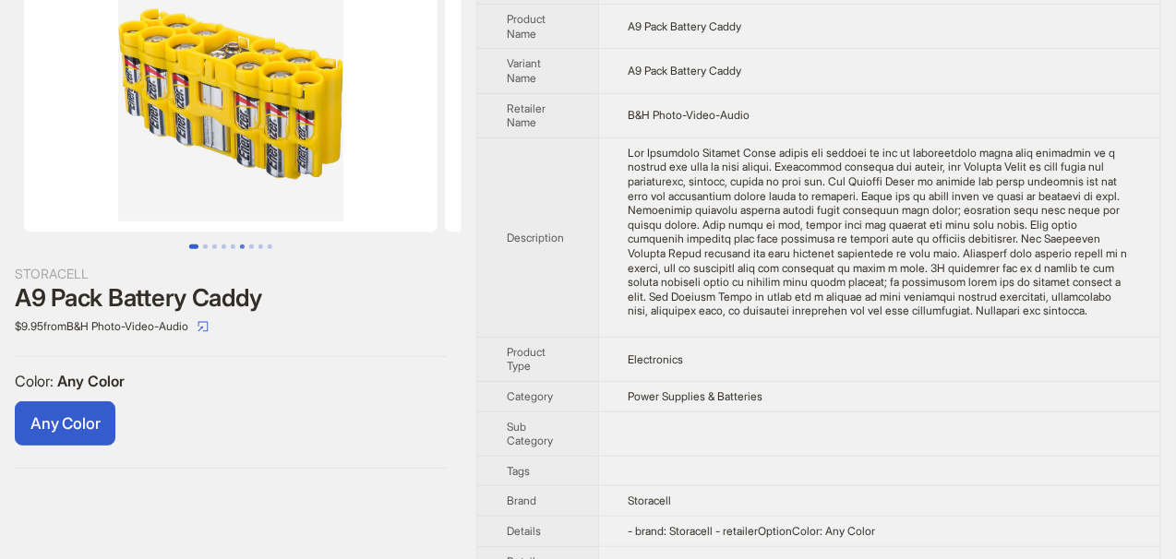
click at [244, 245] on button "Go to slide 6" at bounding box center [242, 247] width 5 height 5
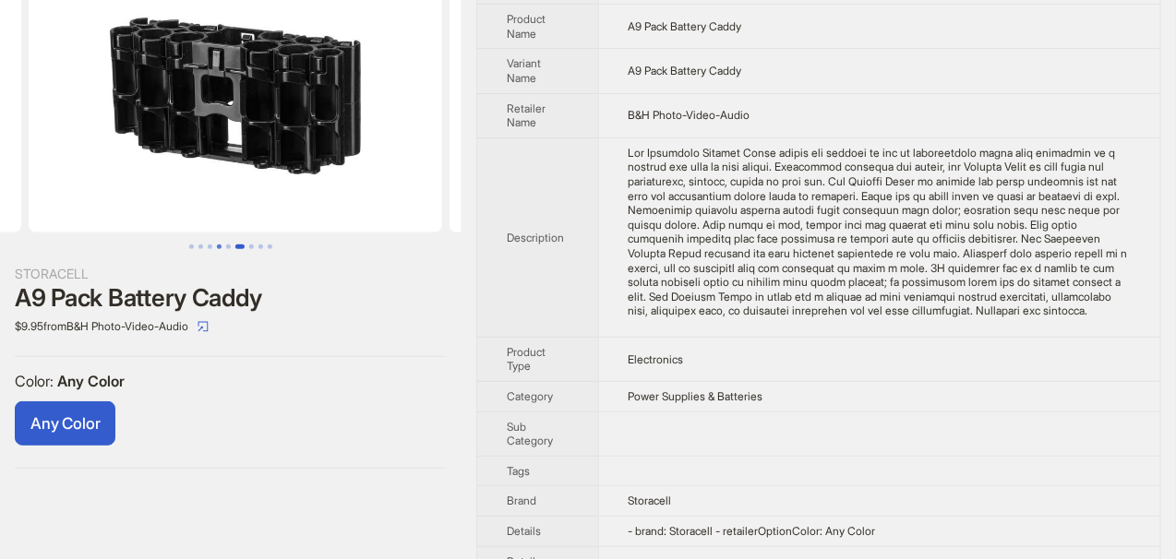
scroll to position [0, 2104]
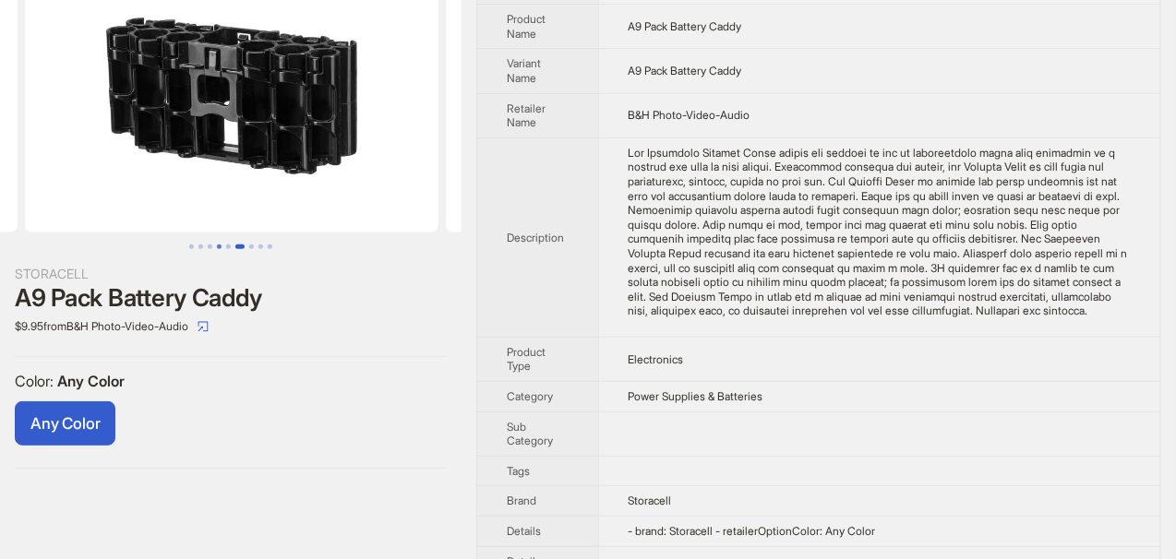
click at [217, 249] on button "Go to slide 4" at bounding box center [219, 247] width 5 height 5
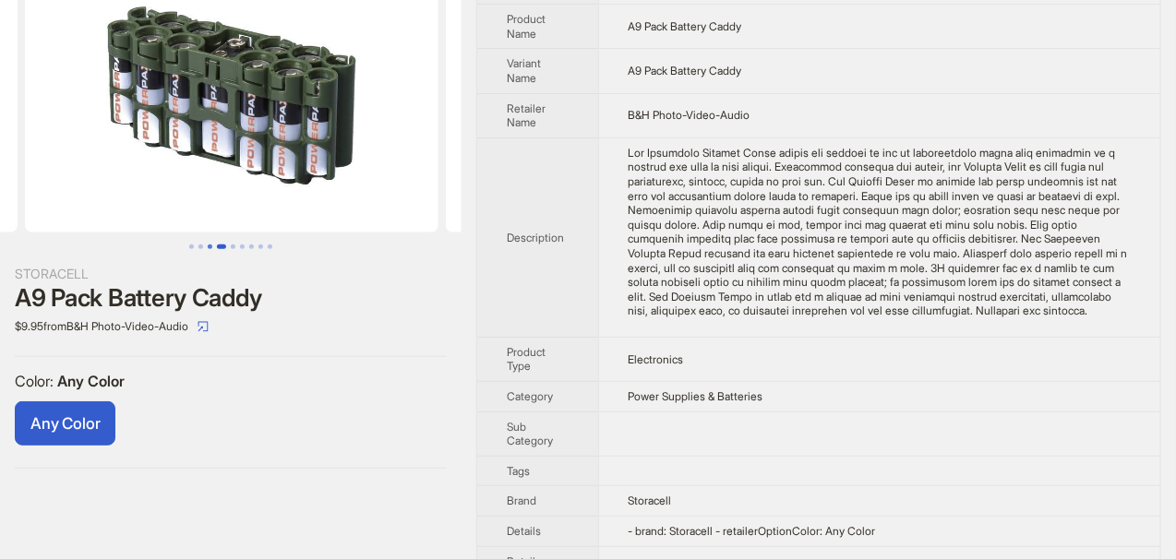
click at [210, 248] on button "Go to slide 3" at bounding box center [210, 247] width 5 height 5
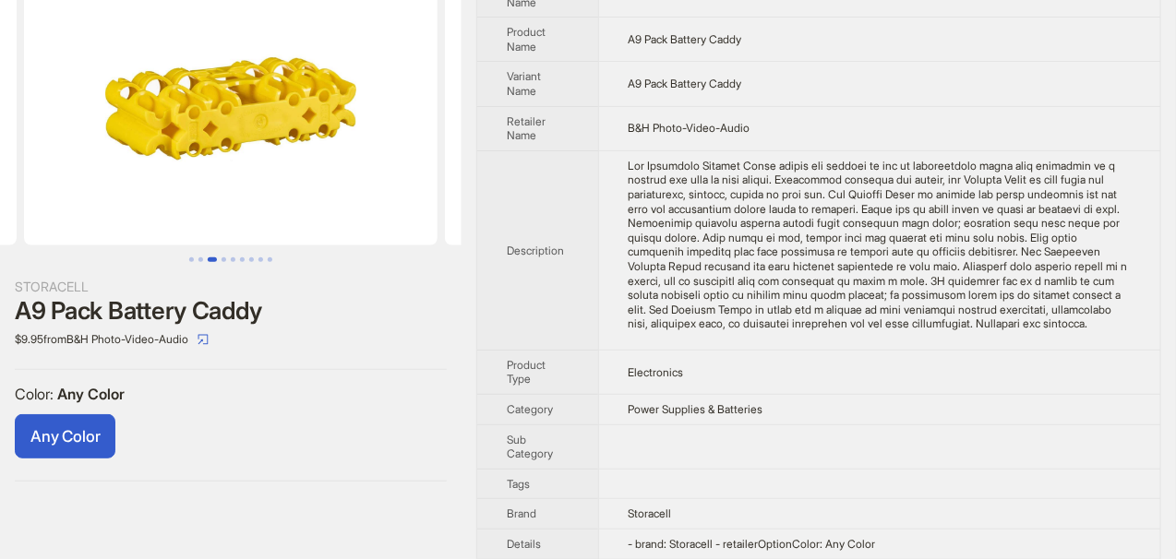
scroll to position [163, 0]
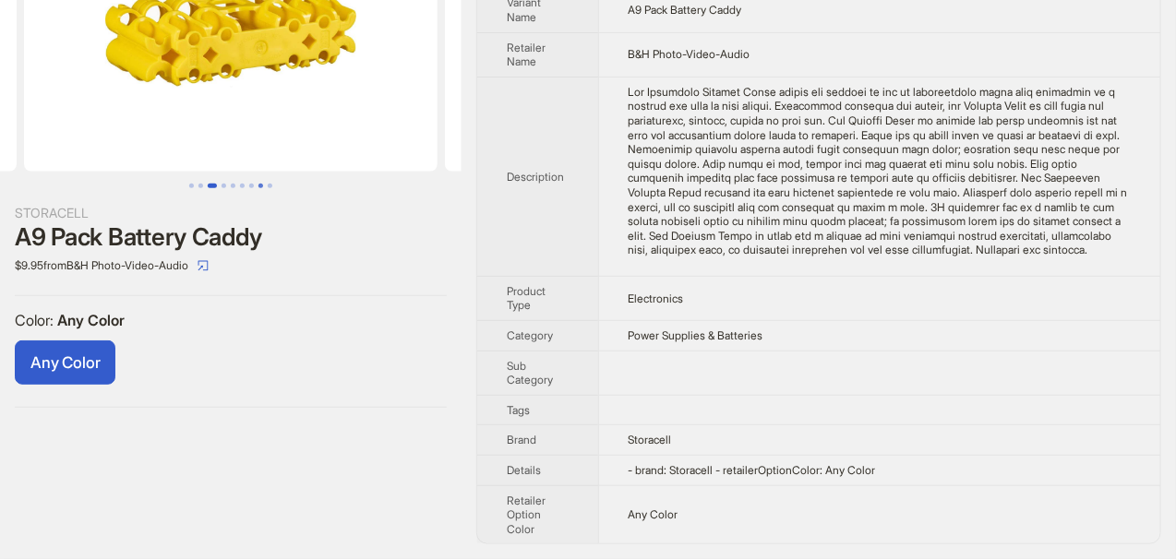
click at [258, 184] on button "Go to slide 8" at bounding box center [260, 186] width 5 height 5
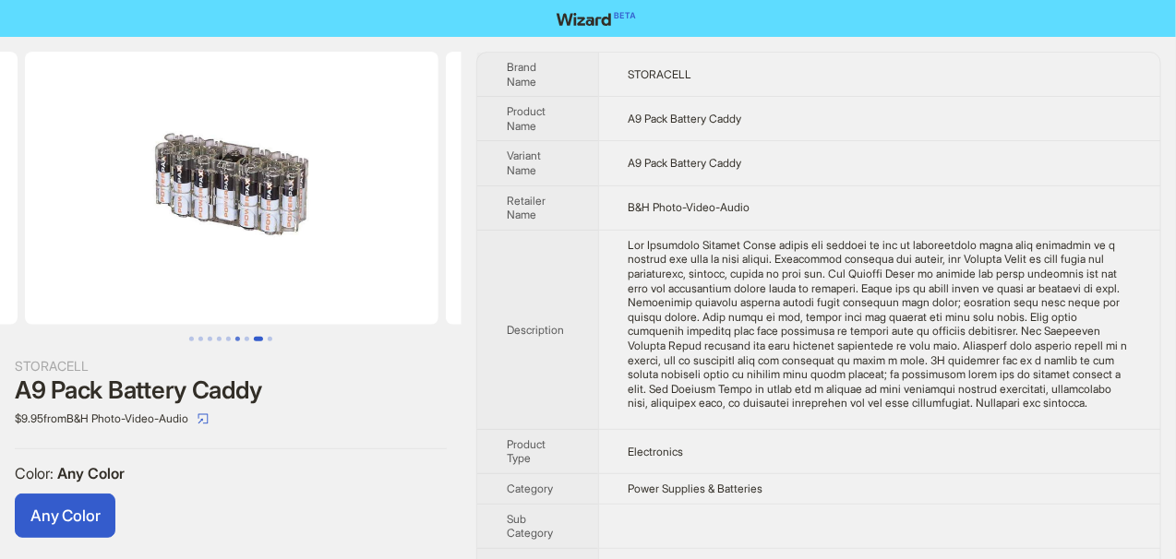
click at [235, 340] on button "Go to slide 6" at bounding box center [237, 339] width 5 height 5
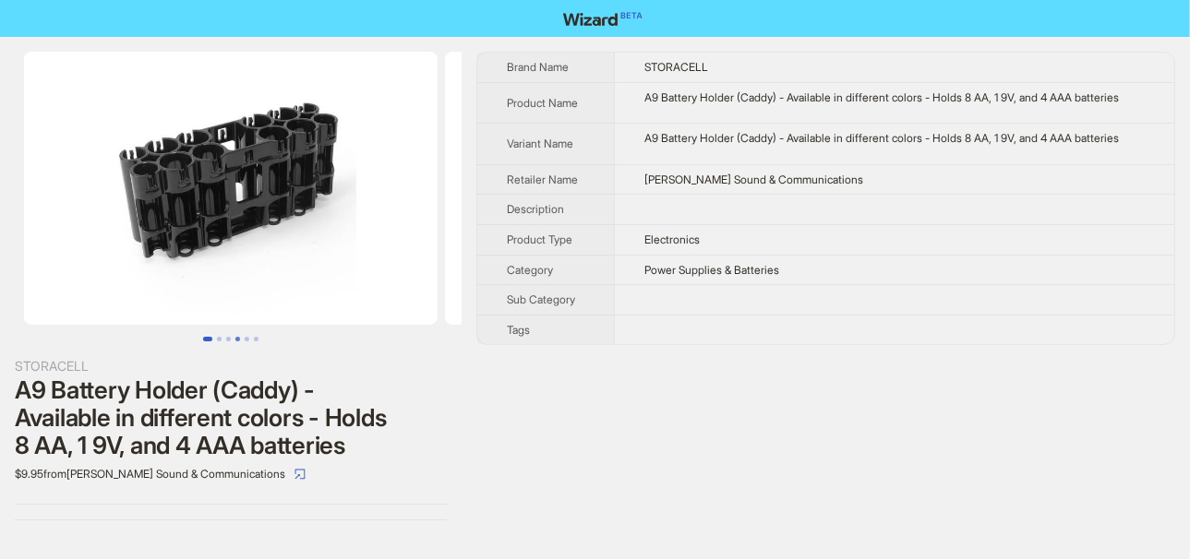
click at [239, 337] on button "Go to slide 4" at bounding box center [237, 339] width 5 height 5
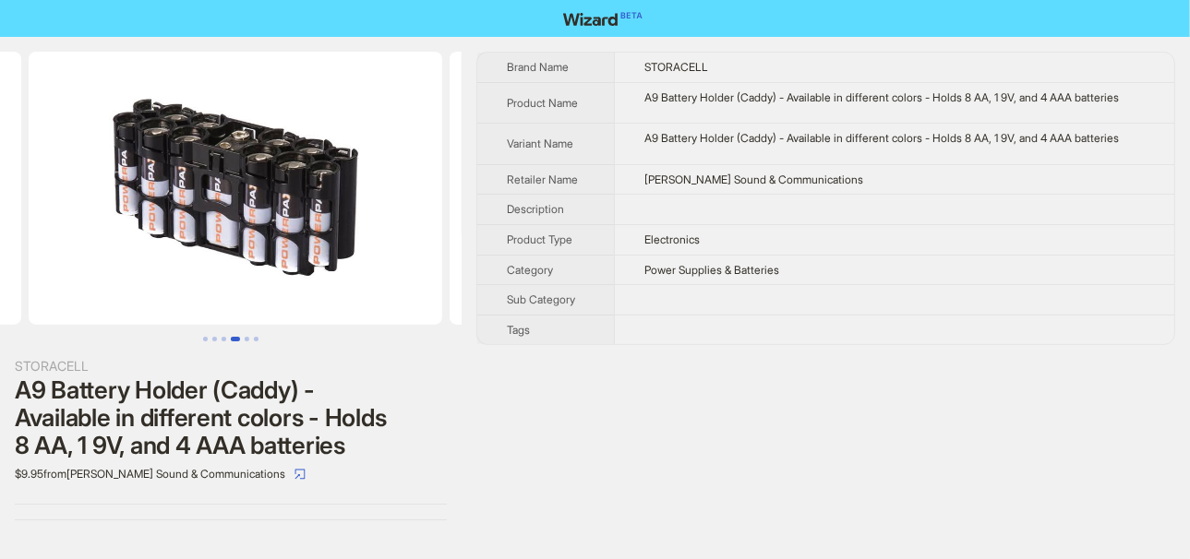
scroll to position [0, 1262]
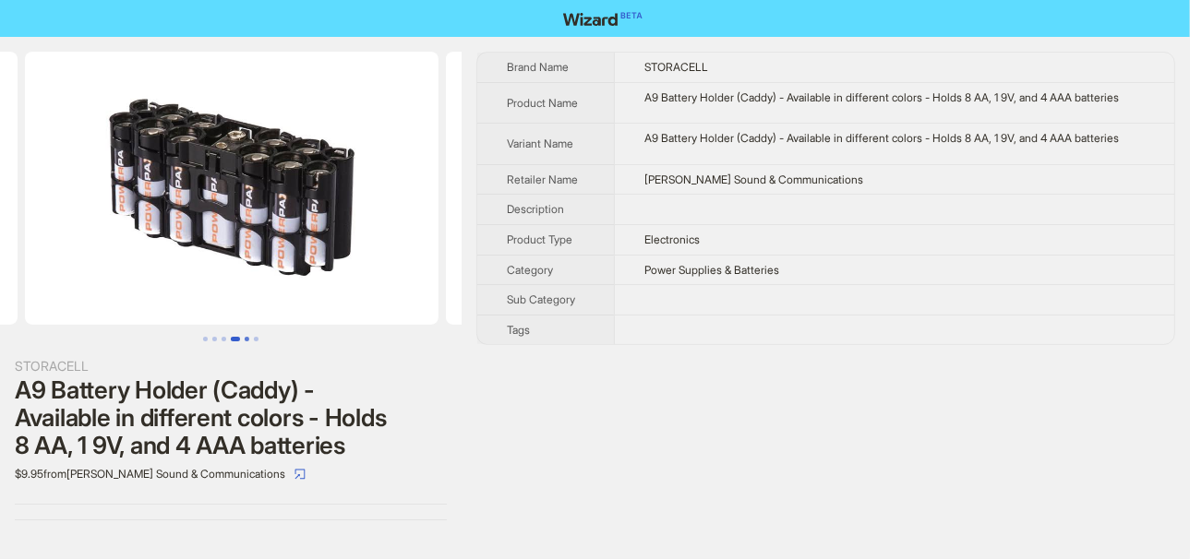
click at [245, 337] on button "Go to slide 5" at bounding box center [247, 339] width 5 height 5
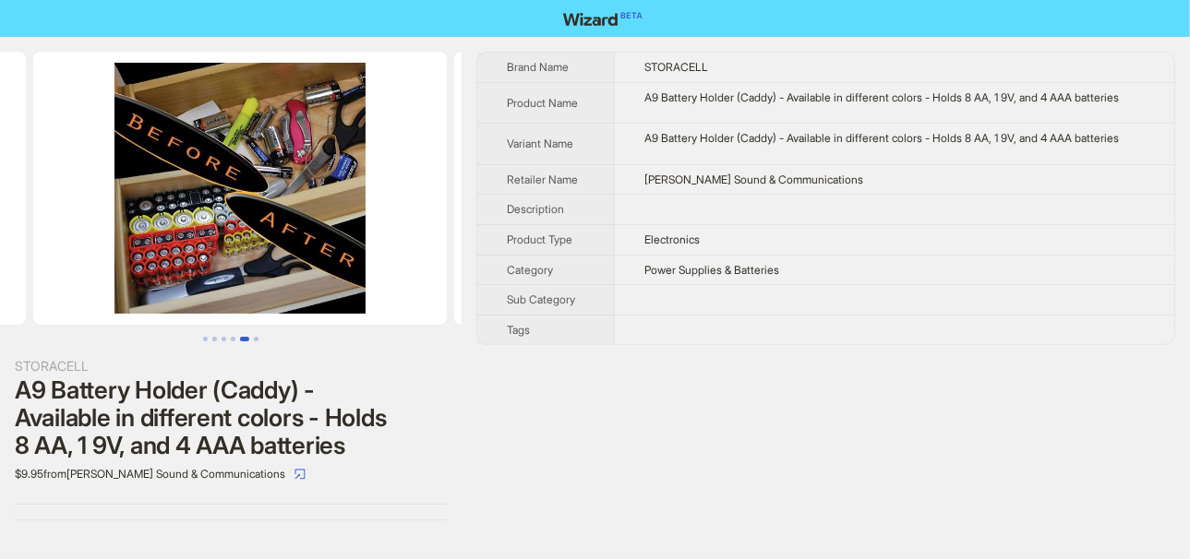
scroll to position [0, 1684]
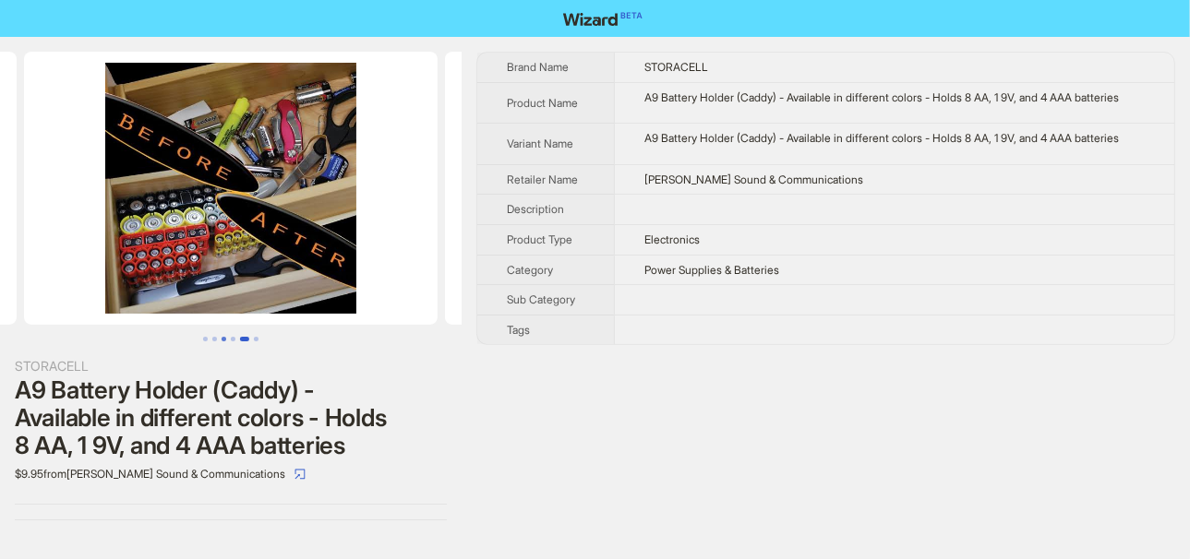
click at [222, 337] on button "Go to slide 3" at bounding box center [224, 339] width 5 height 5
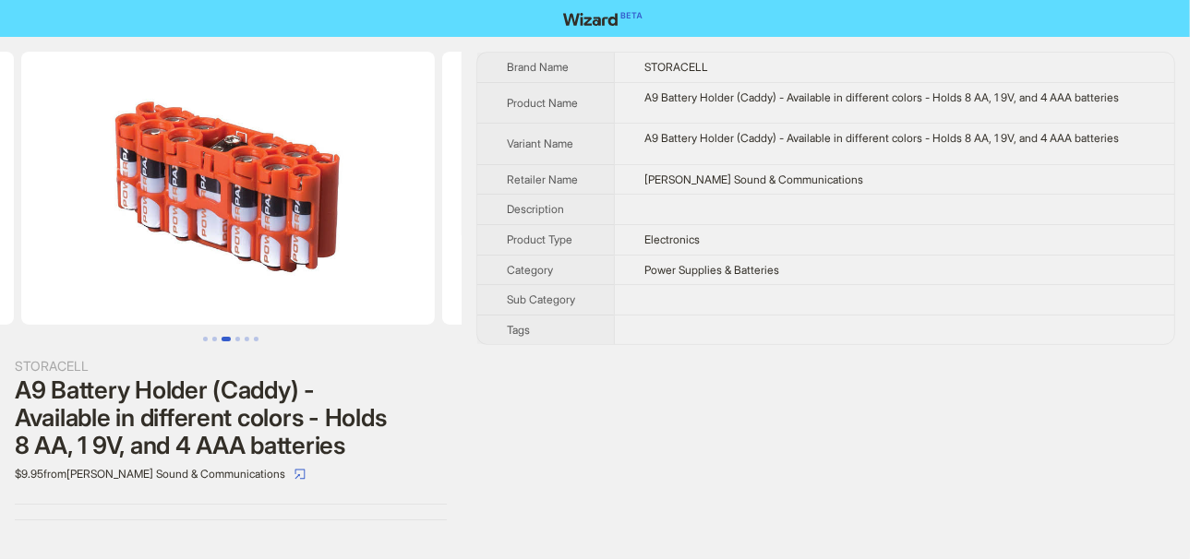
scroll to position [0, 842]
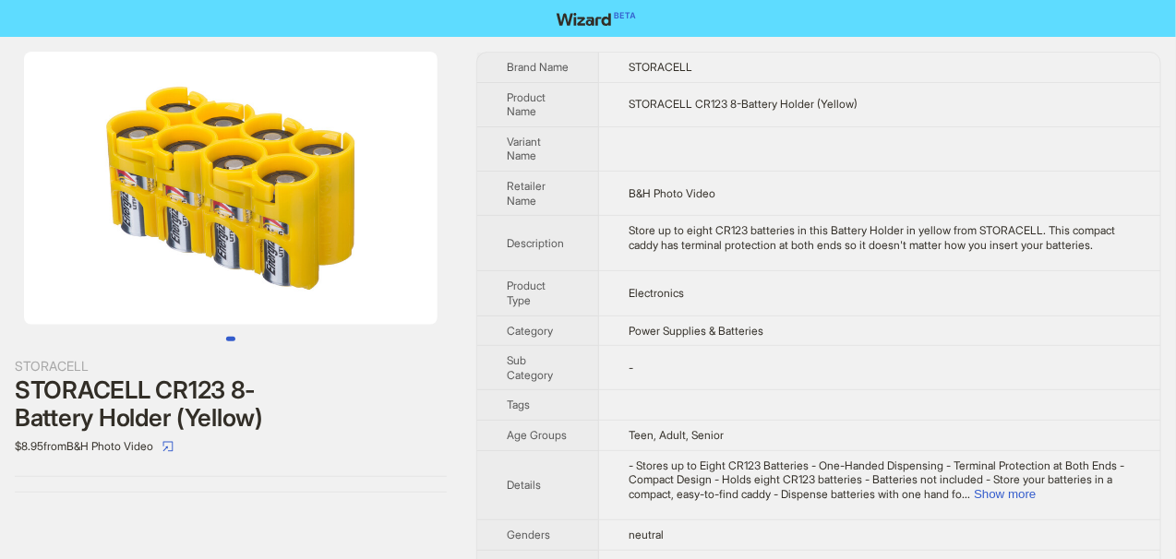
scroll to position [46, 0]
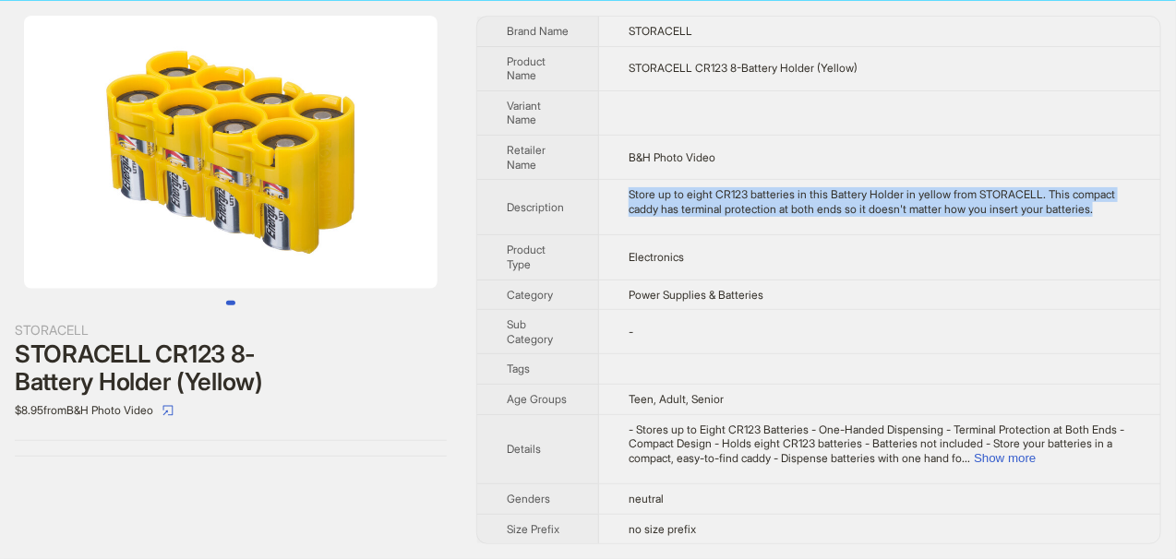
drag, startPoint x: 631, startPoint y: 177, endPoint x: 707, endPoint y: 206, distance: 81.8
click at [707, 206] on div "Store up to eight CR123 batteries in this Battery Holder in yellow from STORACE…" at bounding box center [880, 201] width 502 height 29
copy div "Store up to eight CR123 batteries in this Battery Holder in yellow from STORACE…"
click at [707, 206] on div "Store up to eight CR123 batteries in this Battery Holder in yellow from STORACE…" at bounding box center [880, 201] width 502 height 29
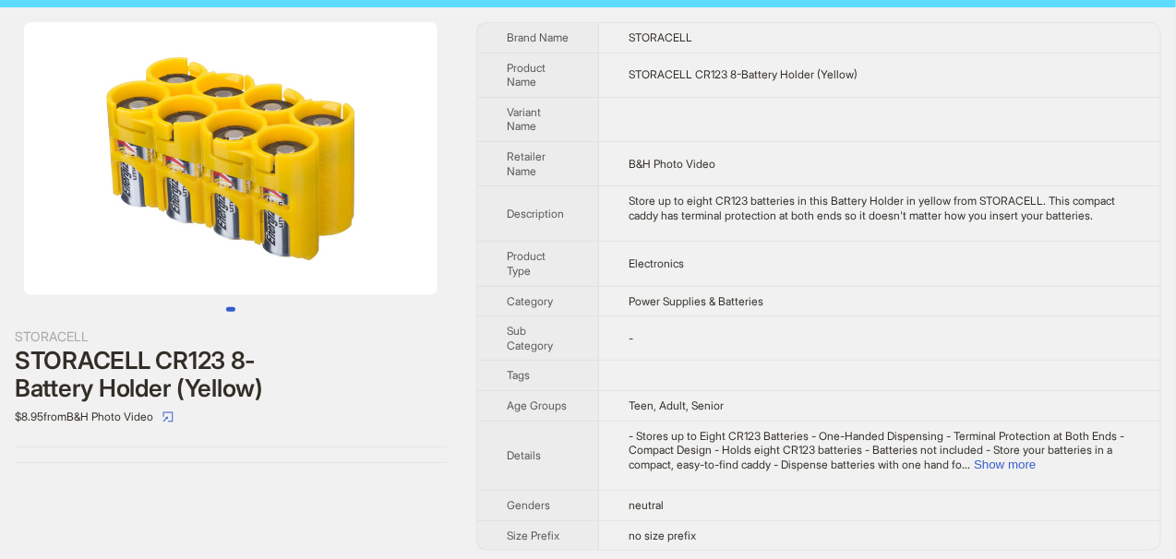
scroll to position [46, 0]
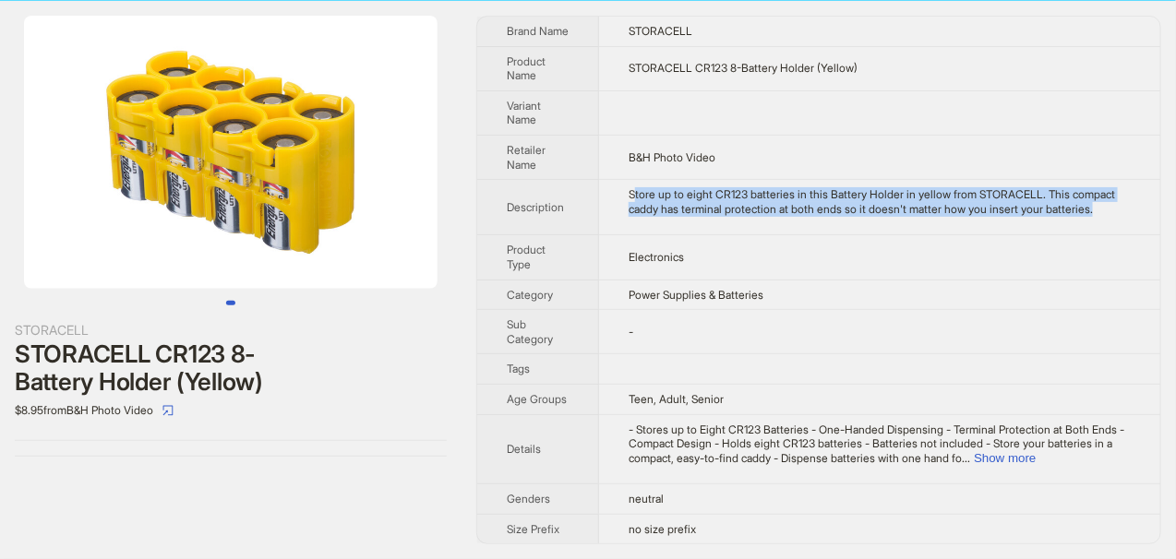
drag, startPoint x: 639, startPoint y: 171, endPoint x: 725, endPoint y: 215, distance: 96.6
click at [725, 215] on td "Store up to eight CR123 batteries in this Battery Holder in yellow from STORACE…" at bounding box center [879, 207] width 561 height 55
click at [732, 230] on td "Store up to eight CR123 batteries in this Battery Holder in yellow from STORACE…" at bounding box center [879, 207] width 561 height 55
